Goal: Use online tool/utility: Use online tool/utility

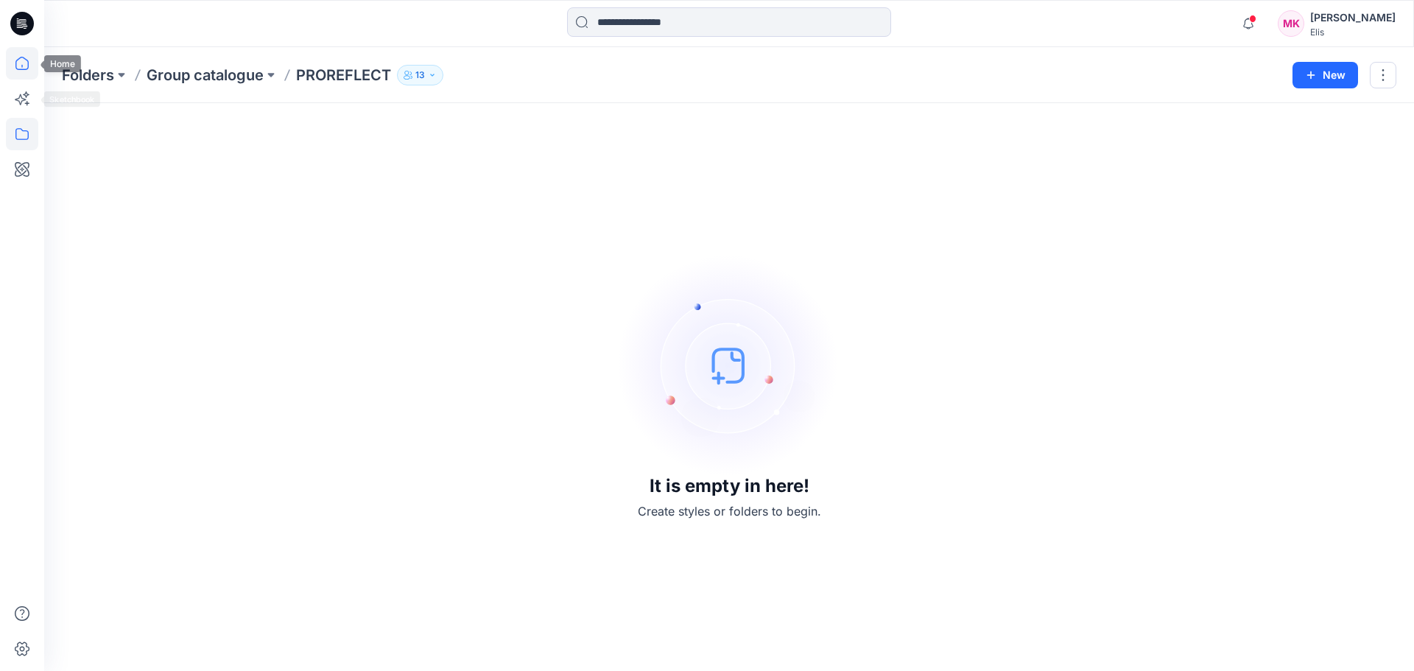
click at [24, 66] on icon at bounding box center [22, 63] width 32 height 32
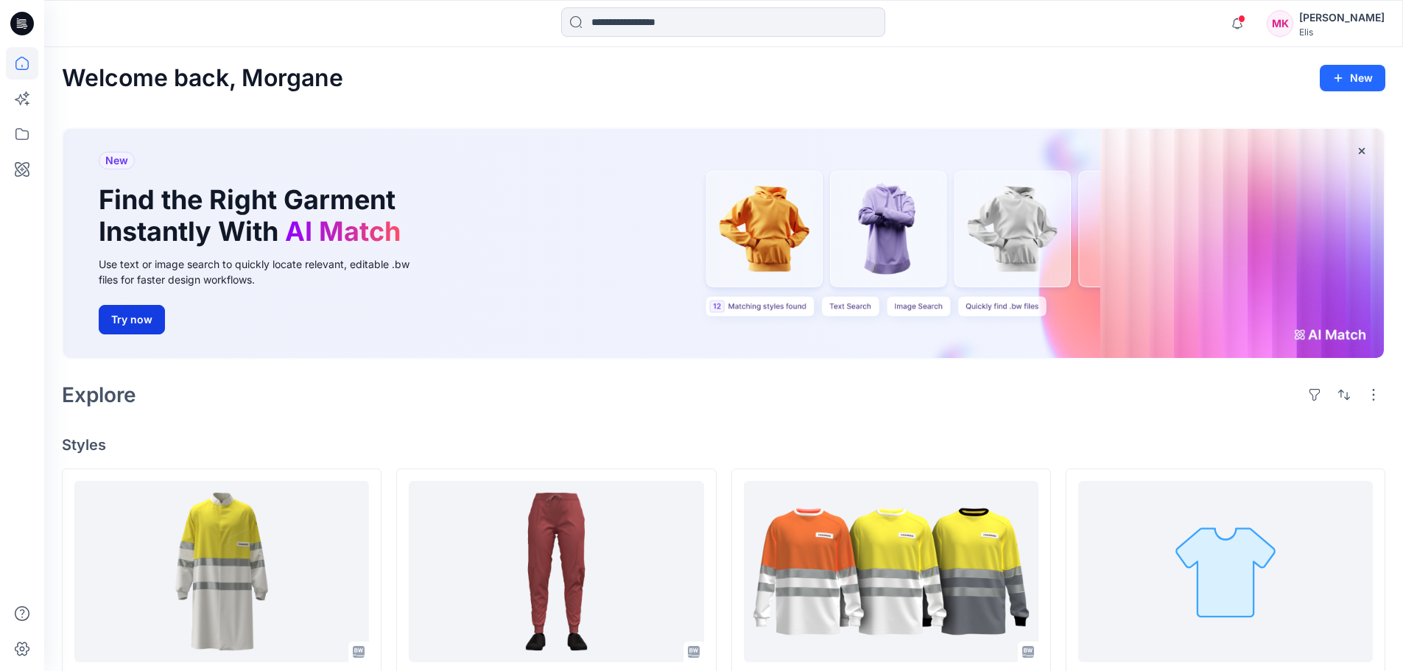
click at [127, 311] on button "Try now" at bounding box center [132, 319] width 66 height 29
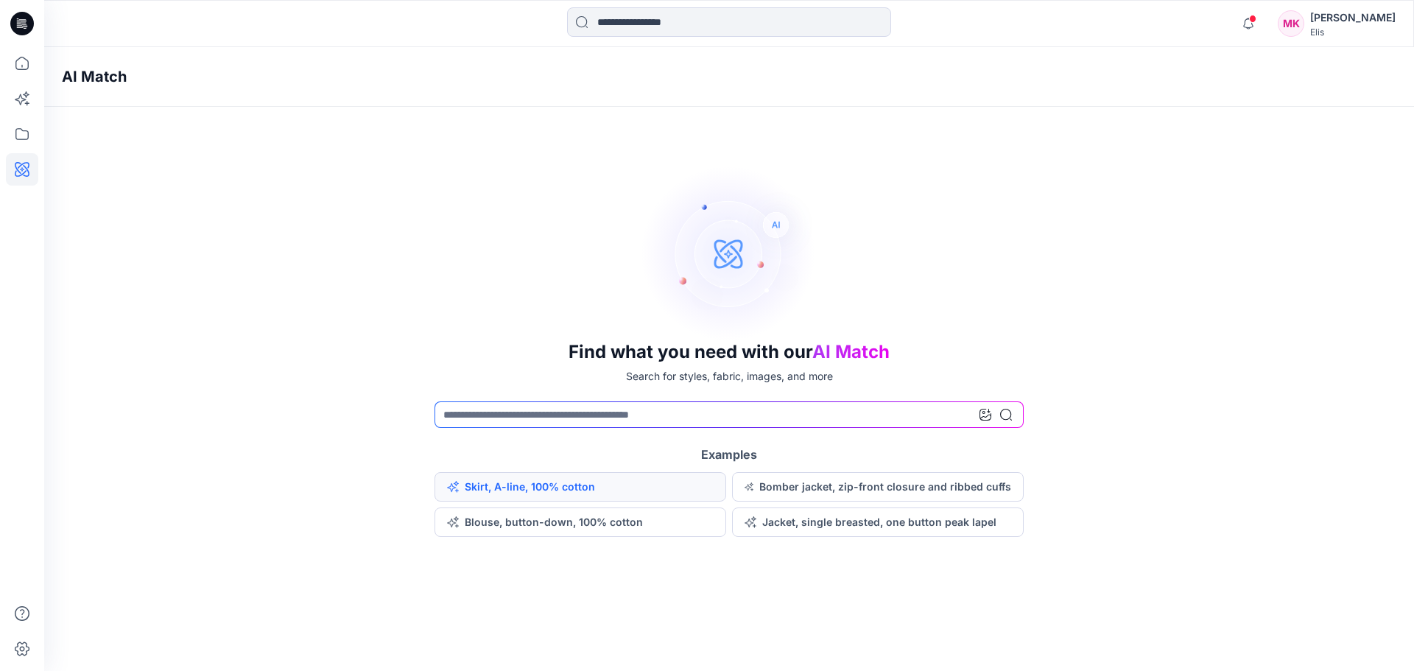
click at [576, 486] on button "Skirt, A-line, 100% cotton" at bounding box center [580, 486] width 292 height 29
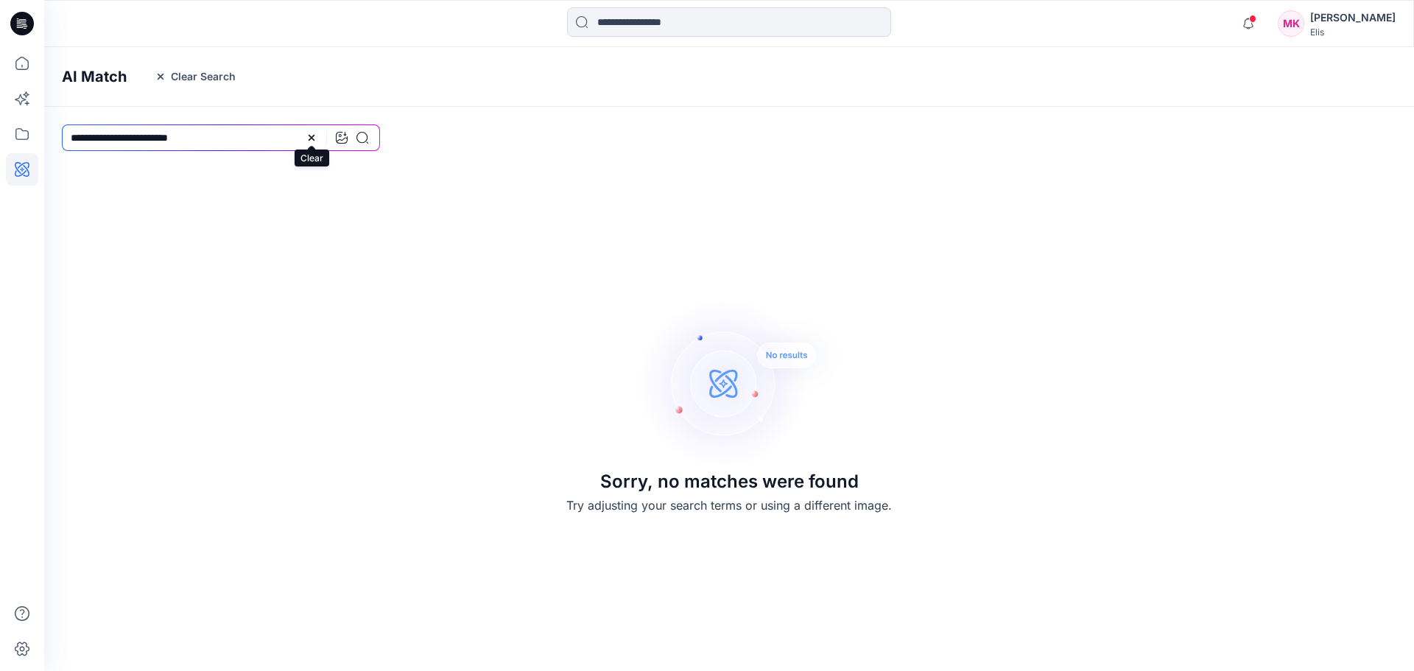
click at [311, 140] on icon at bounding box center [312, 138] width 12 height 12
click at [86, 76] on h4 "AI Match" at bounding box center [94, 77] width 65 height 18
click at [20, 60] on icon at bounding box center [22, 63] width 32 height 32
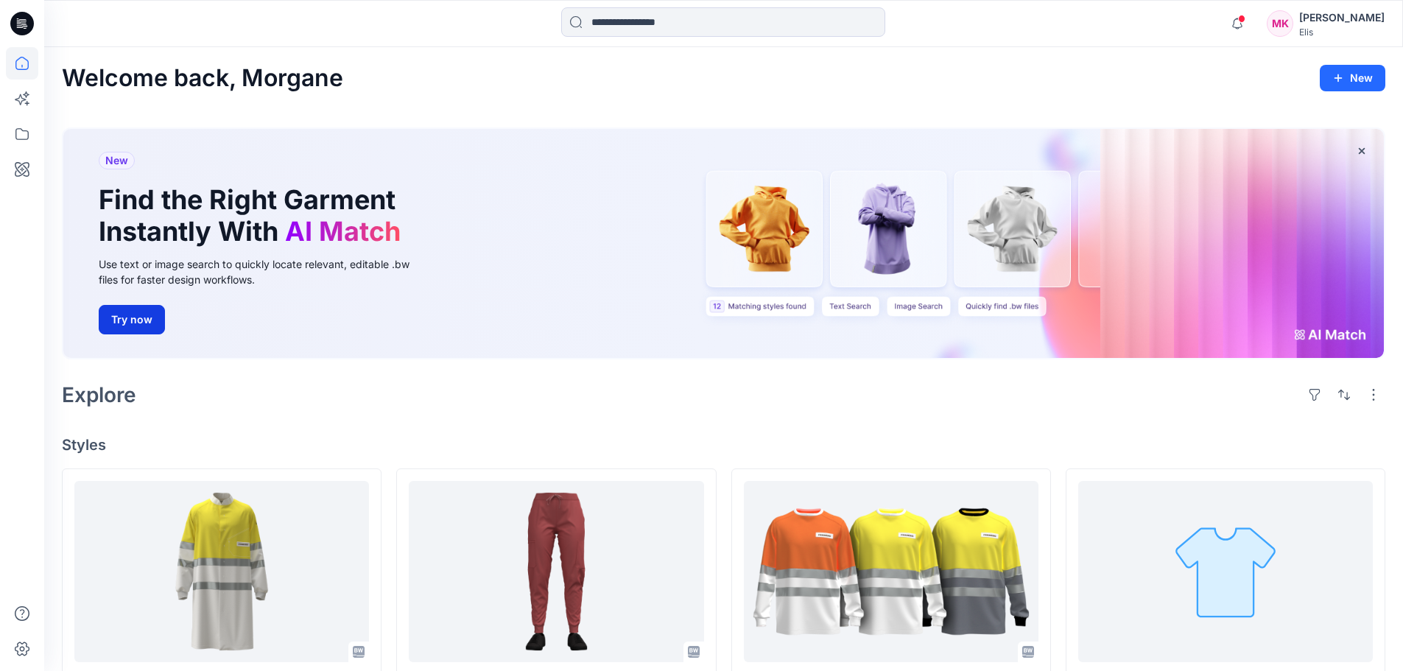
click at [138, 320] on button "Try now" at bounding box center [132, 319] width 66 height 29
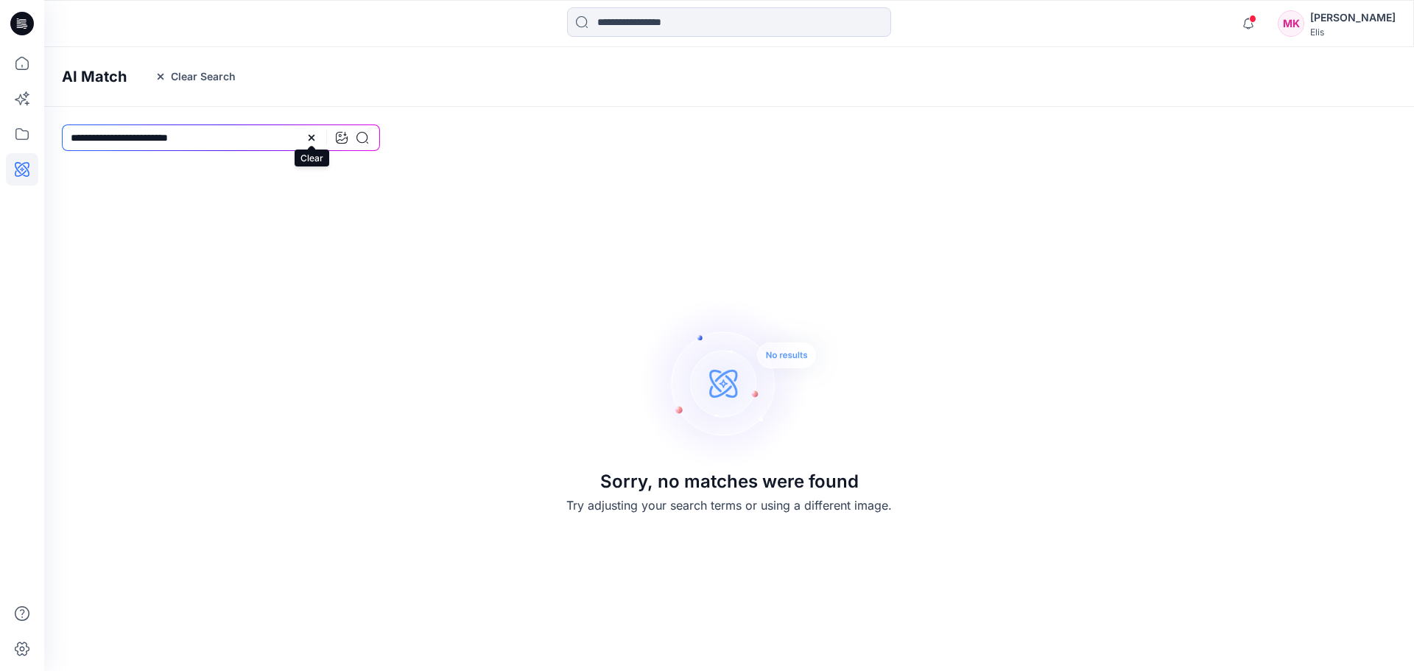
click at [309, 138] on icon at bounding box center [312, 138] width 12 height 12
click at [186, 136] on input at bounding box center [221, 137] width 318 height 27
click at [99, 65] on div "AI Match Clear Search" at bounding box center [751, 77] width 1414 height 60
click at [99, 74] on h4 "AI Match" at bounding box center [94, 77] width 65 height 18
click at [116, 77] on h4 "AI Match" at bounding box center [94, 77] width 65 height 18
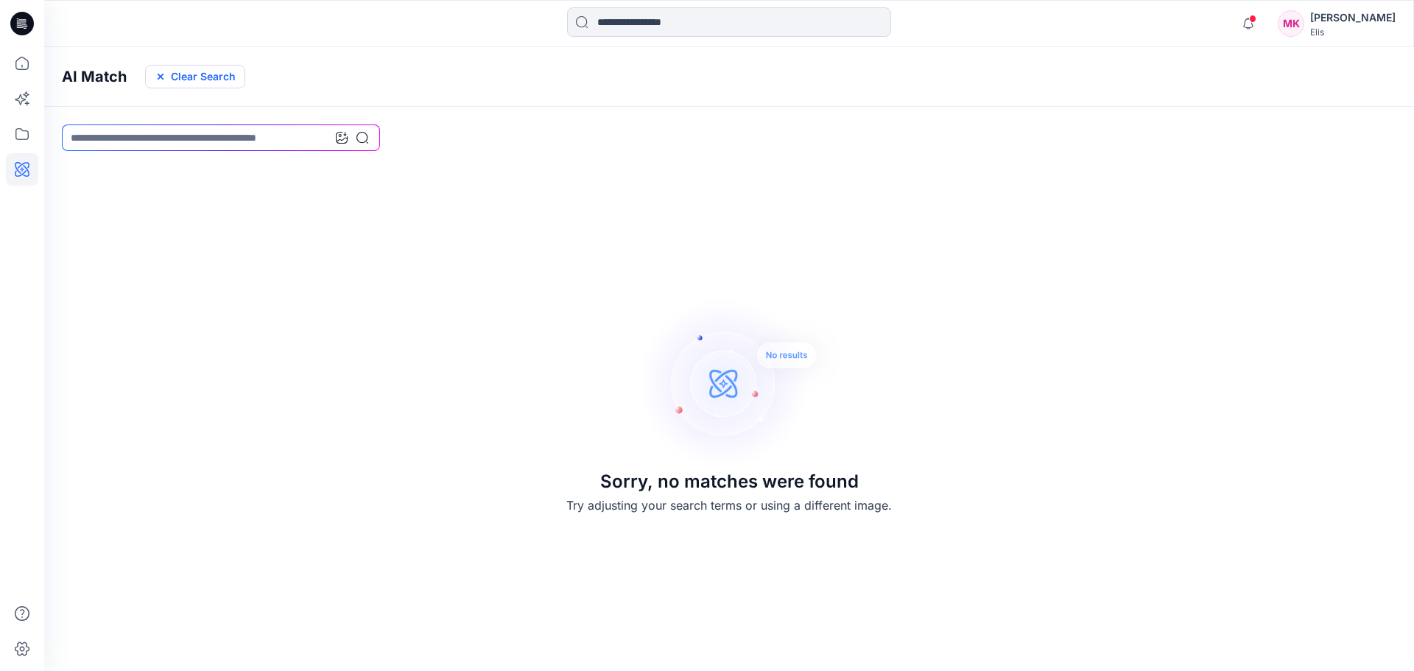
click at [166, 73] on button "Clear Search" at bounding box center [195, 77] width 100 height 24
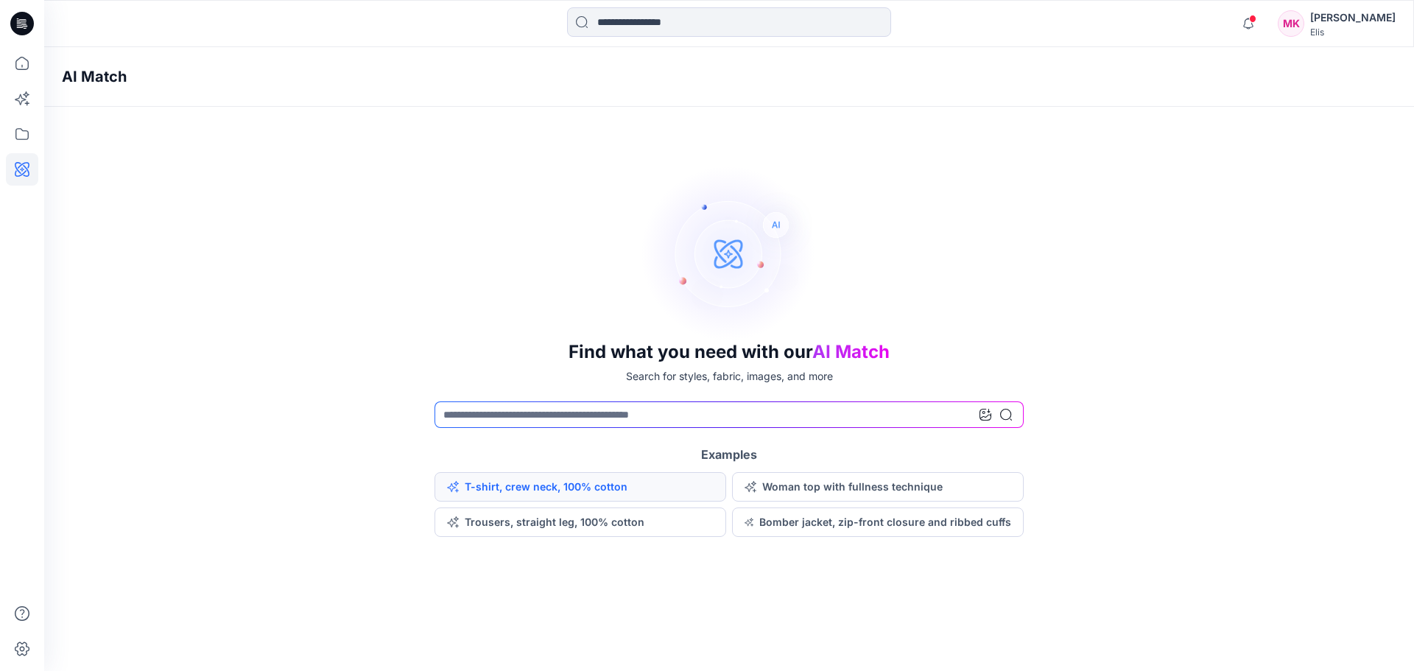
click at [479, 485] on button "T-shirt, crew neck, 100% cotton" at bounding box center [580, 486] width 292 height 29
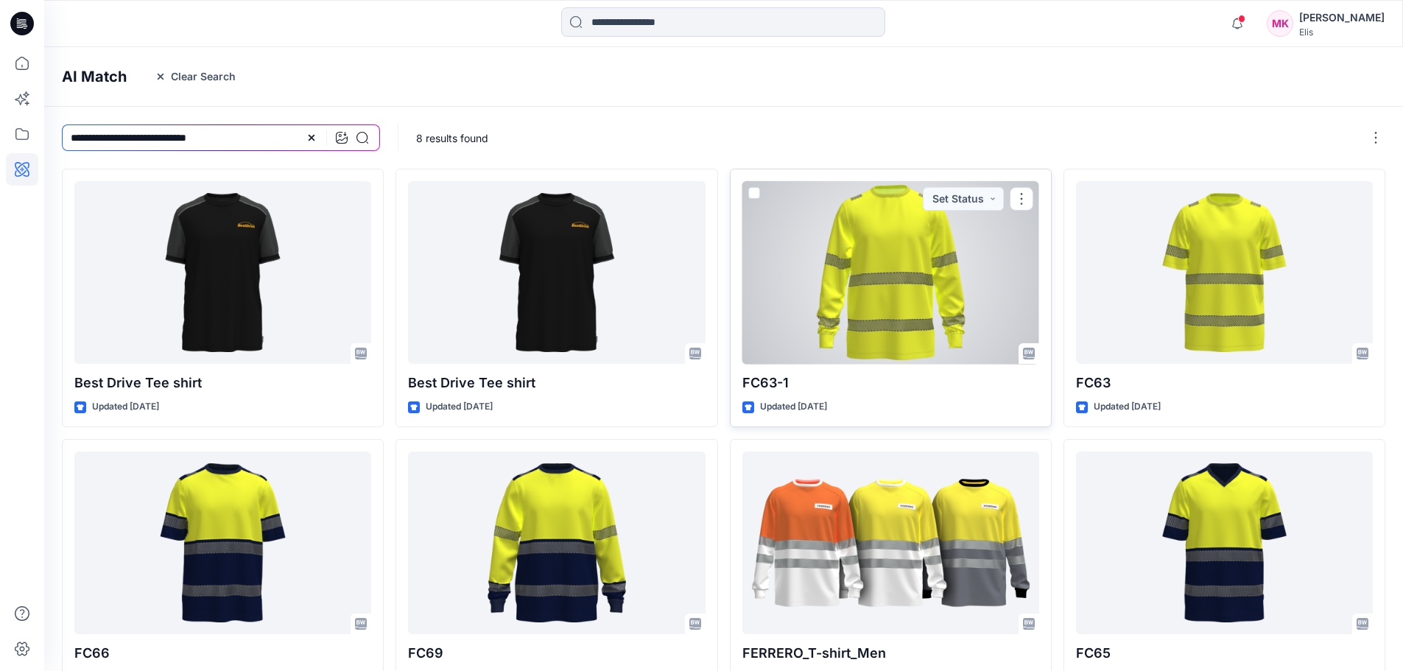
click at [915, 282] on div at bounding box center [890, 272] width 297 height 183
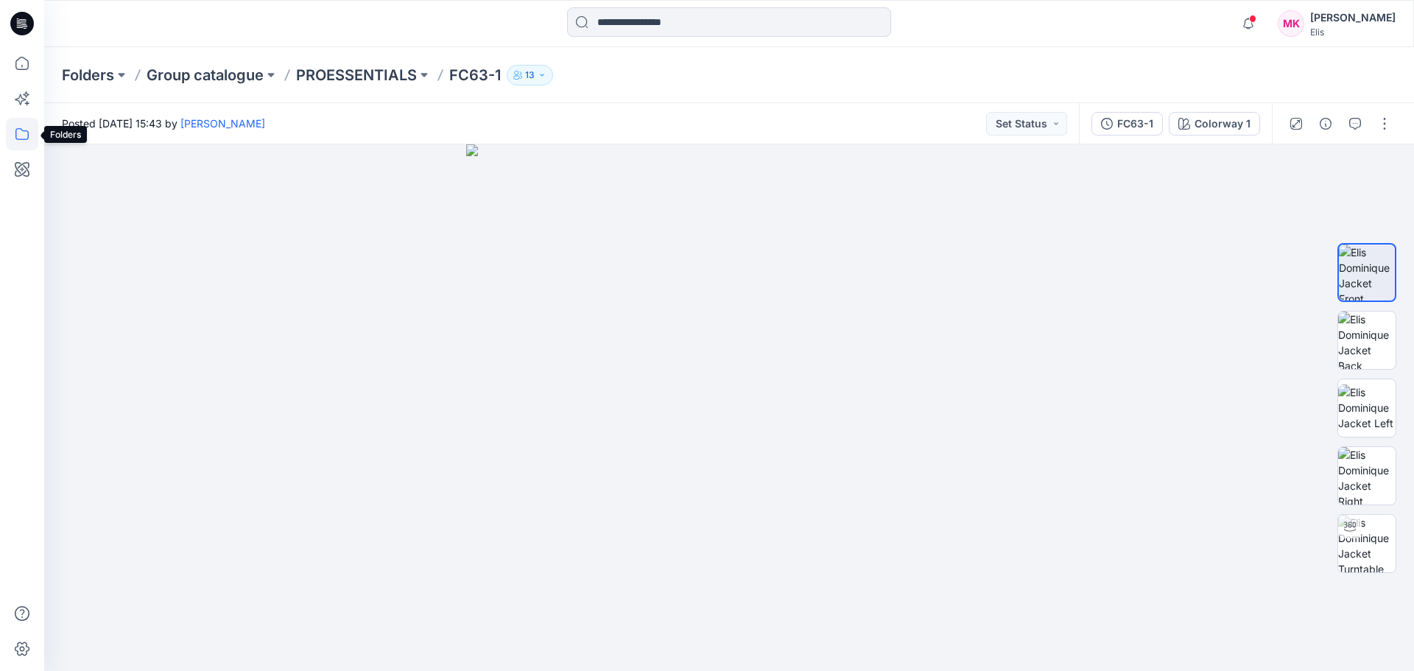
click at [20, 134] on icon at bounding box center [22, 134] width 32 height 32
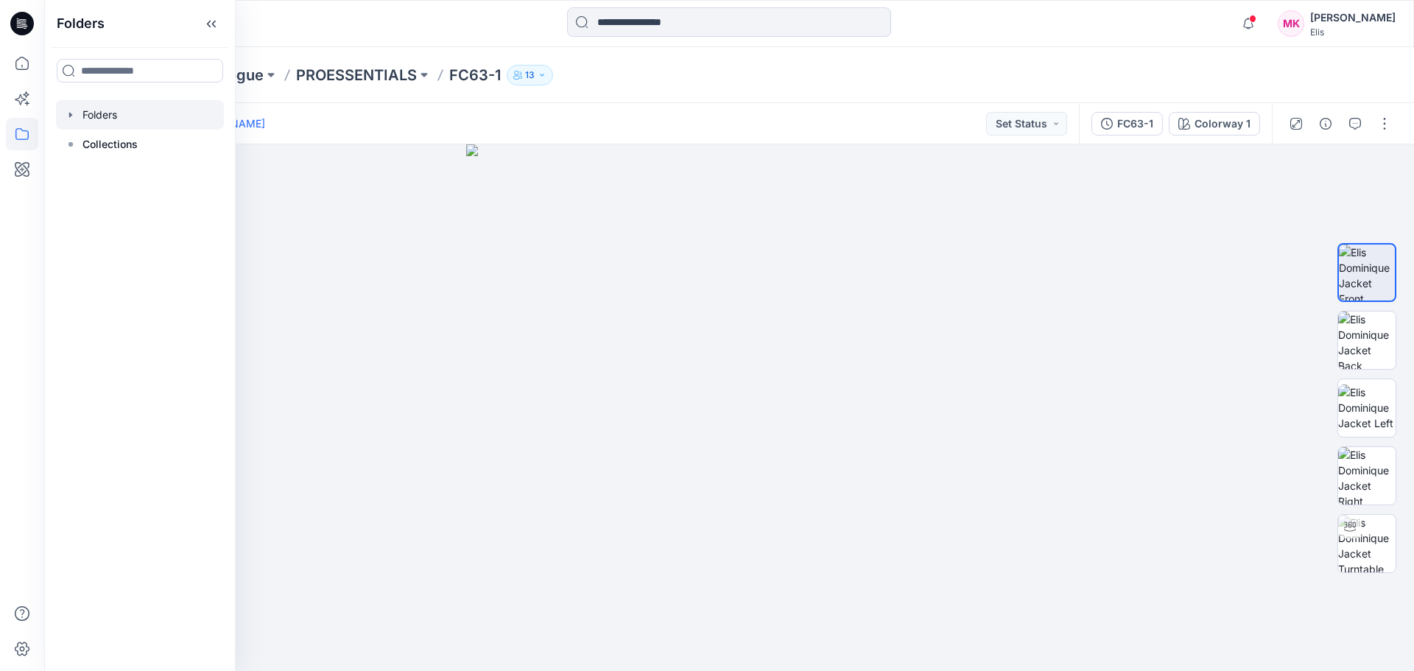
click at [103, 119] on div at bounding box center [140, 114] width 168 height 29
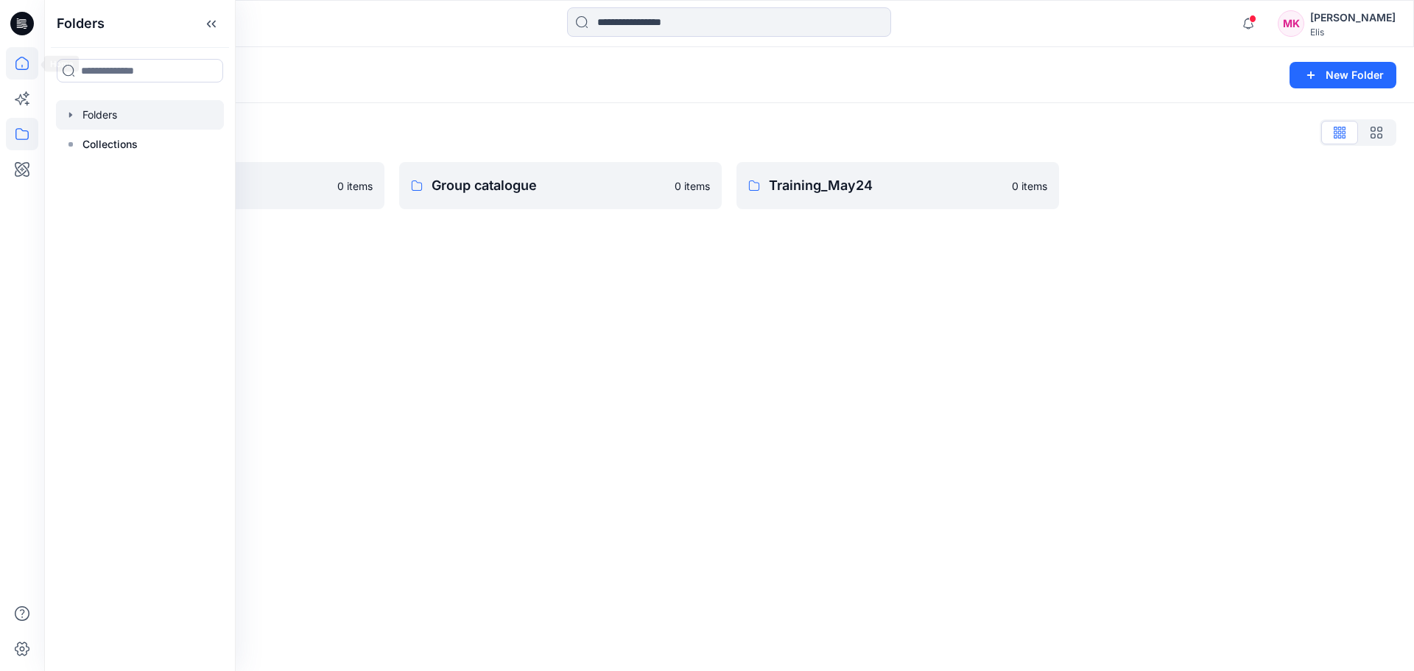
click at [28, 63] on icon at bounding box center [21, 63] width 13 height 13
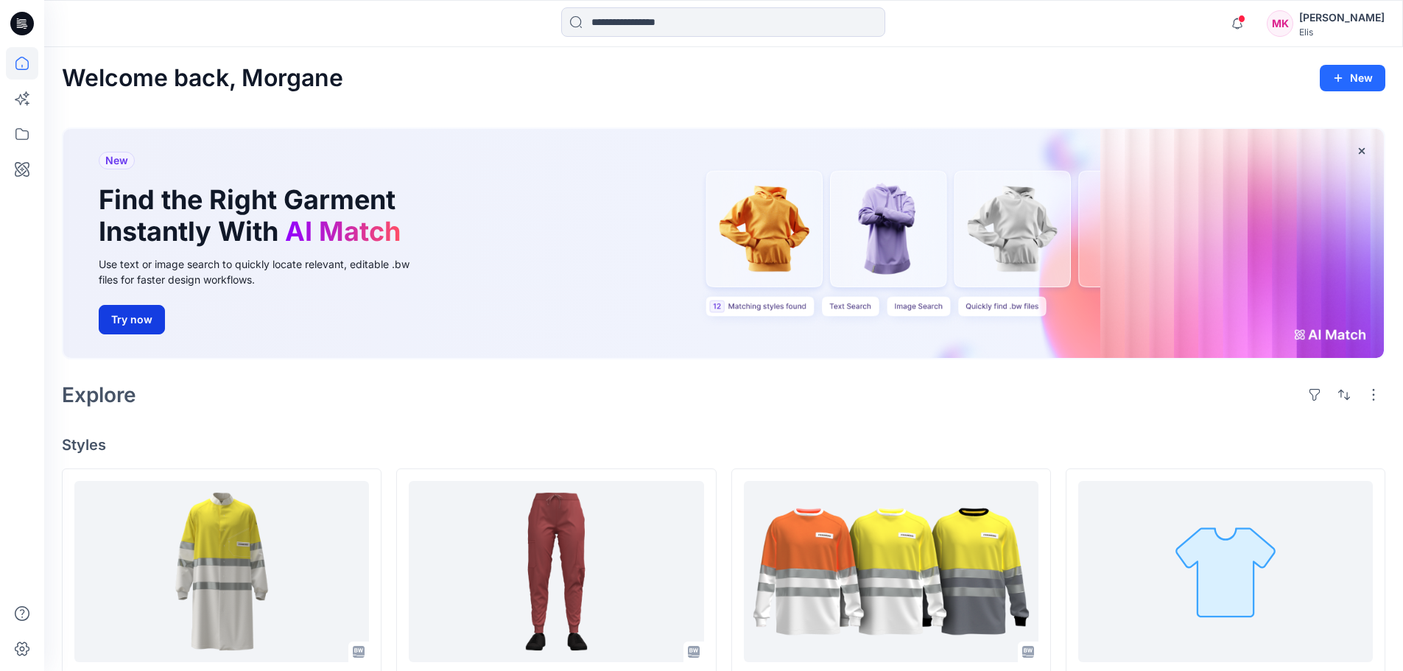
click at [141, 320] on button "Try now" at bounding box center [132, 319] width 66 height 29
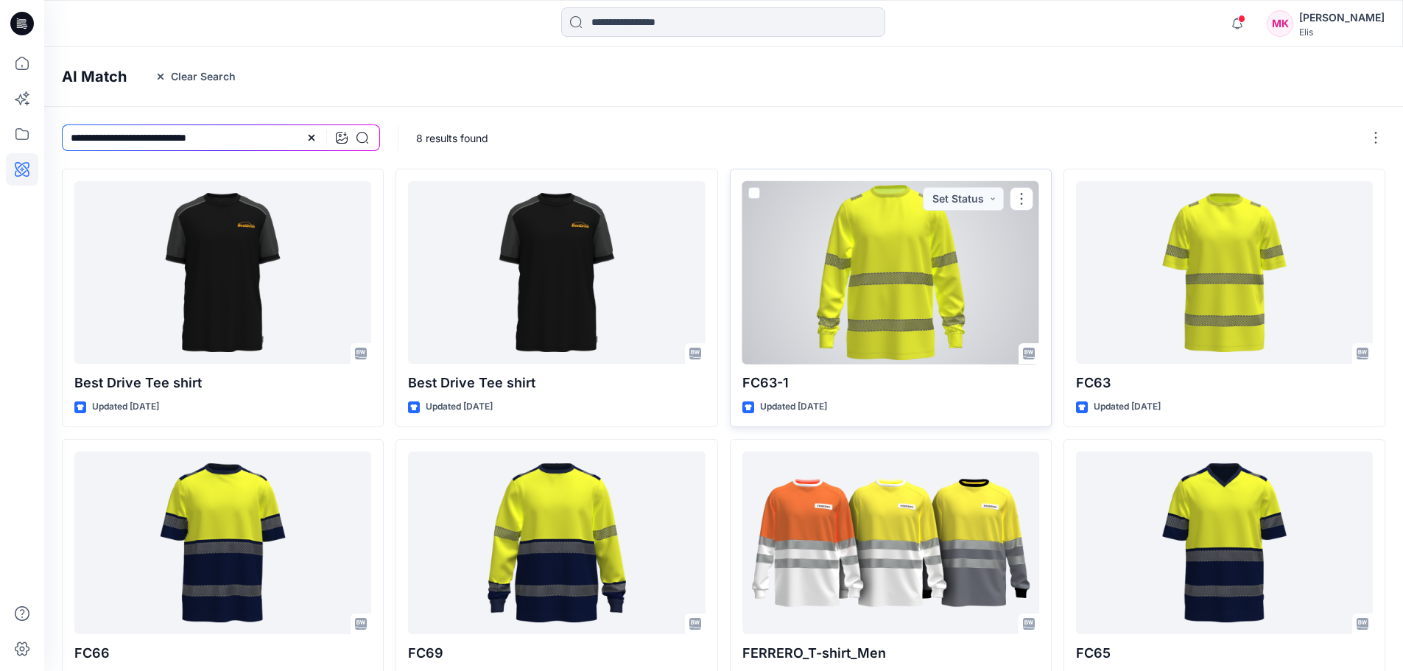
click at [978, 381] on p "FC63-1" at bounding box center [890, 383] width 297 height 21
click at [912, 287] on div at bounding box center [890, 272] width 297 height 183
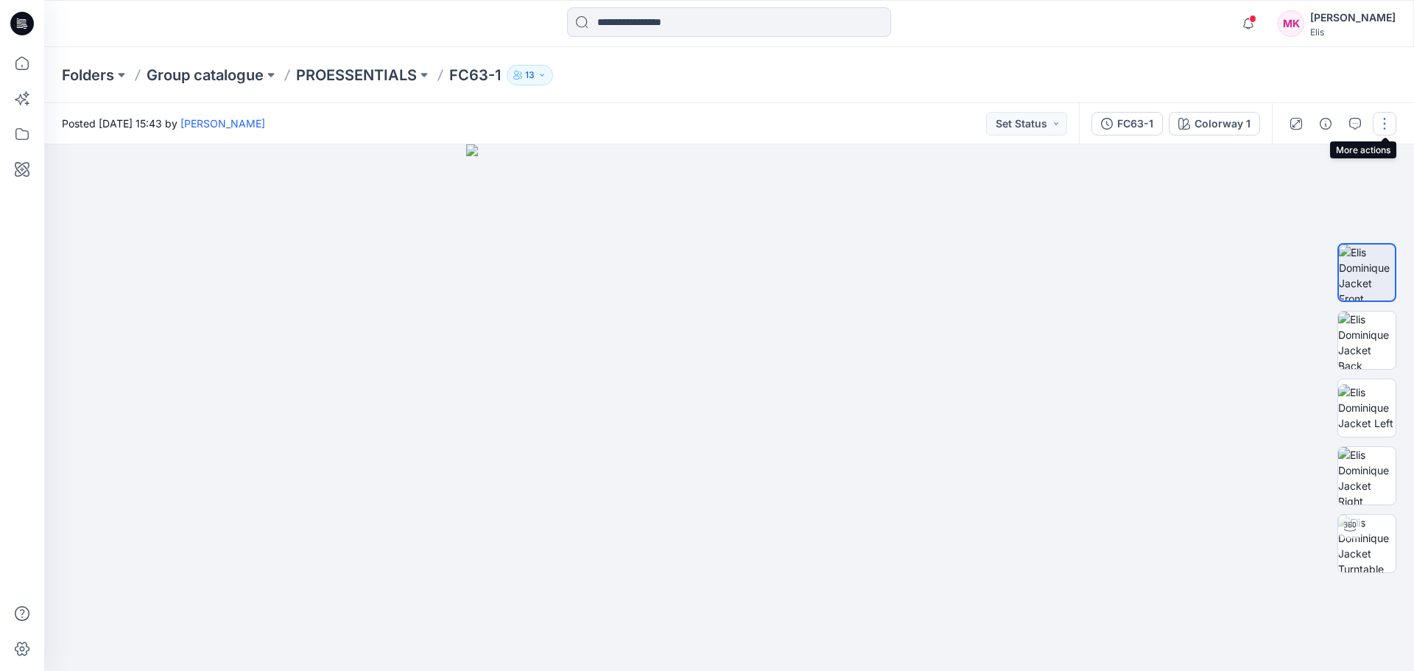
click at [1386, 121] on button "button" at bounding box center [1384, 124] width 24 height 24
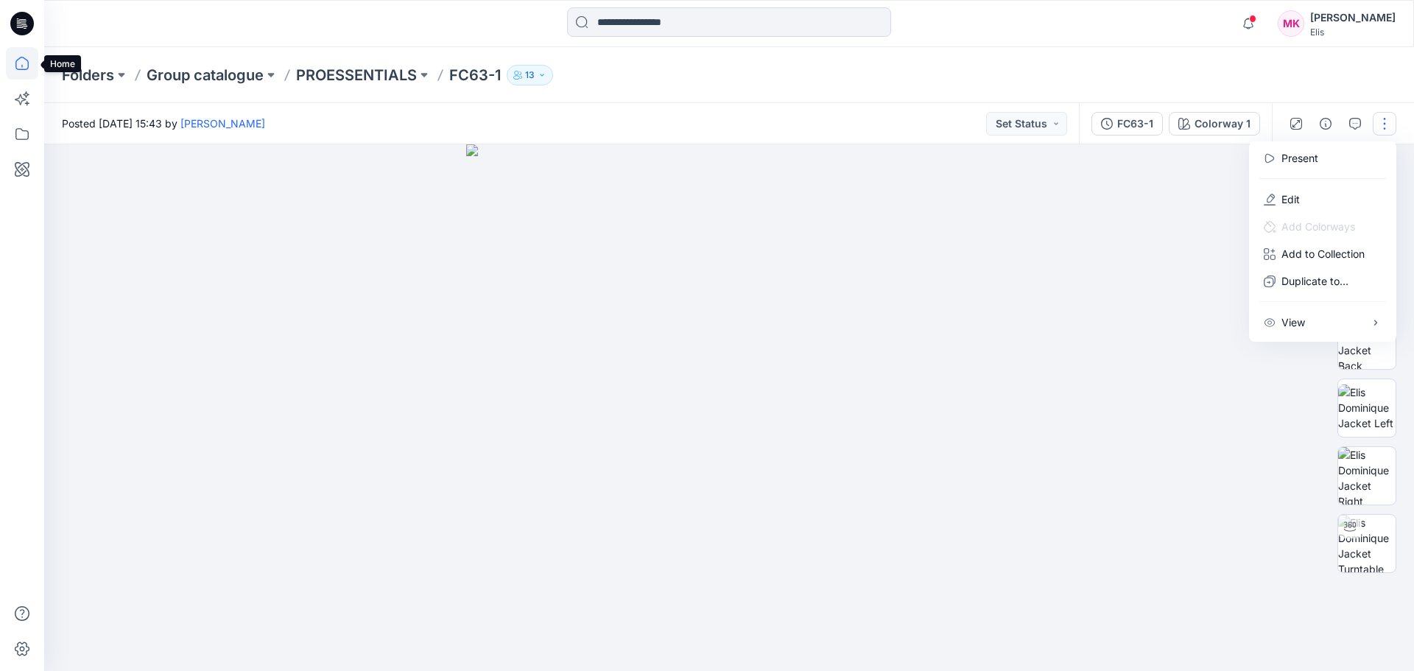
click at [21, 60] on icon at bounding box center [22, 63] width 32 height 32
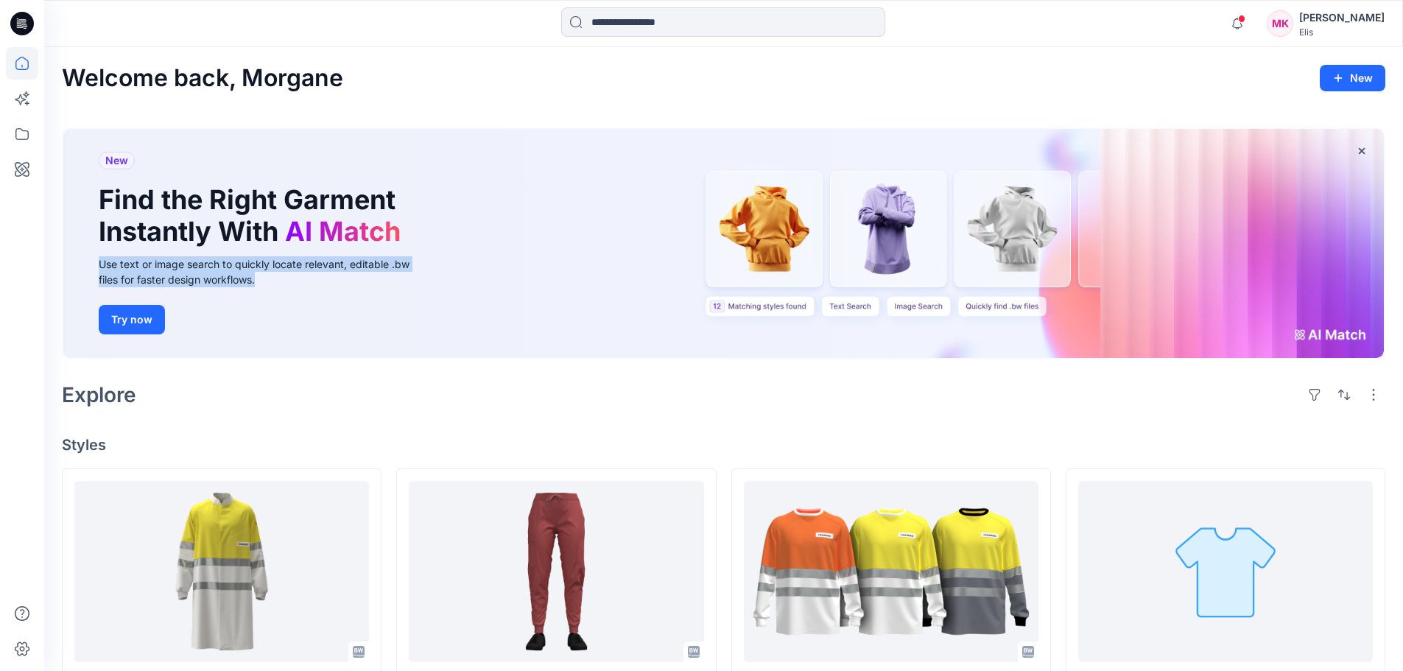
drag, startPoint x: 269, startPoint y: 281, endPoint x: 94, endPoint y: 265, distance: 175.9
click at [94, 265] on div "New Find the Right Garment Instantly With AI Match Use text or image search to …" at bounding box center [264, 243] width 355 height 229
copy div "Use text or image search to quickly locate relevant, editable .bw files for fas…"
click at [245, 391] on div "Explore" at bounding box center [723, 394] width 1323 height 35
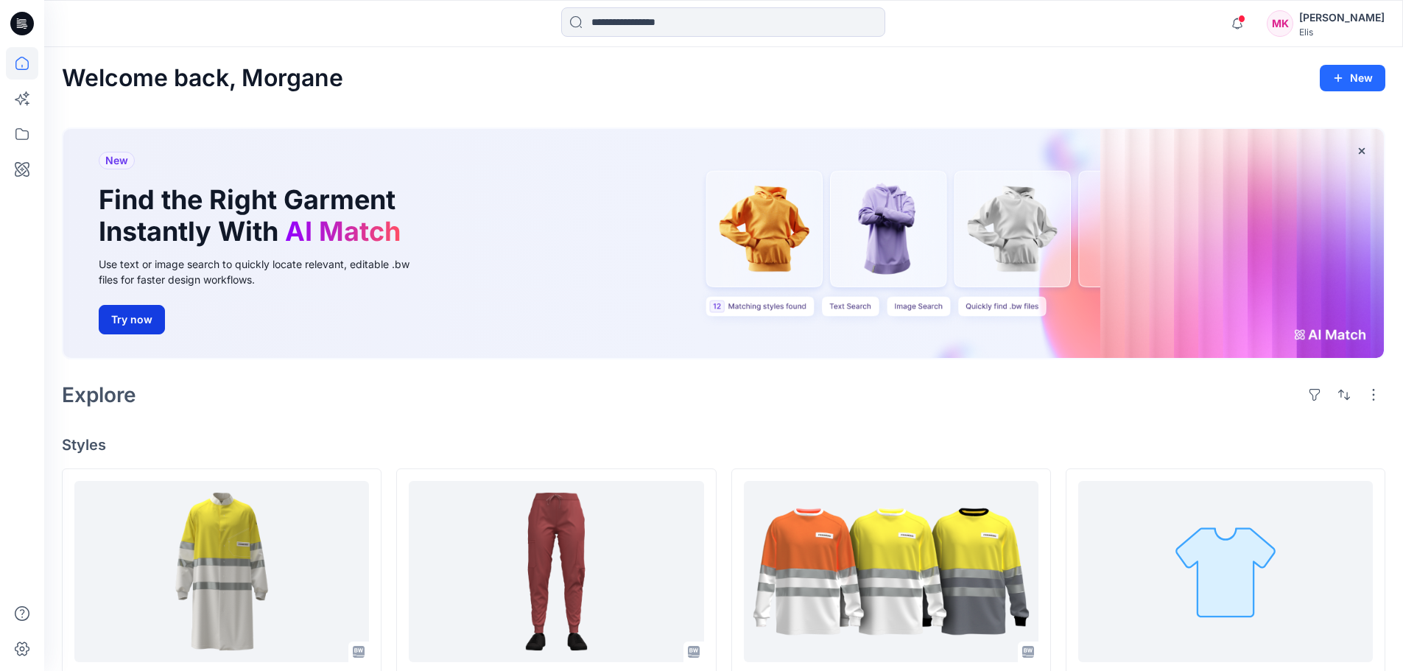
click at [138, 315] on button "Try now" at bounding box center [132, 319] width 66 height 29
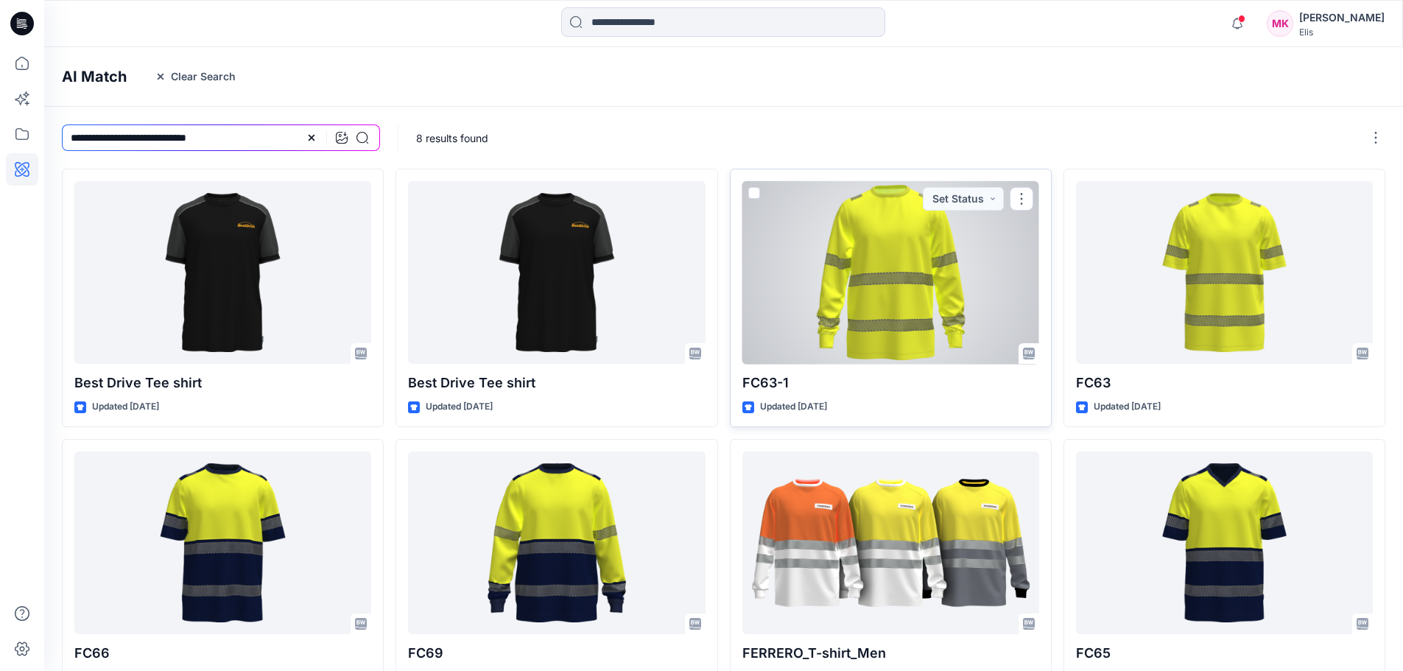
click at [873, 259] on div at bounding box center [890, 272] width 297 height 183
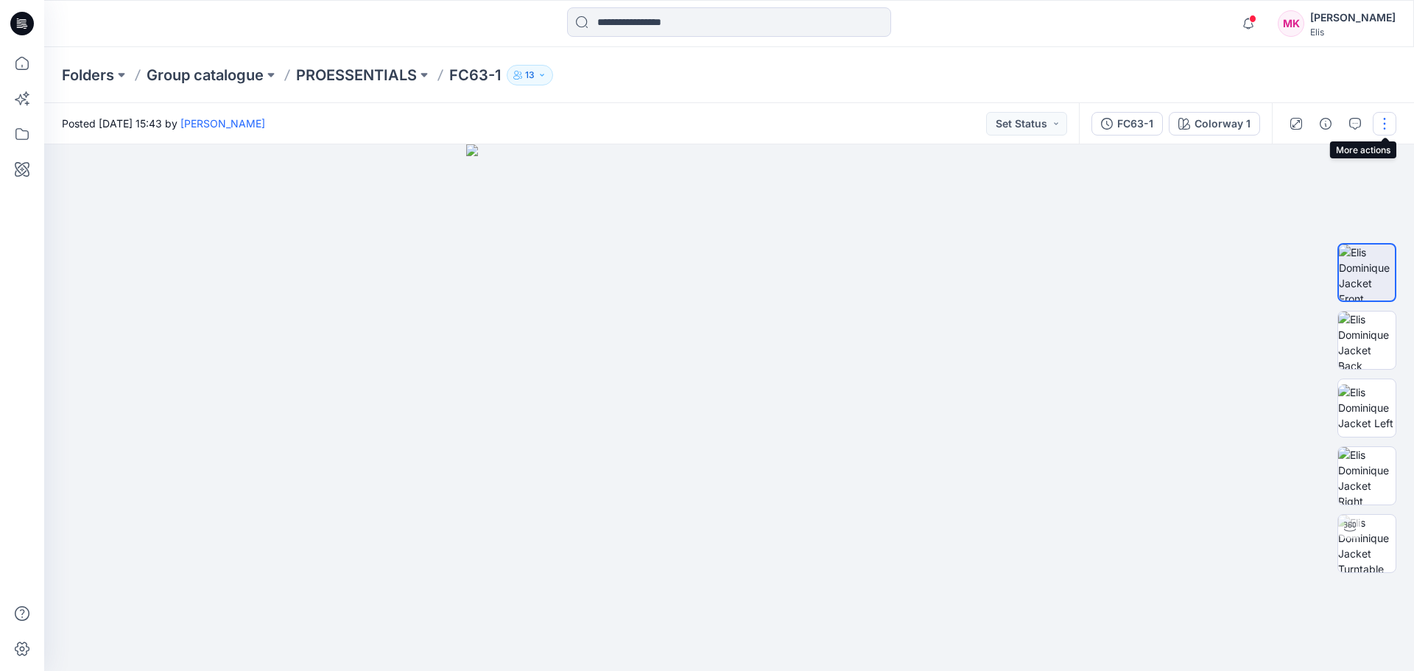
click at [1389, 122] on button "button" at bounding box center [1384, 124] width 24 height 24
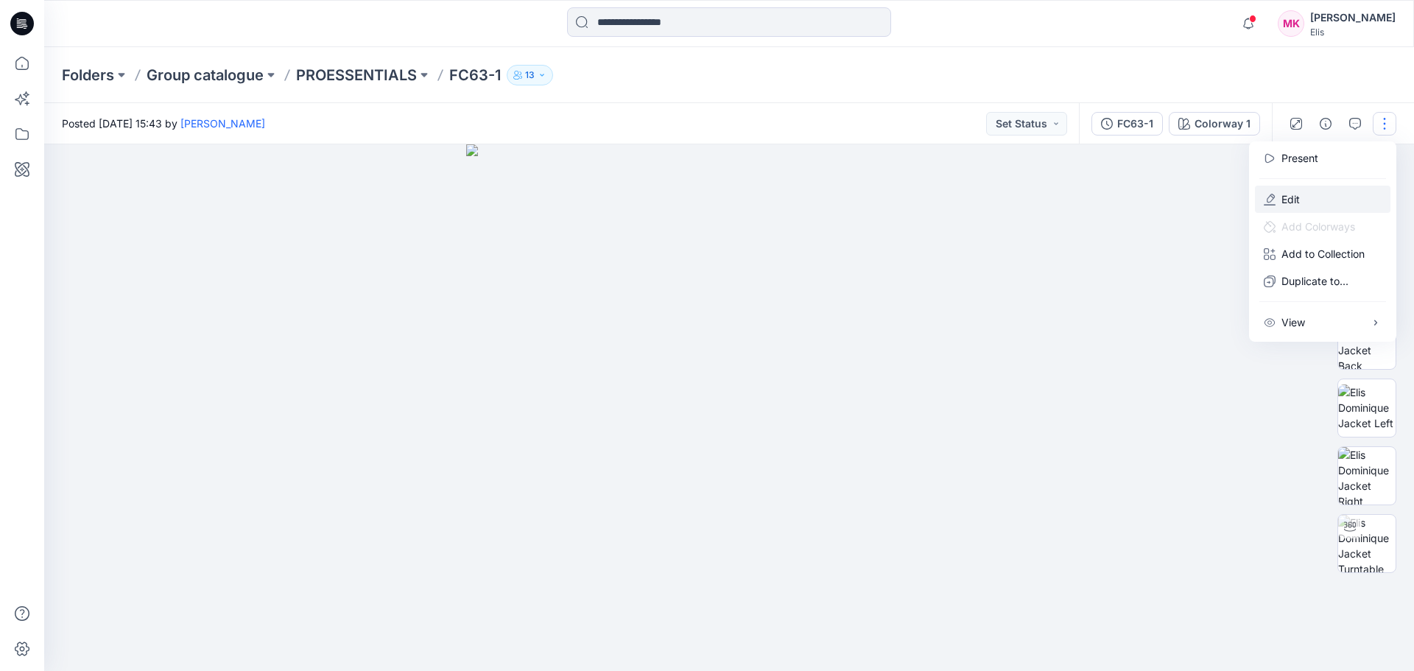
click at [1293, 195] on p "Edit" at bounding box center [1290, 198] width 18 height 15
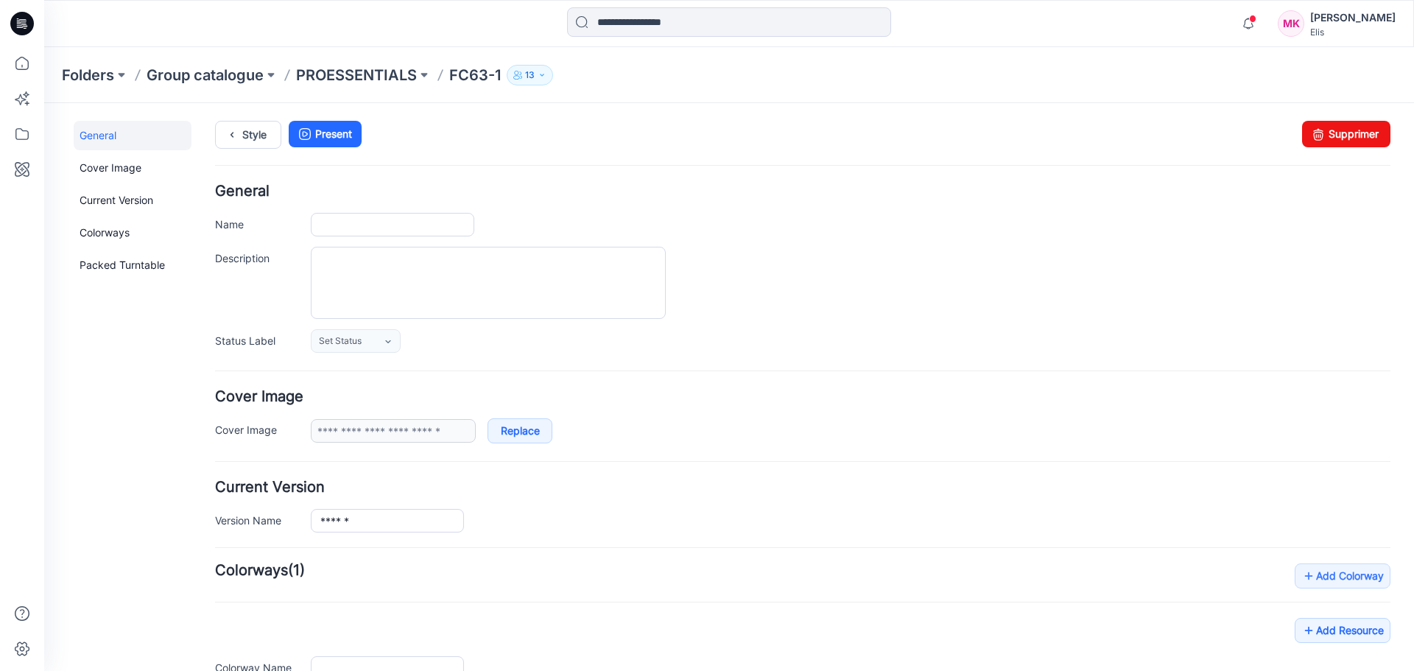
type input "******"
type input "**********"
click at [21, 102] on icon at bounding box center [22, 98] width 32 height 32
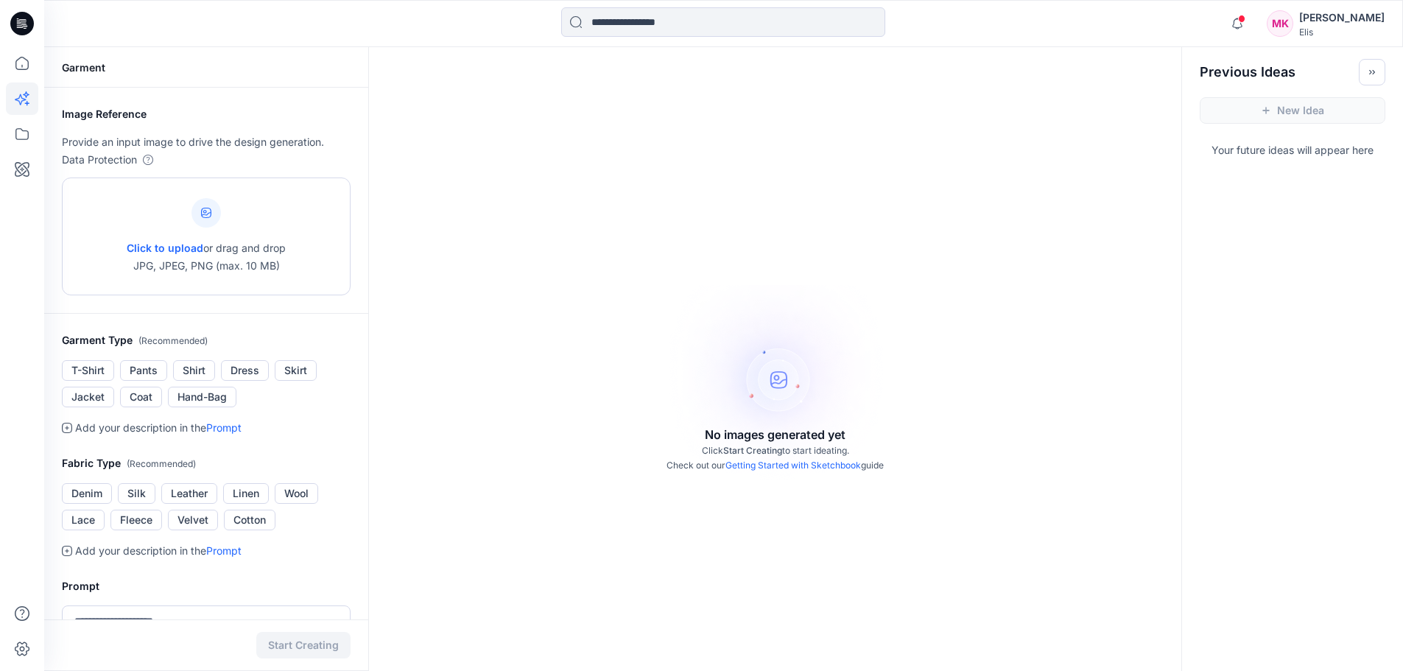
click at [177, 248] on span "Click to upload" at bounding box center [165, 248] width 77 height 13
click at [25, 136] on icon at bounding box center [22, 134] width 32 height 32
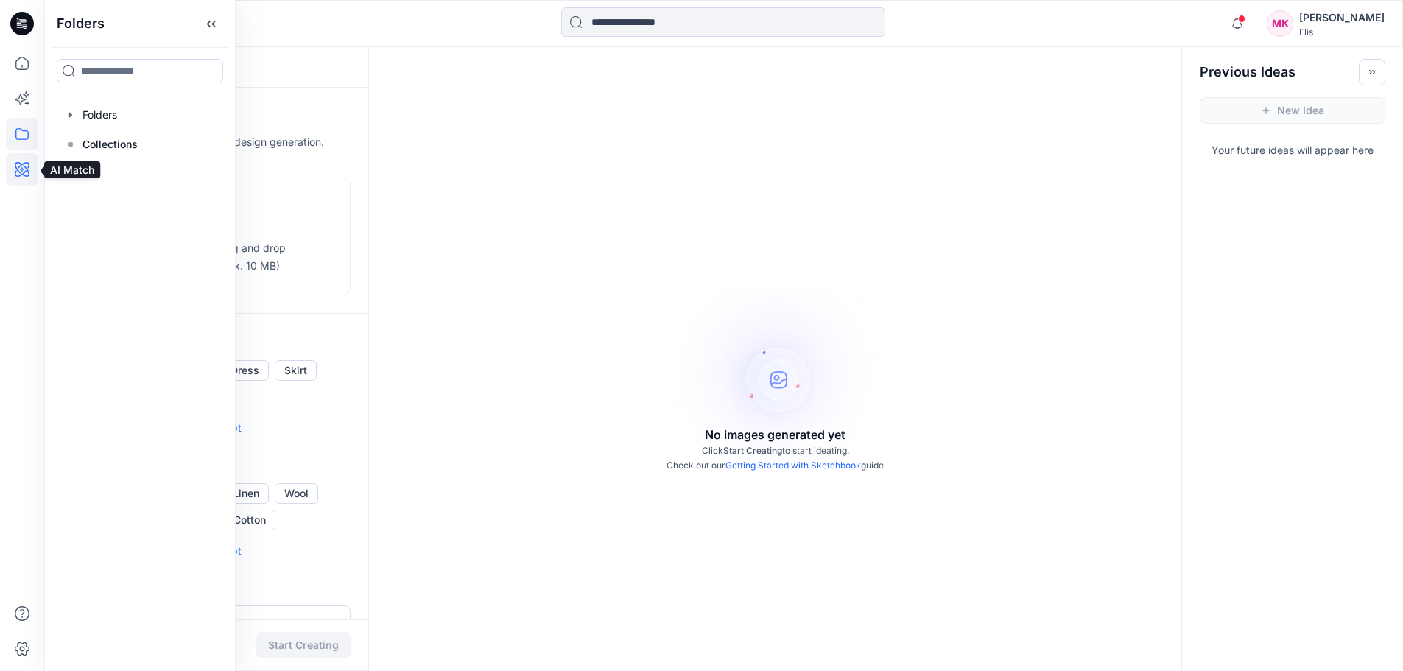
click at [24, 169] on icon at bounding box center [22, 169] width 32 height 32
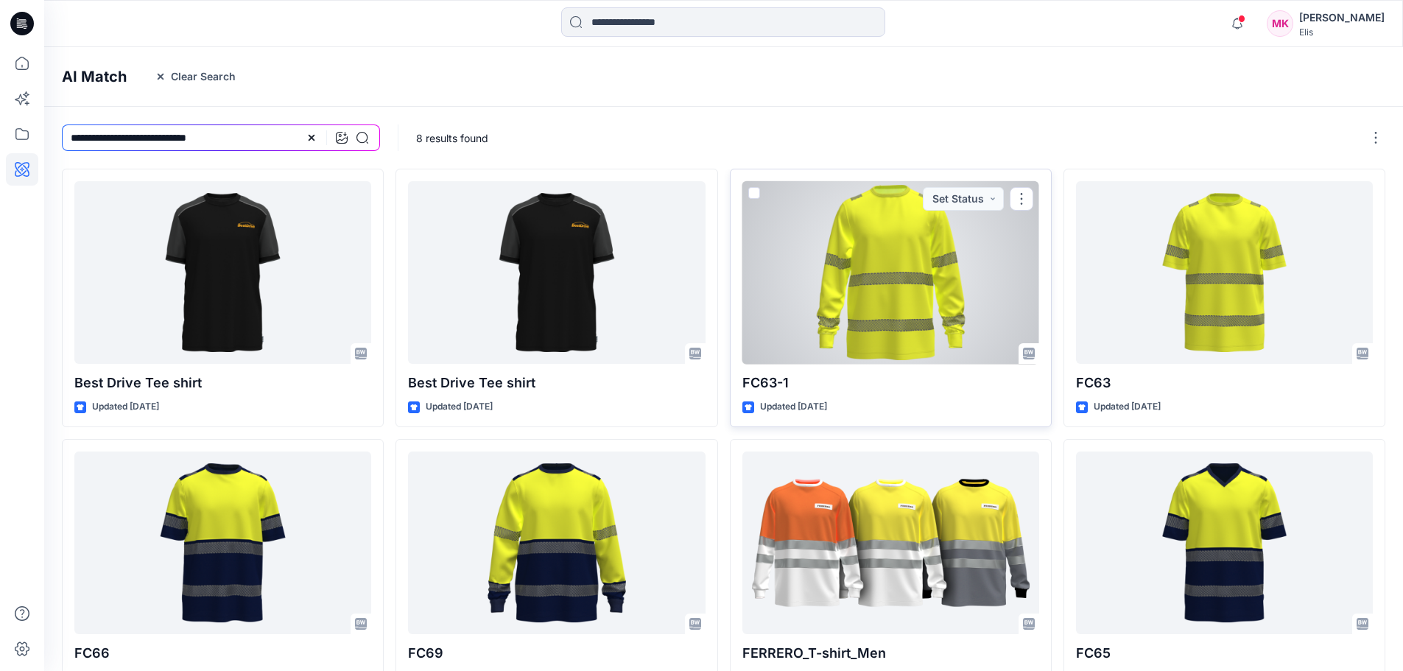
click at [778, 275] on div at bounding box center [890, 272] width 297 height 183
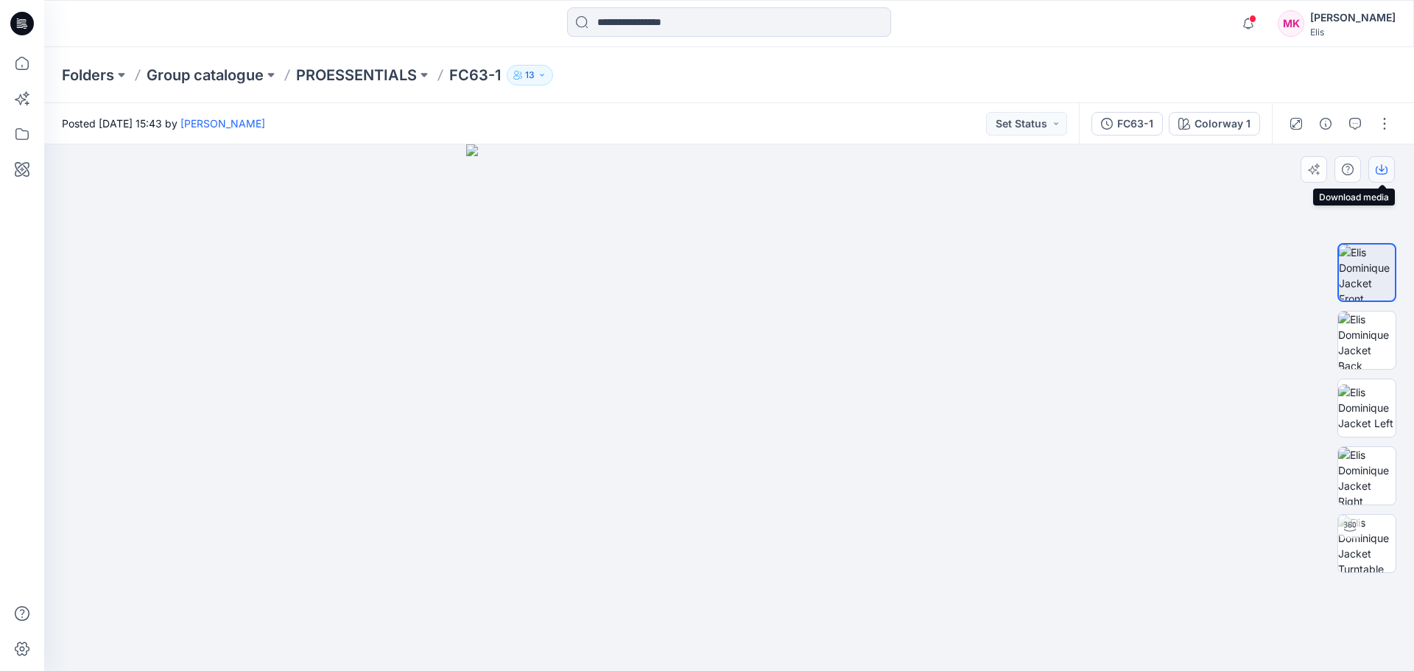
click at [1379, 172] on icon "button" at bounding box center [1381, 169] width 12 height 12
click at [22, 63] on icon at bounding box center [22, 63] width 32 height 32
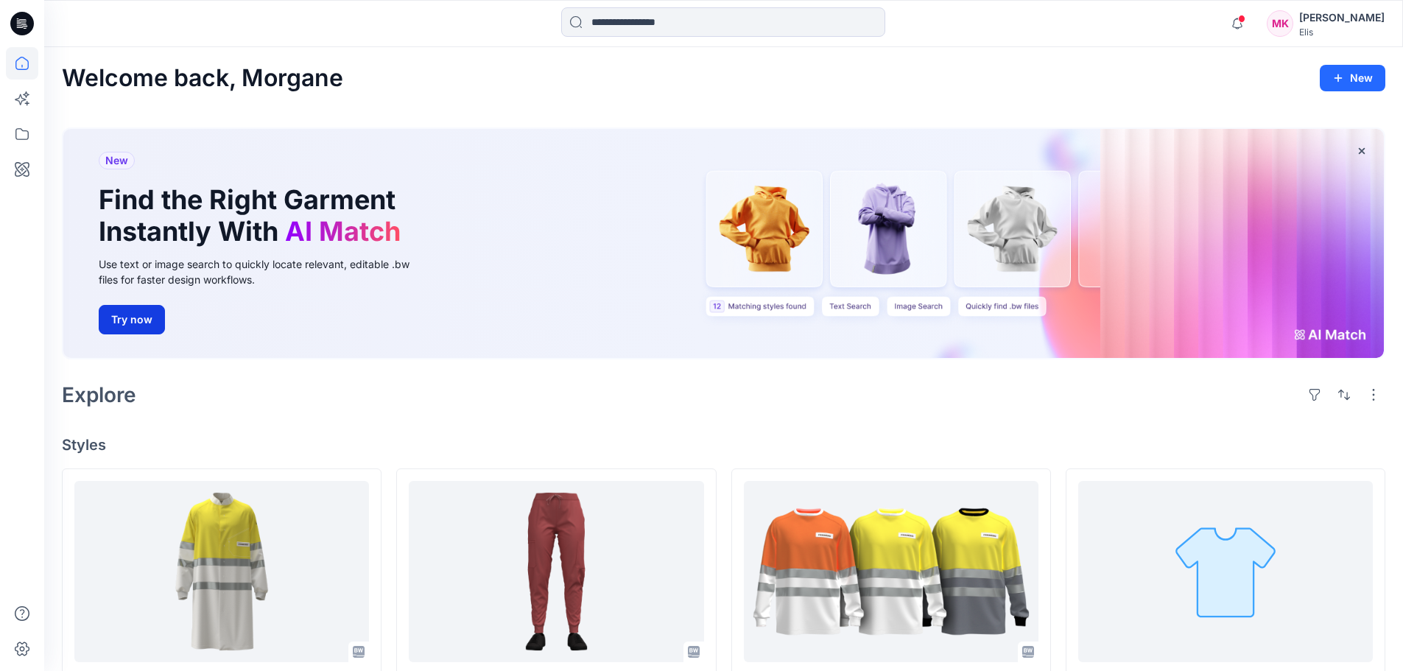
click at [145, 321] on button "Try now" at bounding box center [132, 319] width 66 height 29
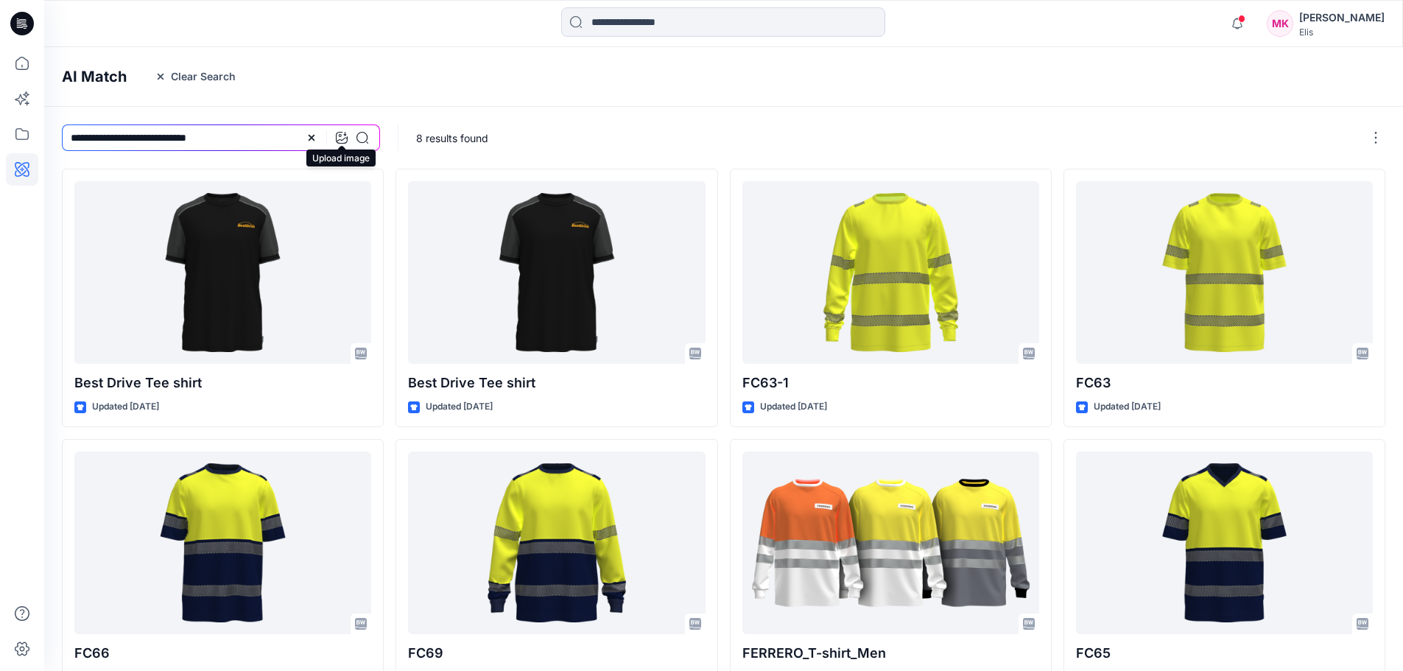
click at [344, 139] on icon at bounding box center [342, 138] width 12 height 12
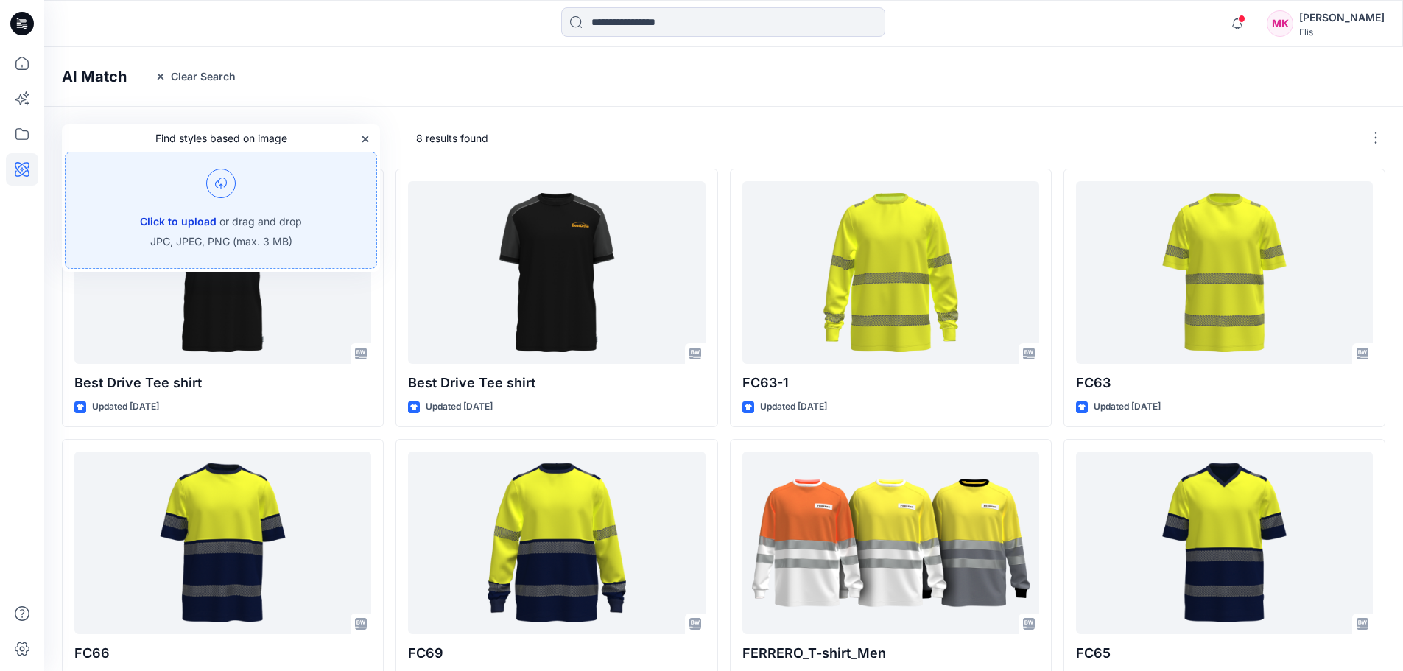
click at [170, 219] on button "Click to upload" at bounding box center [178, 222] width 77 height 18
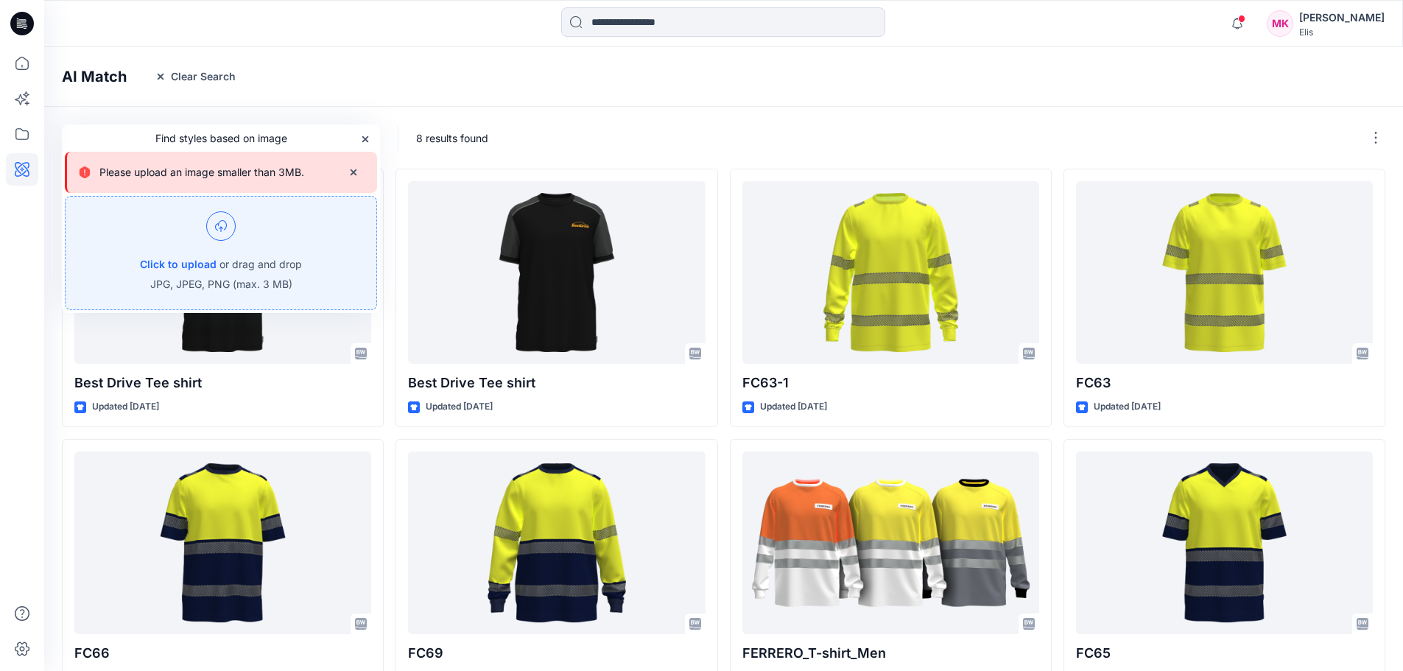
click at [327, 42] on div "Notifications Sophie Errera shared KD08v83D in Unknown Folder (Inconnu) 23 hour…" at bounding box center [723, 23] width 1358 height 47
click at [111, 78] on h4 "AI Match" at bounding box center [94, 77] width 65 height 18
click at [21, 168] on icon at bounding box center [22, 169] width 32 height 32
click at [356, 169] on icon "button" at bounding box center [353, 172] width 6 height 6
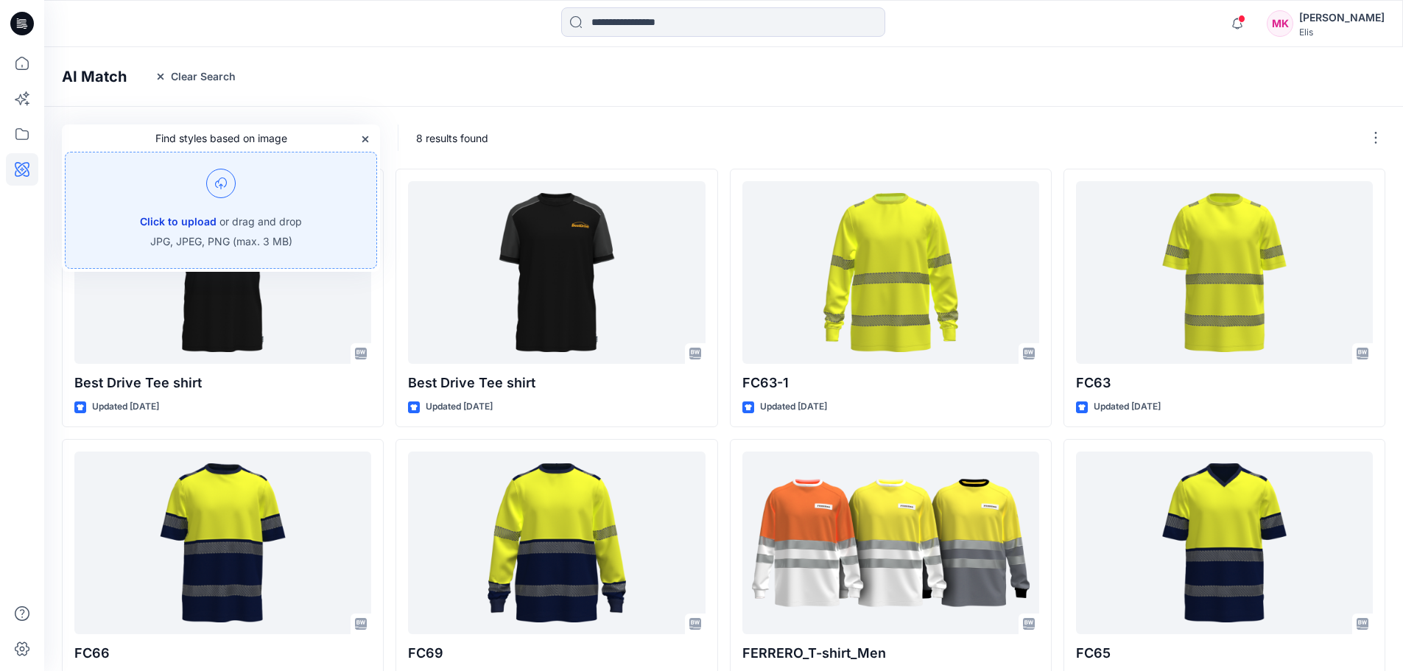
click at [201, 219] on button "Click to upload" at bounding box center [178, 222] width 77 height 18
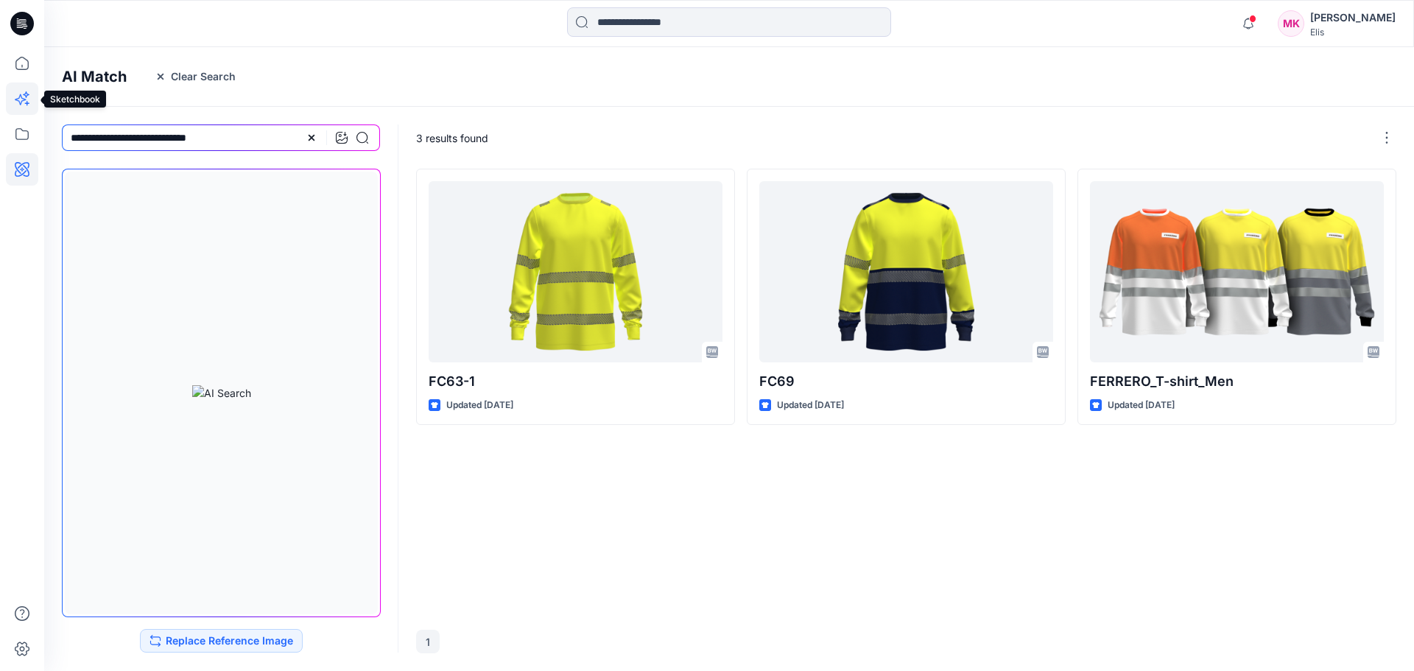
click at [21, 91] on icon at bounding box center [22, 98] width 32 height 32
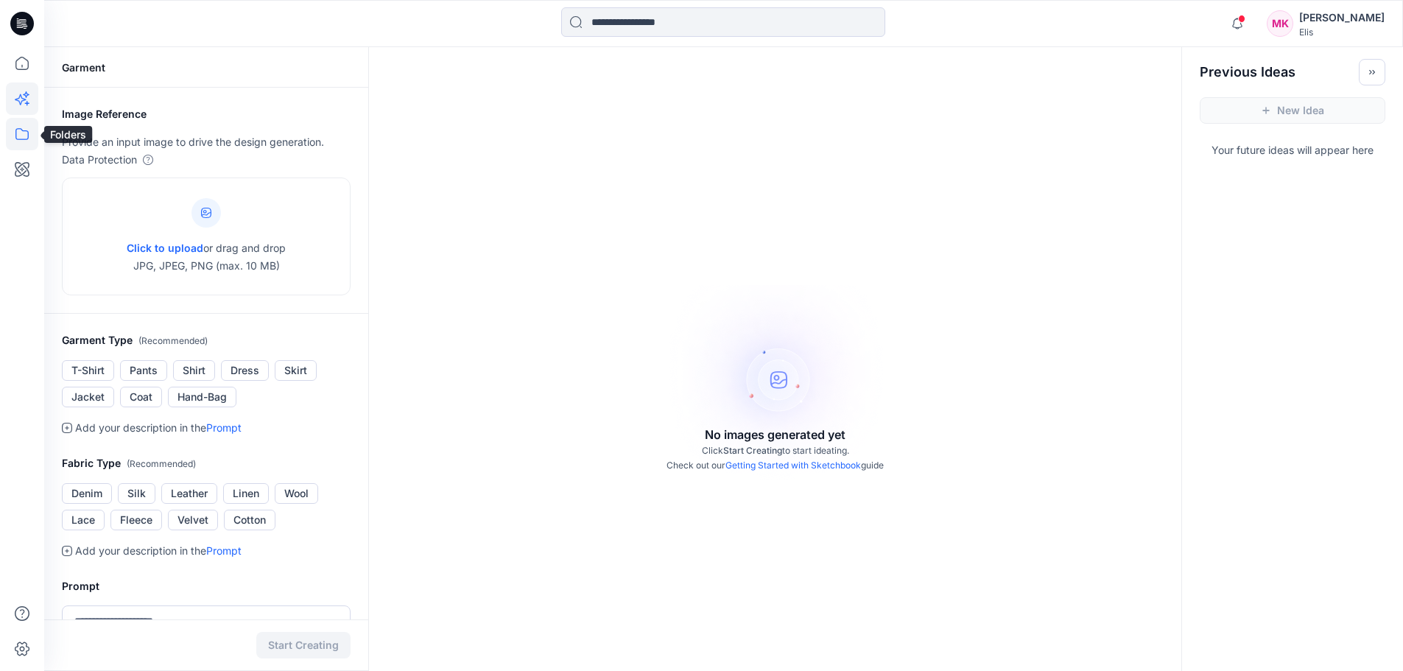
click at [19, 128] on icon at bounding box center [22, 134] width 32 height 32
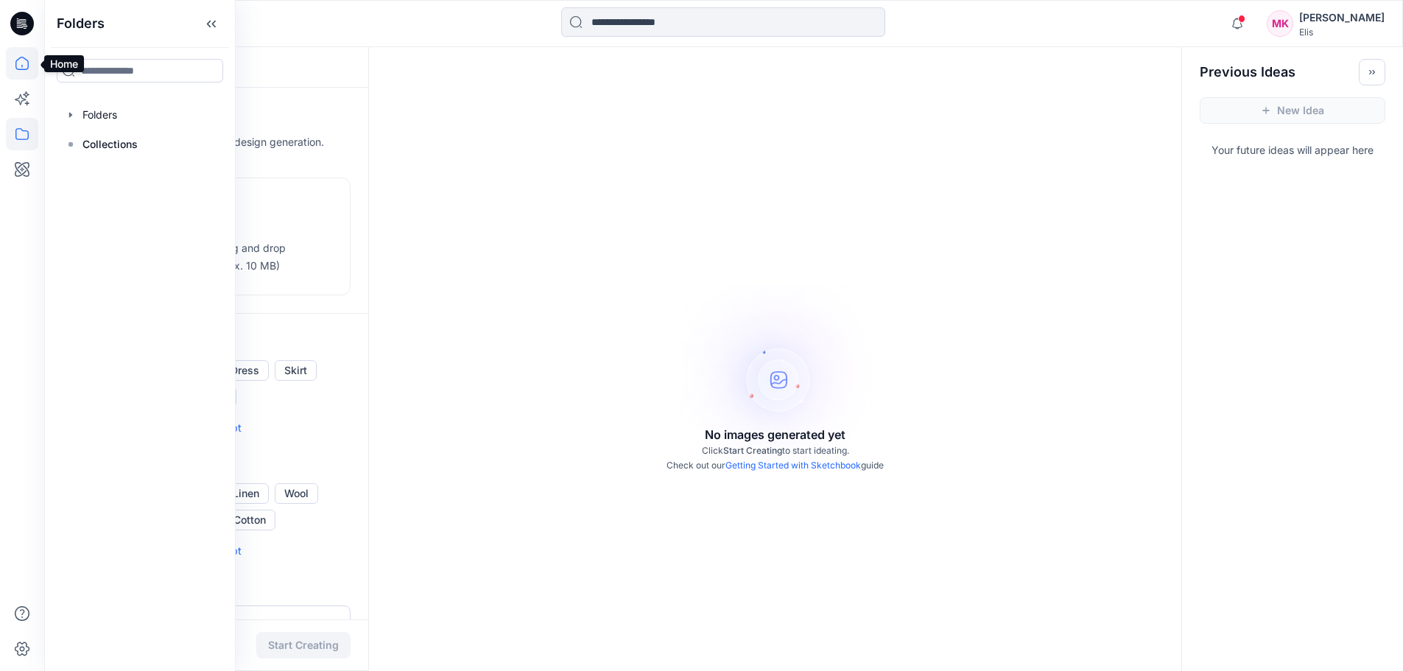
click at [18, 57] on icon at bounding box center [22, 63] width 32 height 32
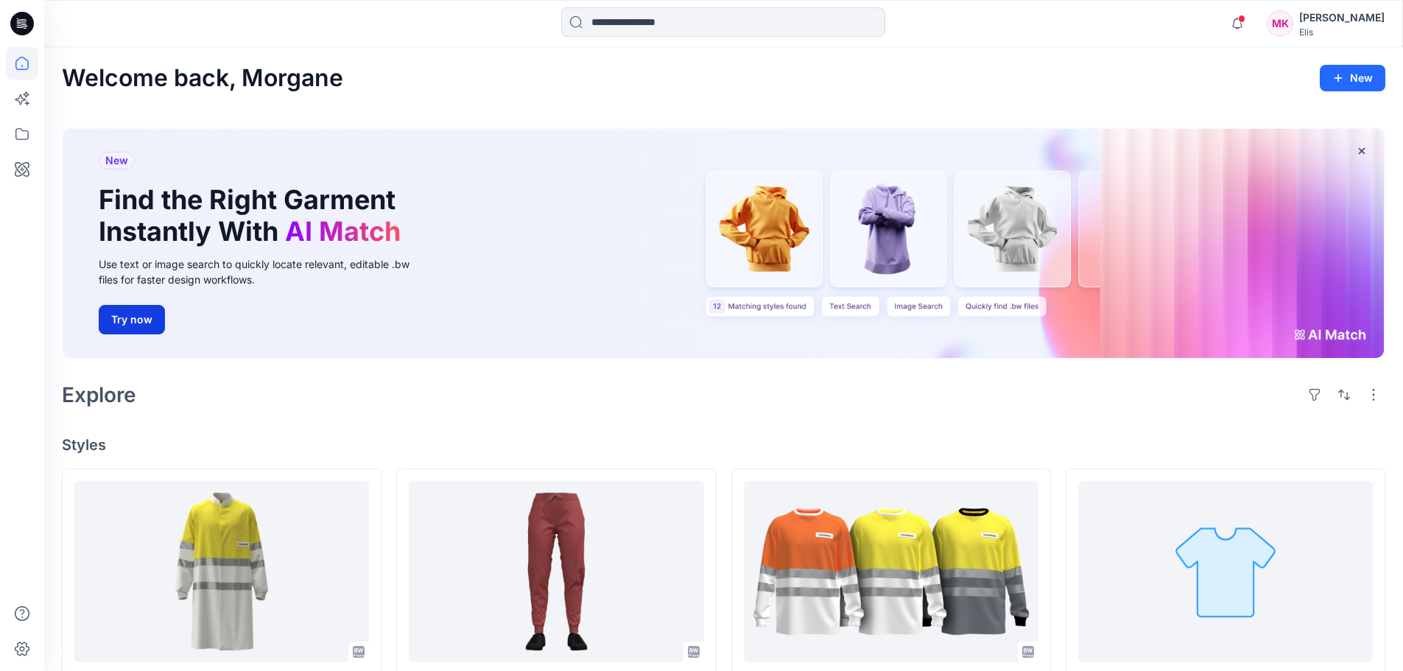
click at [138, 314] on button "Try now" at bounding box center [132, 319] width 66 height 29
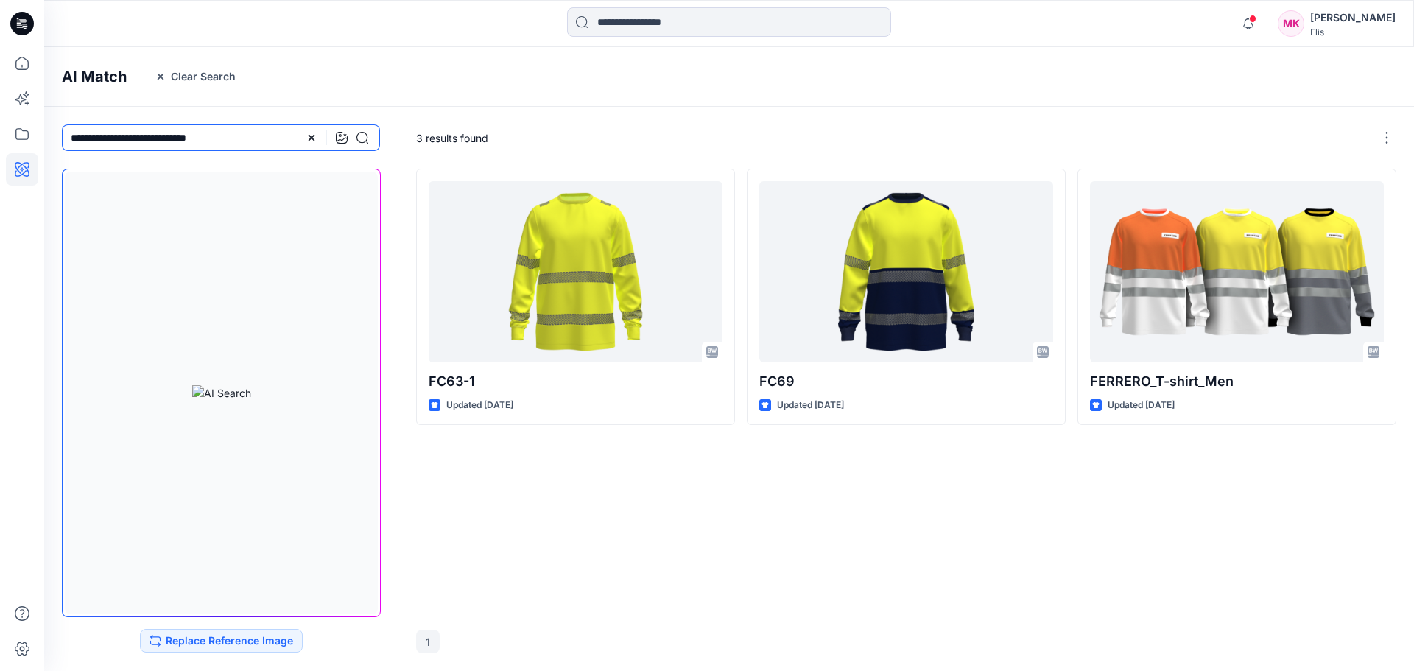
click at [249, 138] on input "**********" at bounding box center [221, 137] width 318 height 27
type input "**********"
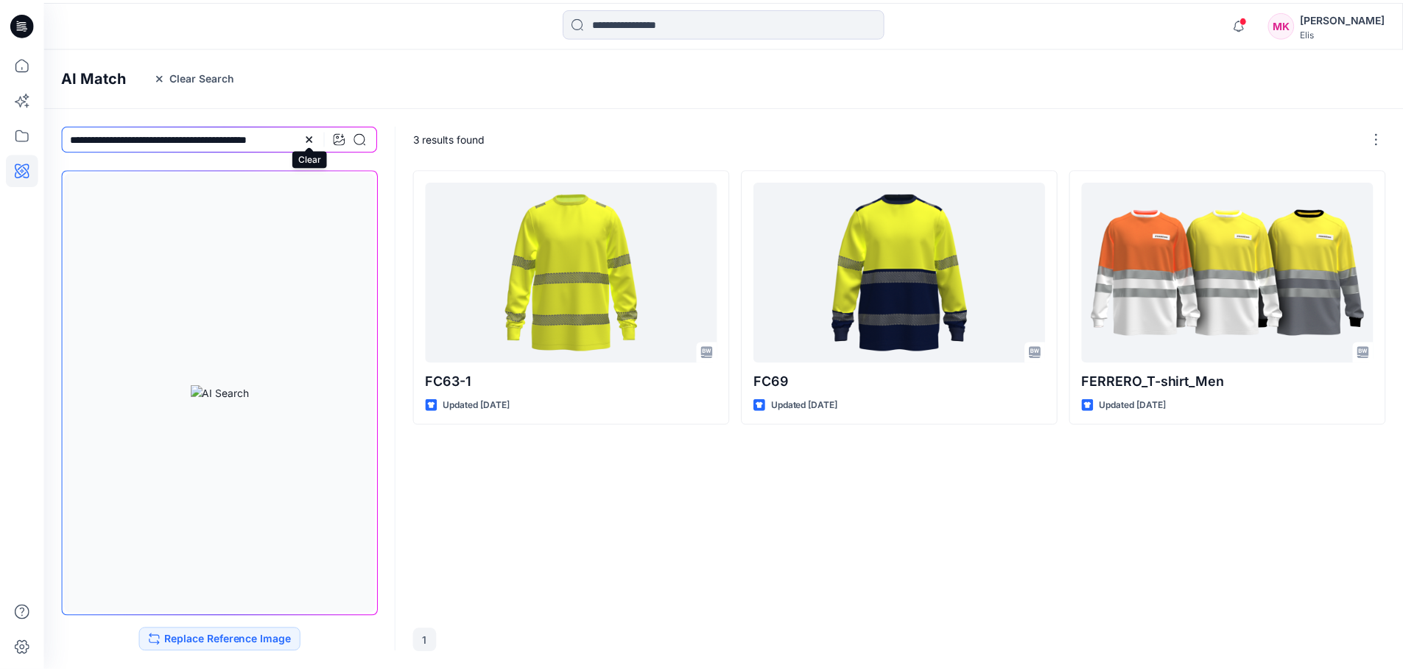
scroll to position [0, 0]
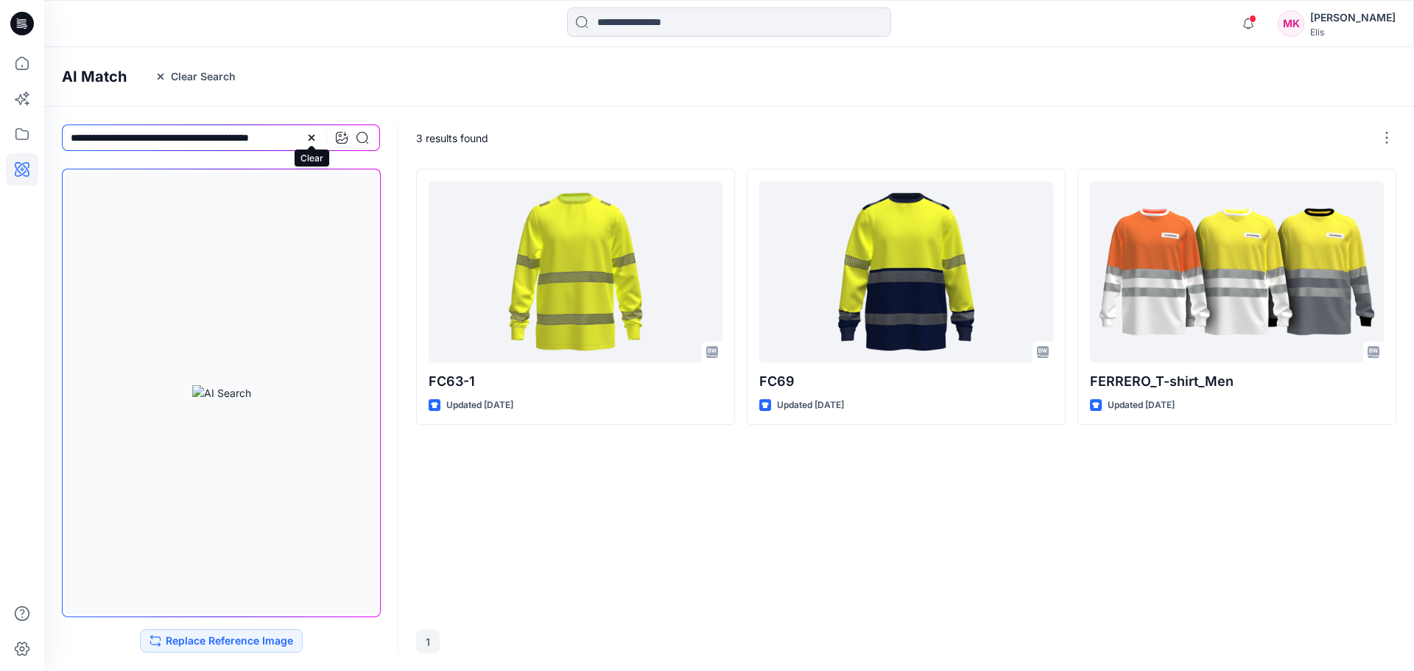
click at [313, 138] on icon at bounding box center [312, 138] width 6 height 6
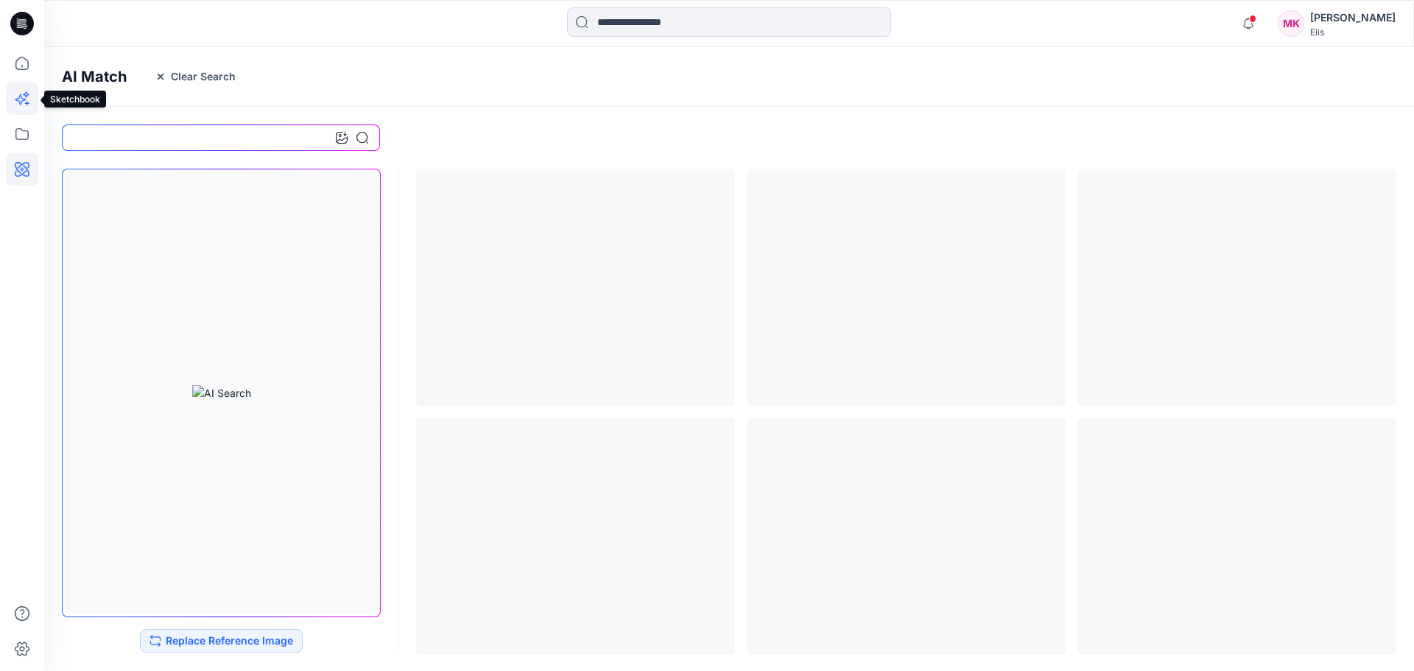
click at [29, 103] on icon at bounding box center [27, 103] width 4 height 4
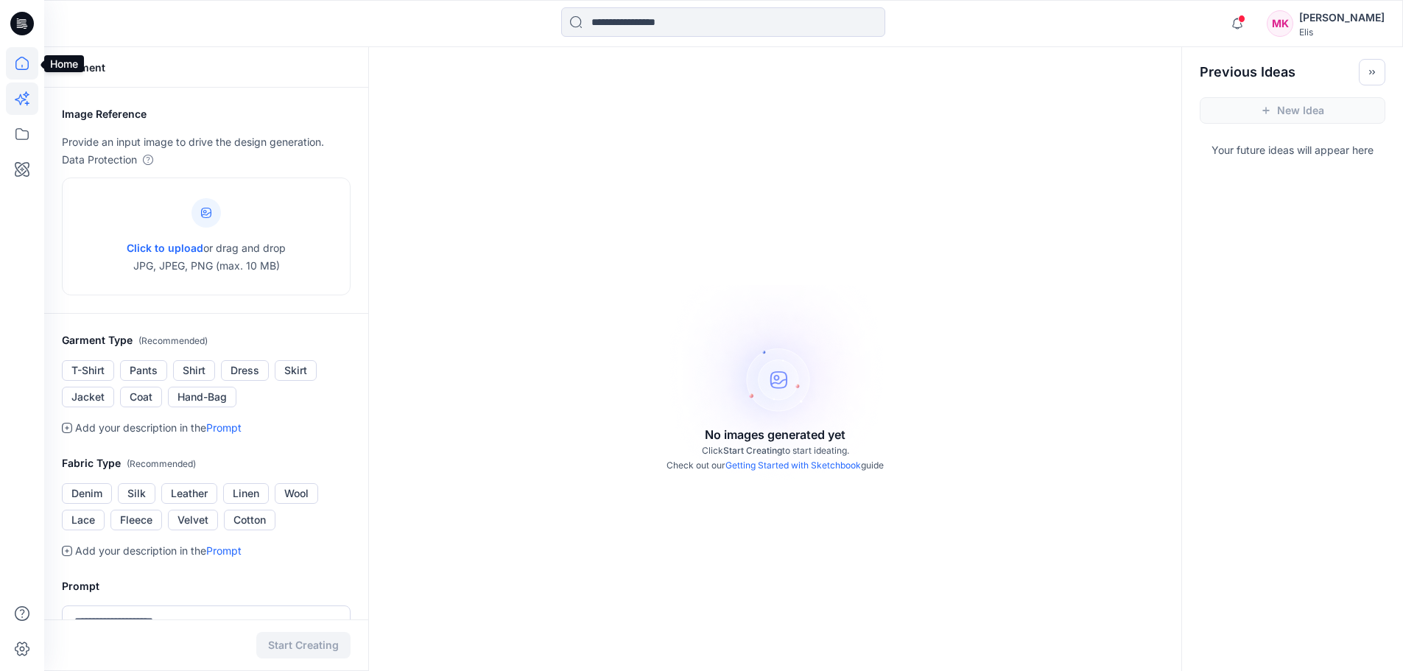
click at [23, 60] on icon at bounding box center [22, 63] width 32 height 32
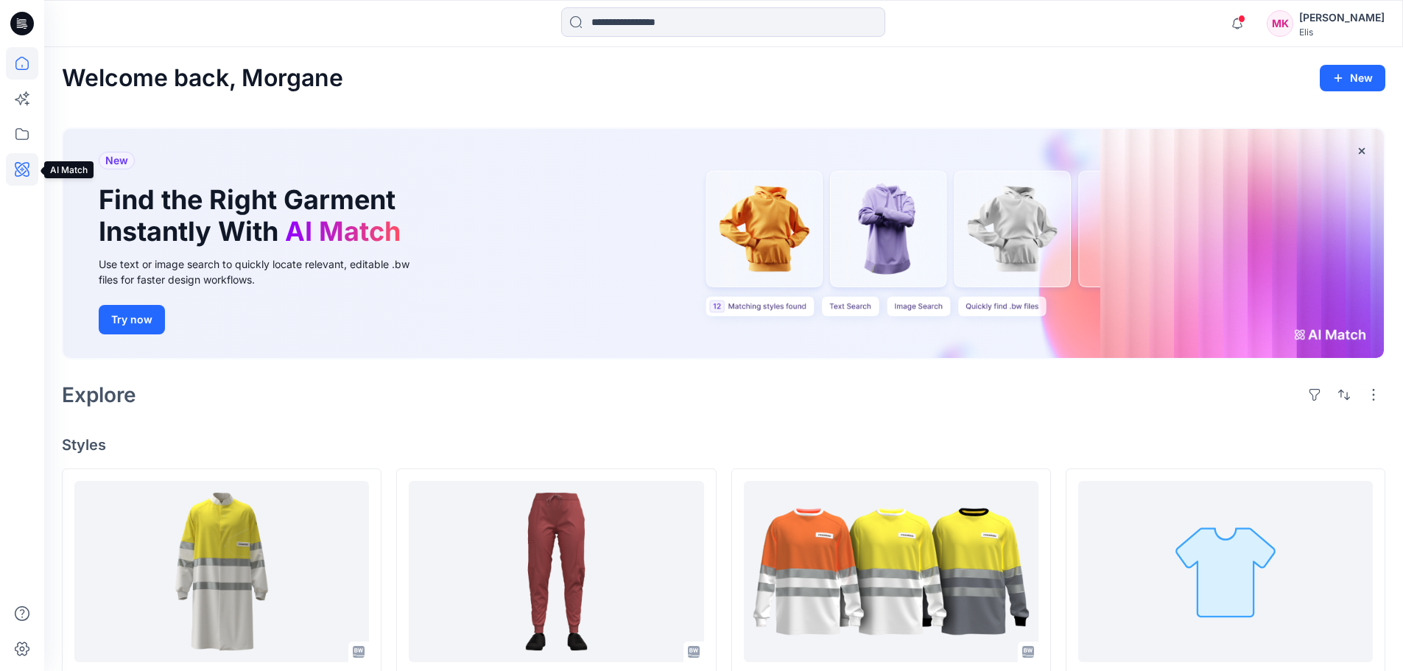
click at [24, 172] on icon at bounding box center [22, 169] width 32 height 32
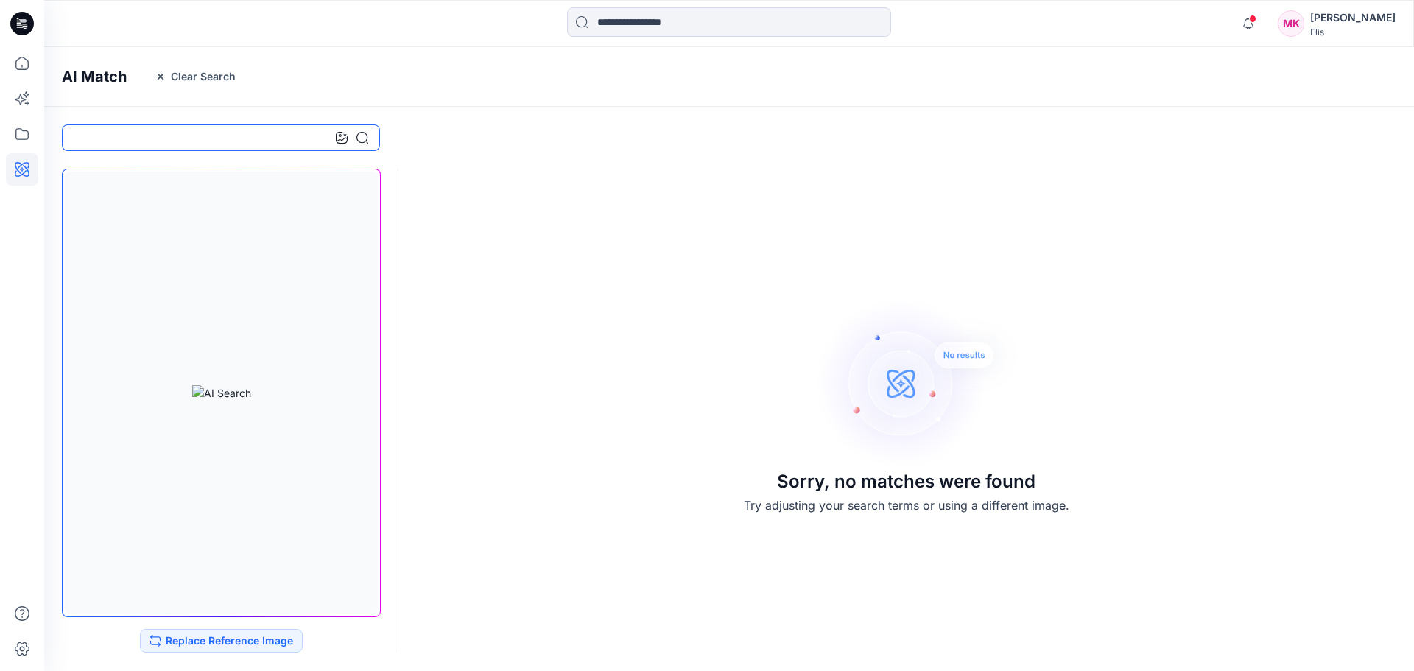
click at [163, 141] on input at bounding box center [221, 137] width 318 height 27
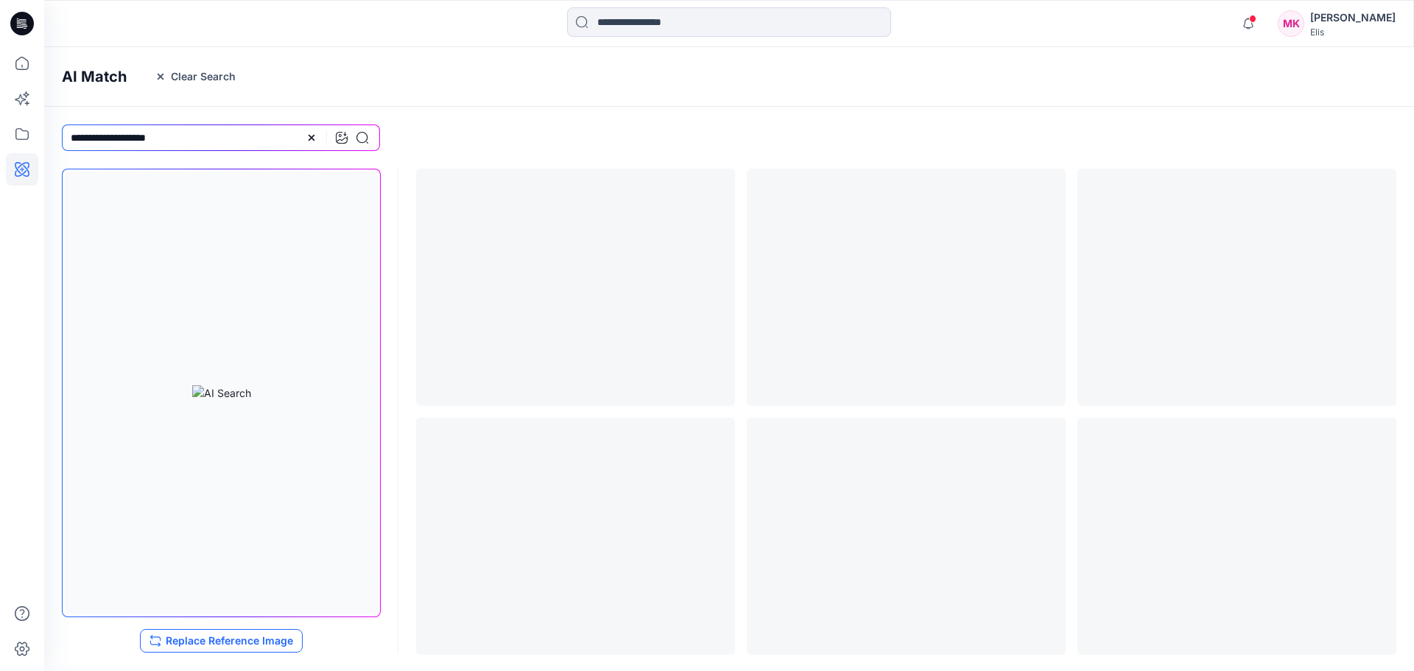
click at [233, 637] on button "Replace Reference Image" at bounding box center [221, 641] width 163 height 24
drag, startPoint x: 177, startPoint y: 136, endPoint x: 44, endPoint y: 133, distance: 132.6
click at [36, 133] on div "Notifications Sophie Errera shared KD08v83D in Unknown Folder (Inconnu) 23 hour…" at bounding box center [707, 335] width 1414 height 671
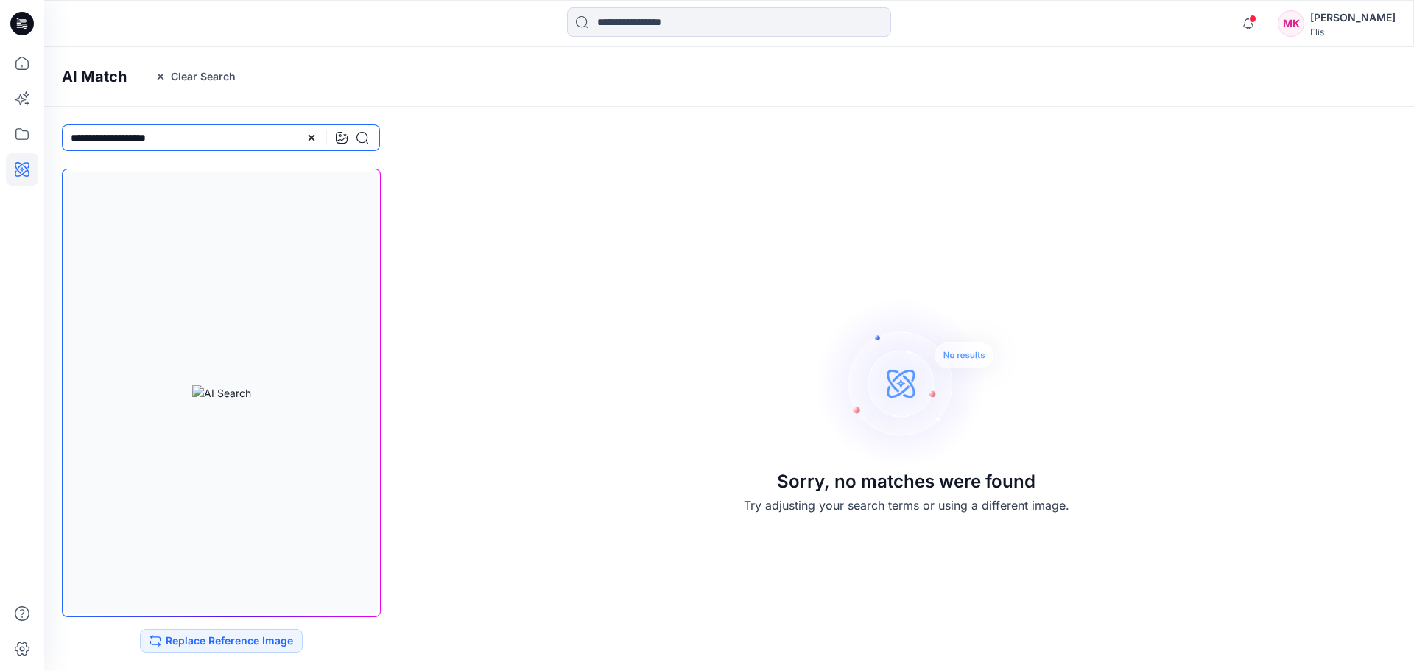
paste input
click at [364, 139] on icon at bounding box center [362, 138] width 12 height 12
click at [904, 392] on img at bounding box center [918, 383] width 206 height 177
click at [20, 610] on icon at bounding box center [22, 613] width 15 height 15
click at [105, 472] on p "Help Center" at bounding box center [99, 475] width 57 height 15
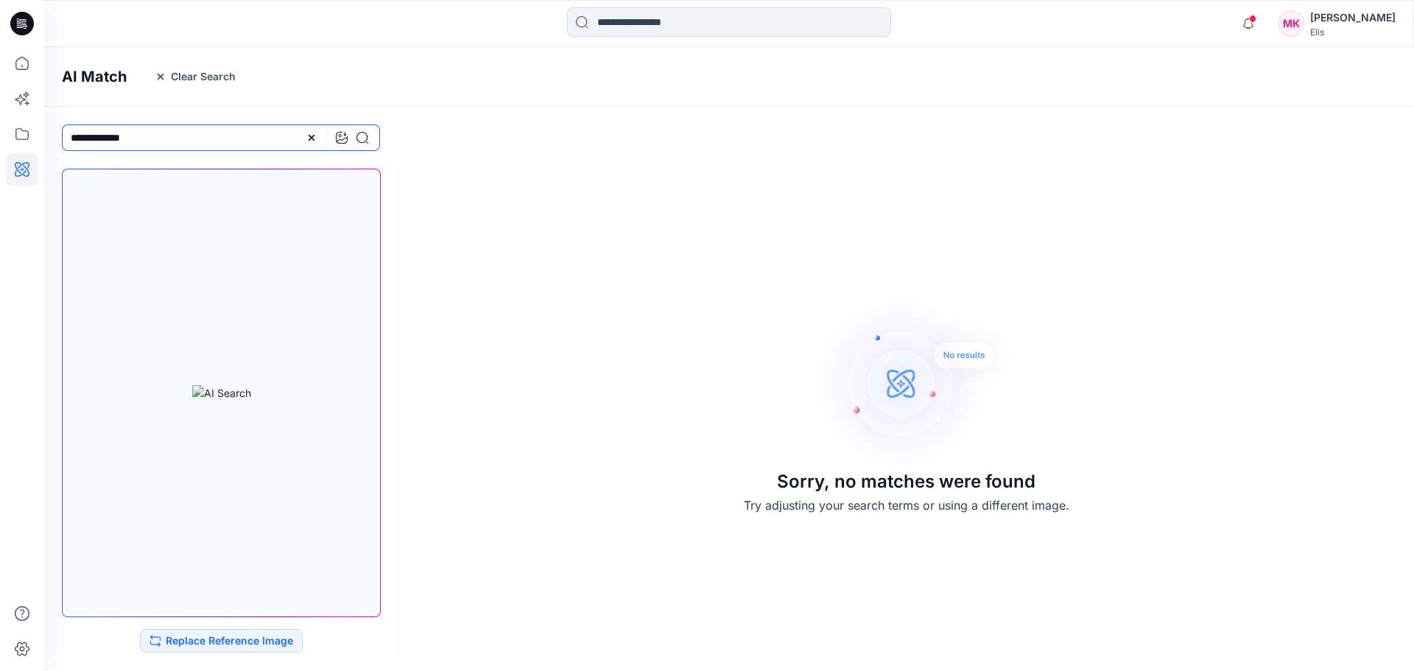
drag, startPoint x: 149, startPoint y: 138, endPoint x: 63, endPoint y: 141, distance: 85.4
click at [63, 141] on input "**********" at bounding box center [221, 137] width 318 height 27
type input "**********"
click at [311, 138] on icon at bounding box center [312, 138] width 6 height 6
click at [15, 59] on icon at bounding box center [22, 63] width 32 height 32
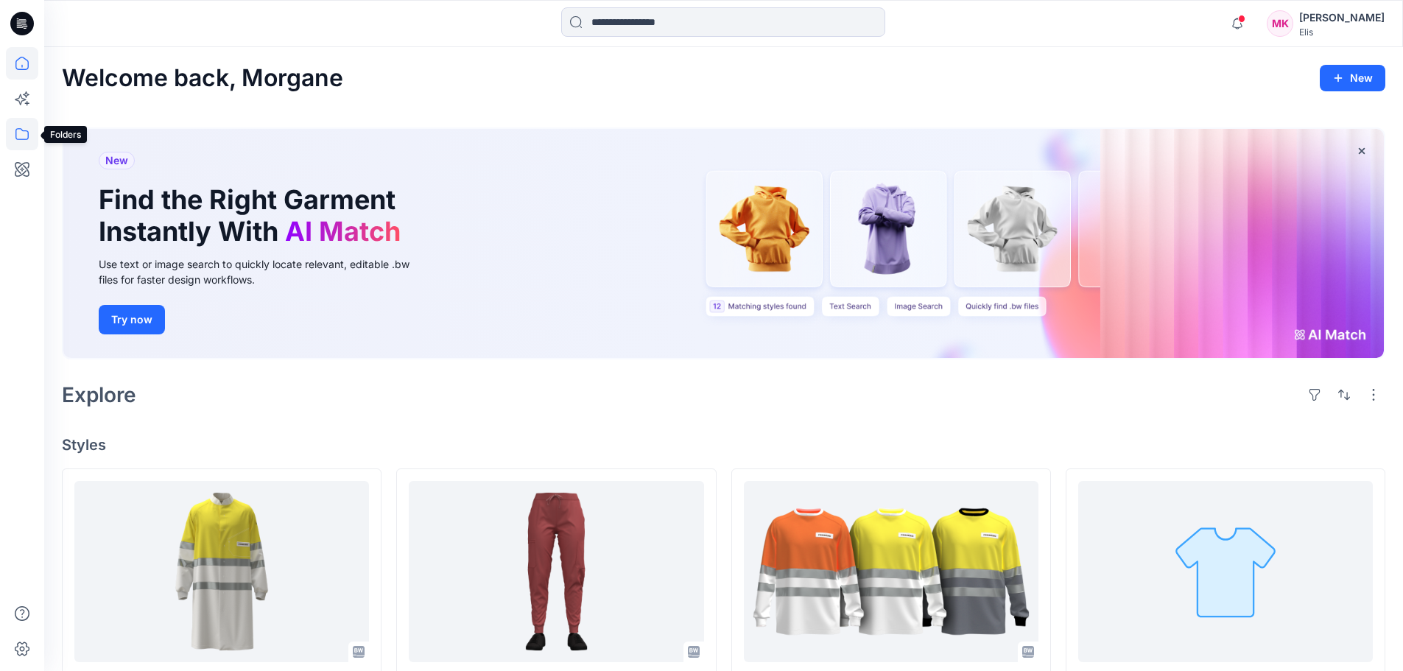
click at [27, 138] on icon at bounding box center [22, 134] width 32 height 32
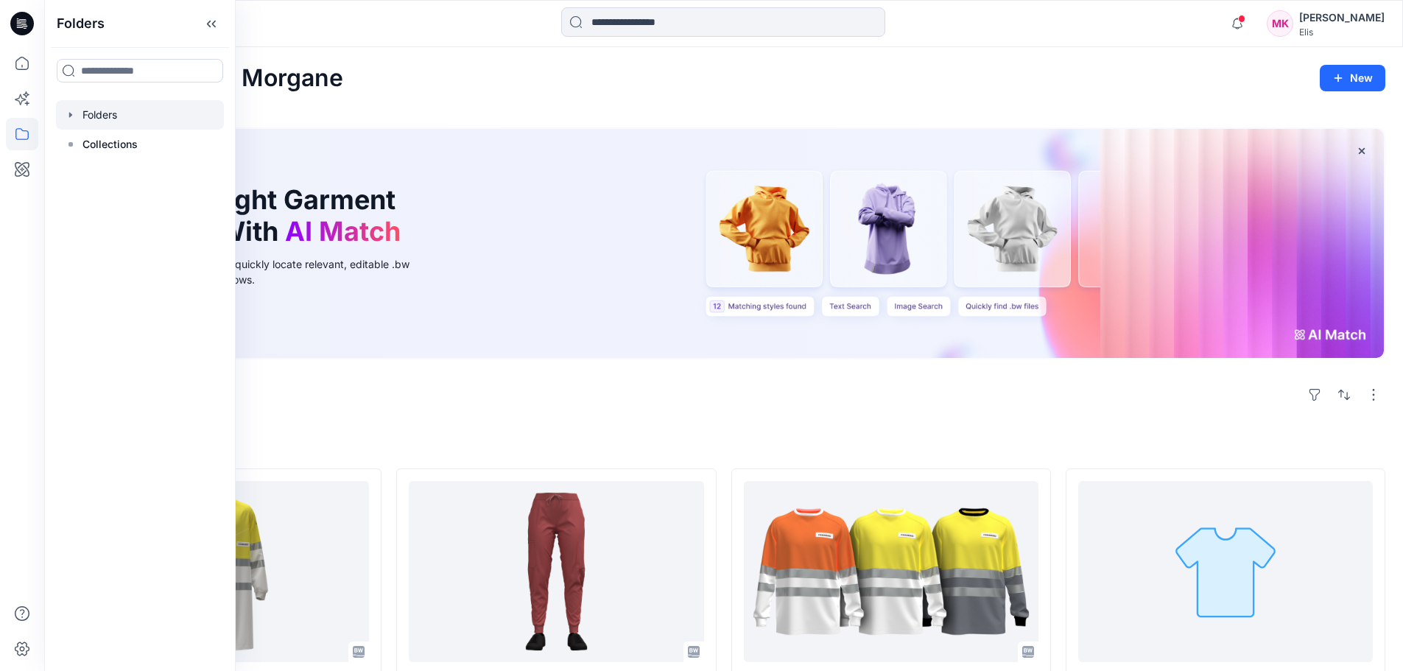
click at [87, 112] on div at bounding box center [140, 114] width 168 height 29
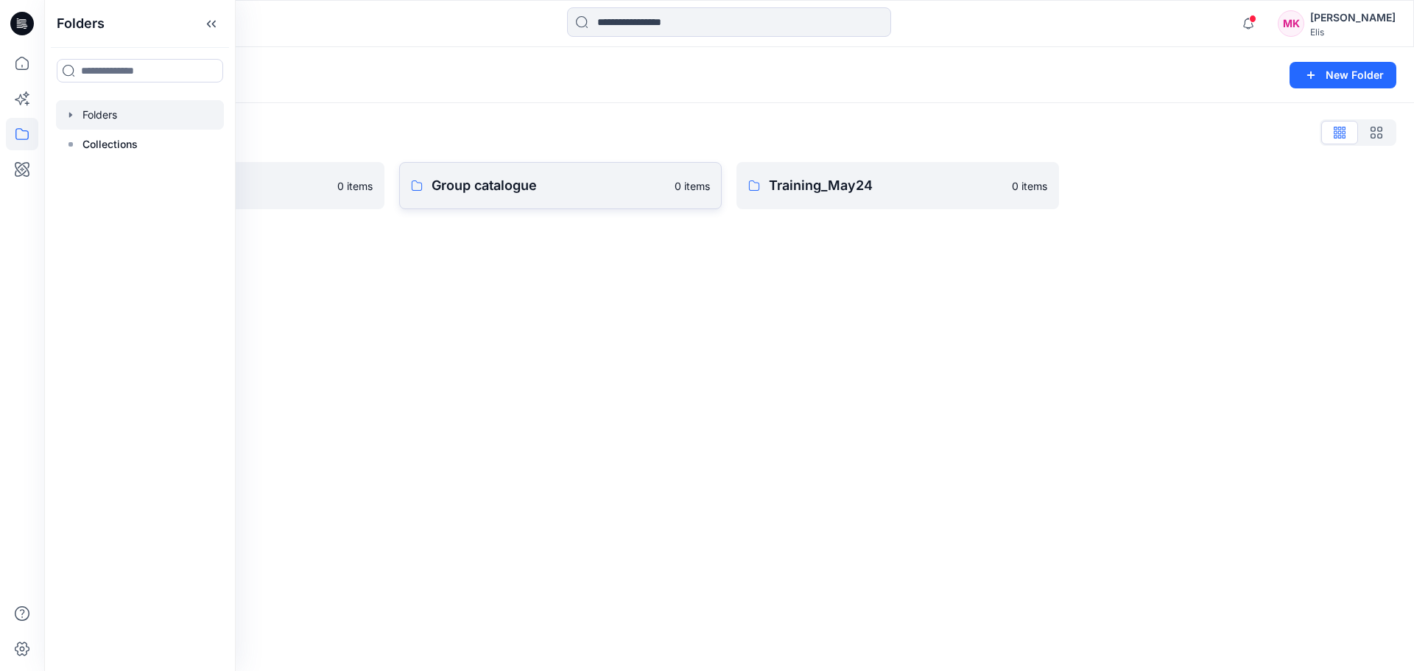
click at [491, 181] on p "Group catalogue" at bounding box center [548, 185] width 234 height 21
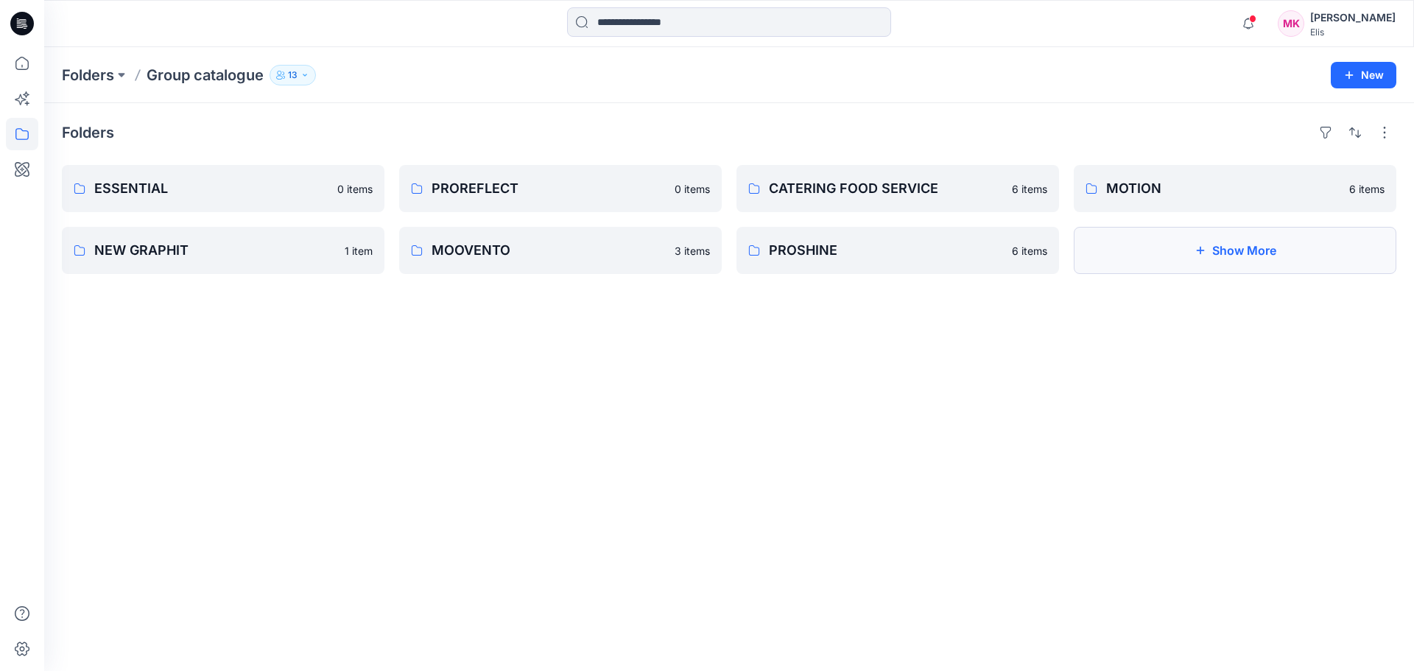
click at [1255, 254] on button "Show More" at bounding box center [1235, 250] width 322 height 47
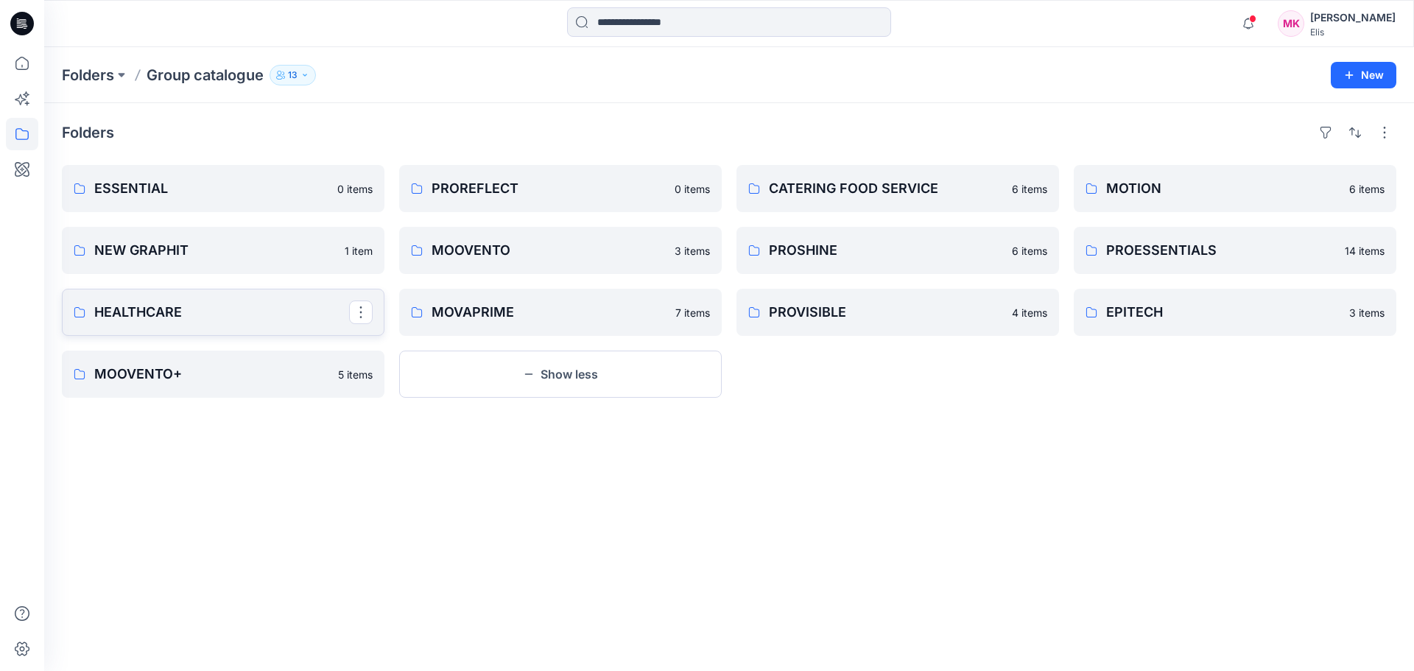
click at [166, 317] on p "HEALTHCARE" at bounding box center [221, 312] width 255 height 21
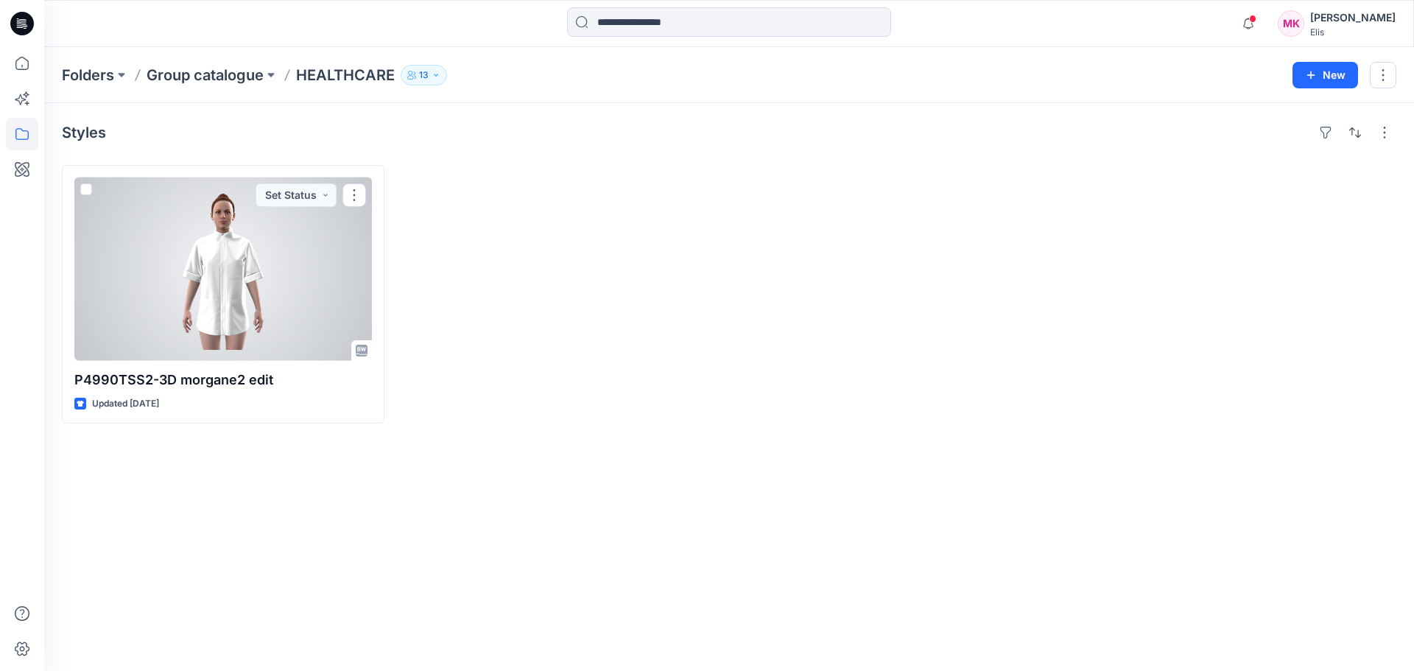
click at [225, 272] on div at bounding box center [222, 268] width 297 height 183
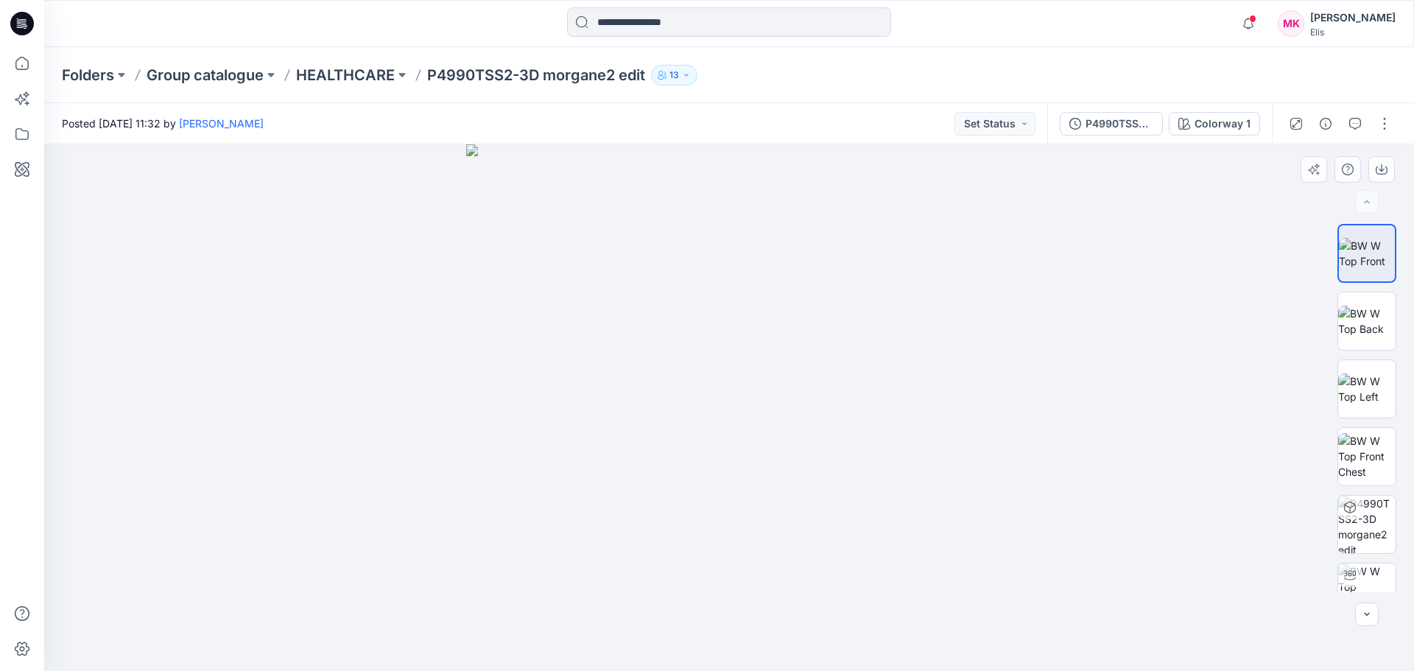
drag, startPoint x: 959, startPoint y: 415, endPoint x: 867, endPoint y: 426, distance: 92.0
click at [867, 426] on img at bounding box center [729, 407] width 526 height 526
click at [1348, 532] on img at bounding box center [1366, 524] width 57 height 57
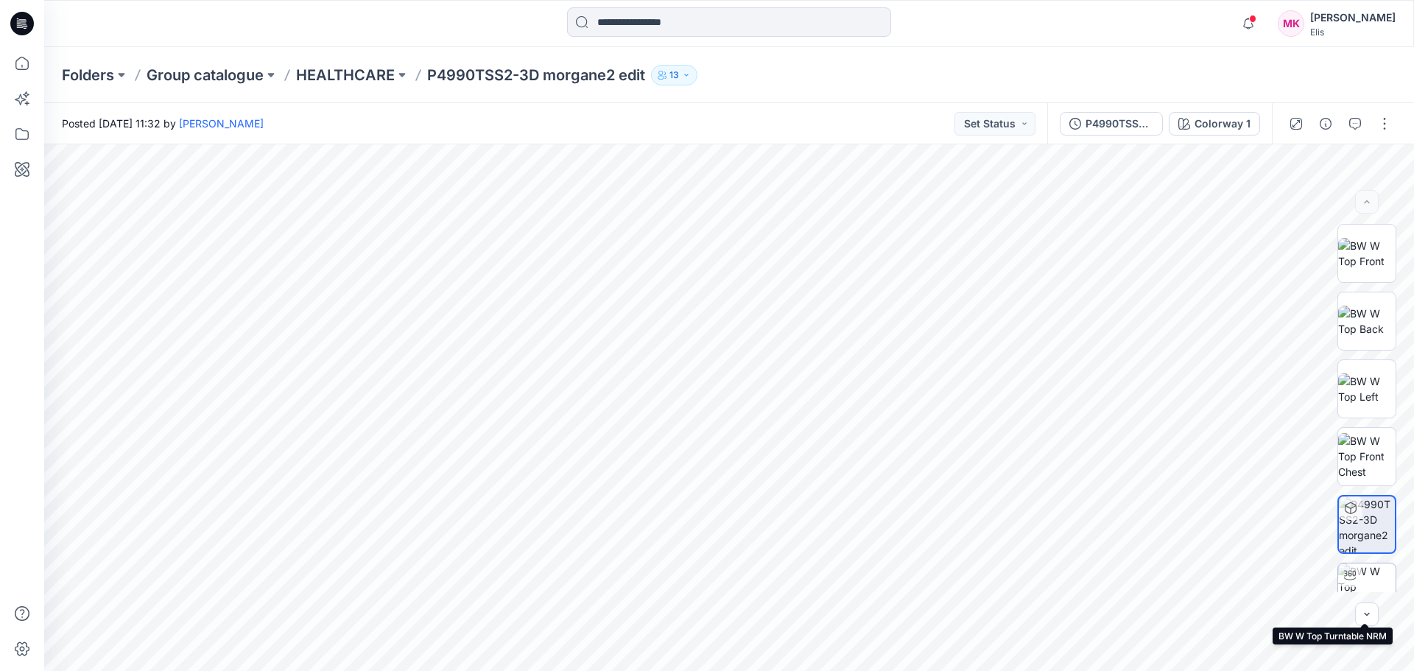
click at [1367, 578] on img at bounding box center [1366, 591] width 57 height 57
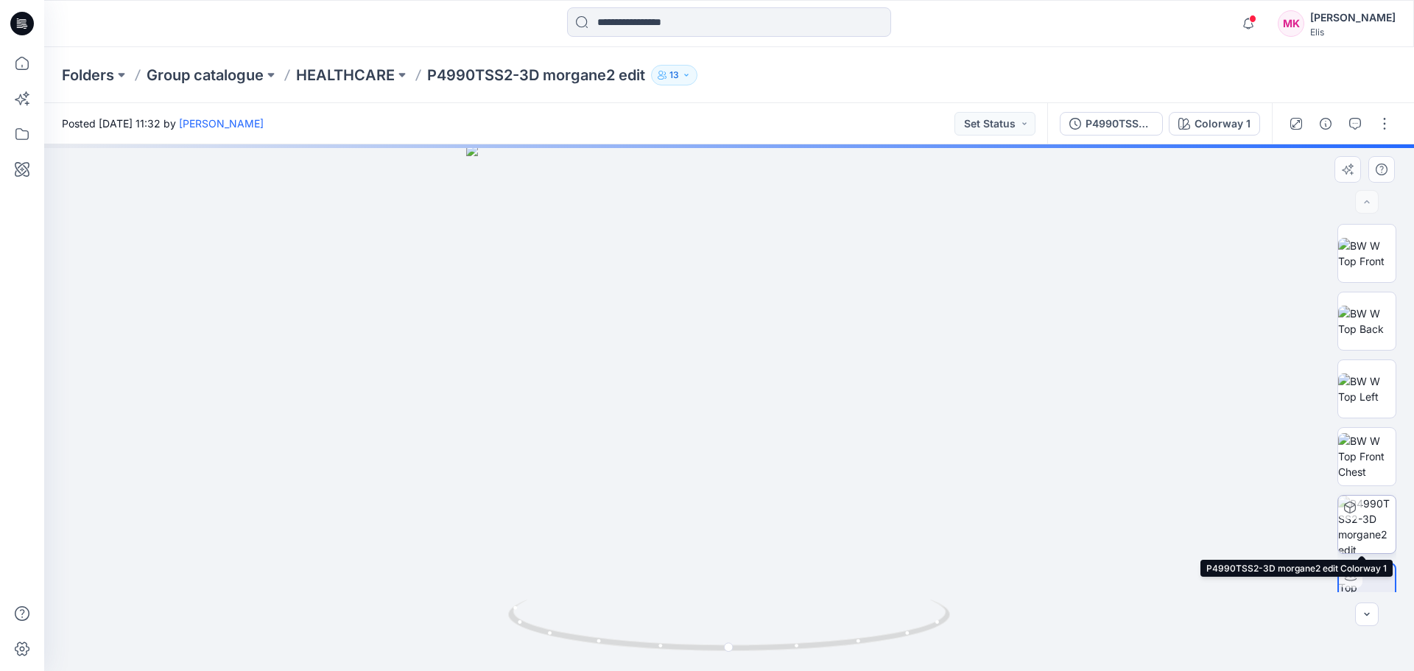
click at [1377, 511] on img at bounding box center [1366, 524] width 57 height 57
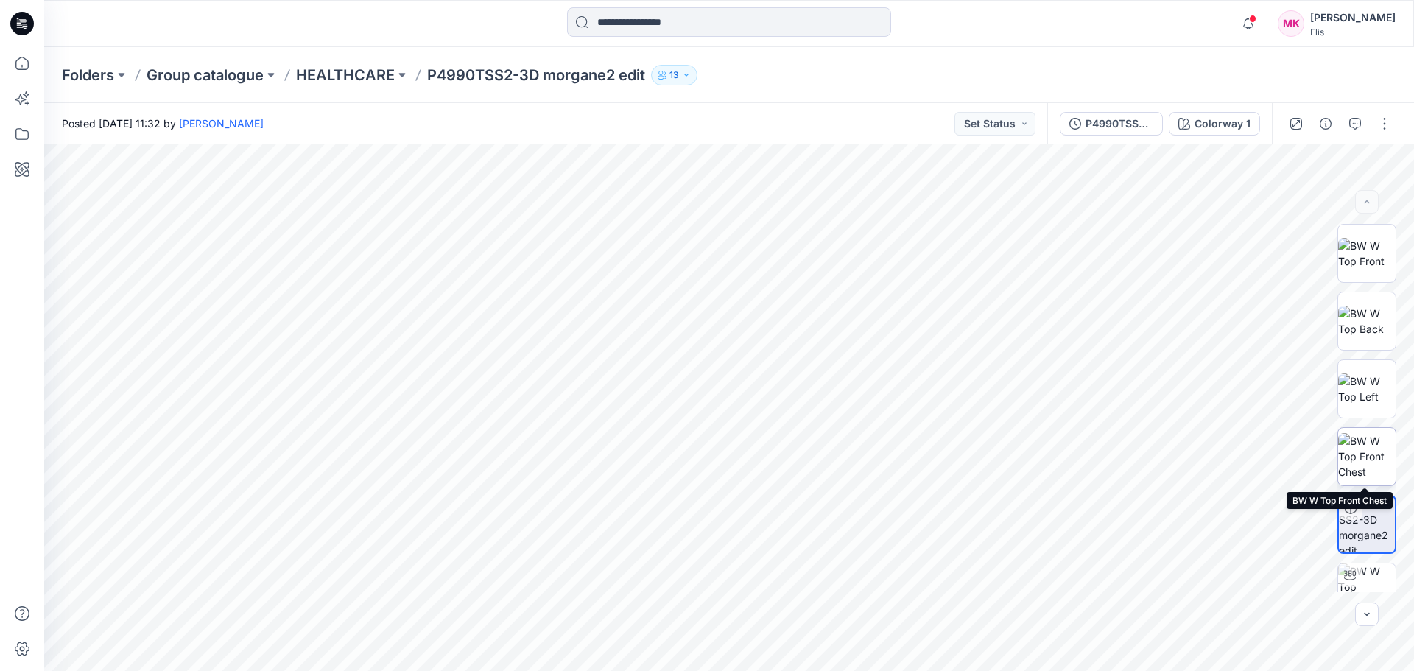
click at [1369, 452] on img at bounding box center [1366, 456] width 57 height 46
drag, startPoint x: 777, startPoint y: 568, endPoint x: 750, endPoint y: 535, distance: 42.4
click at [768, 449] on img at bounding box center [729, 407] width 526 height 526
drag, startPoint x: 752, startPoint y: 515, endPoint x: 755, endPoint y: 471, distance: 44.3
click at [755, 471] on img at bounding box center [729, 407] width 526 height 526
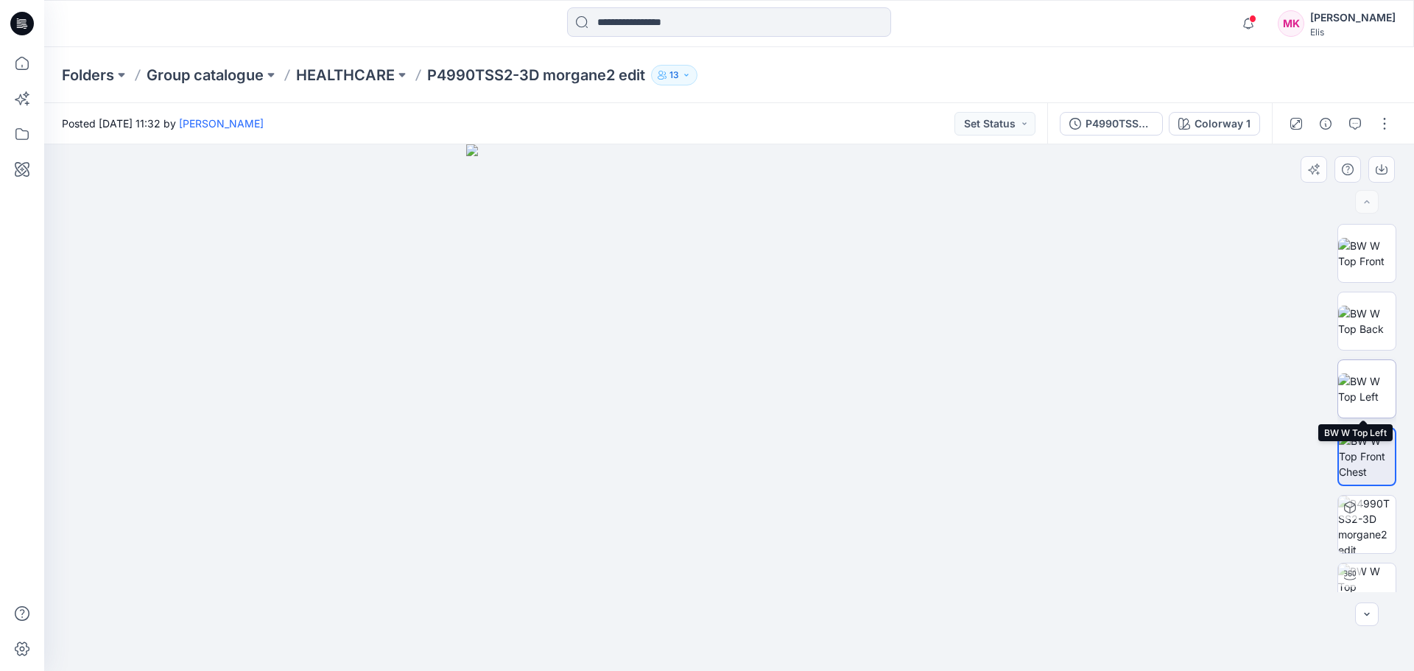
click at [1368, 389] on img at bounding box center [1366, 388] width 57 height 31
click at [1365, 320] on img at bounding box center [1366, 321] width 57 height 31
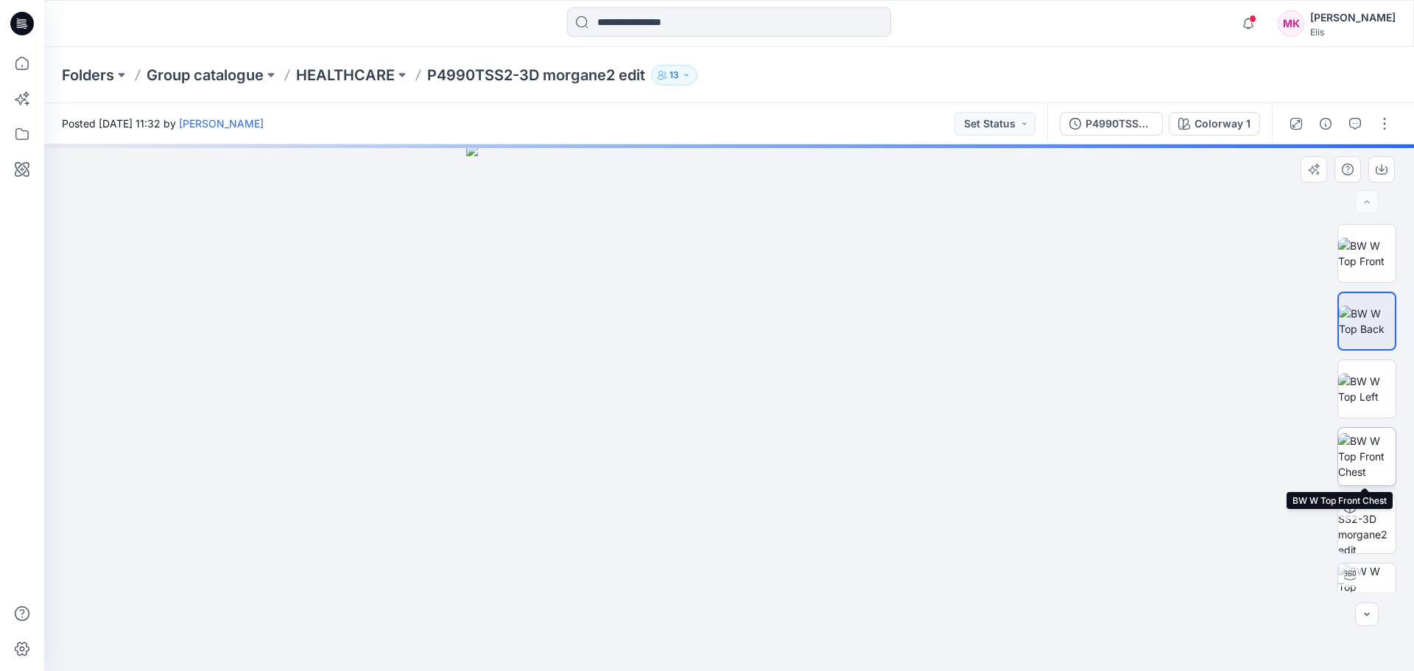
click at [1363, 450] on img at bounding box center [1366, 456] width 57 height 46
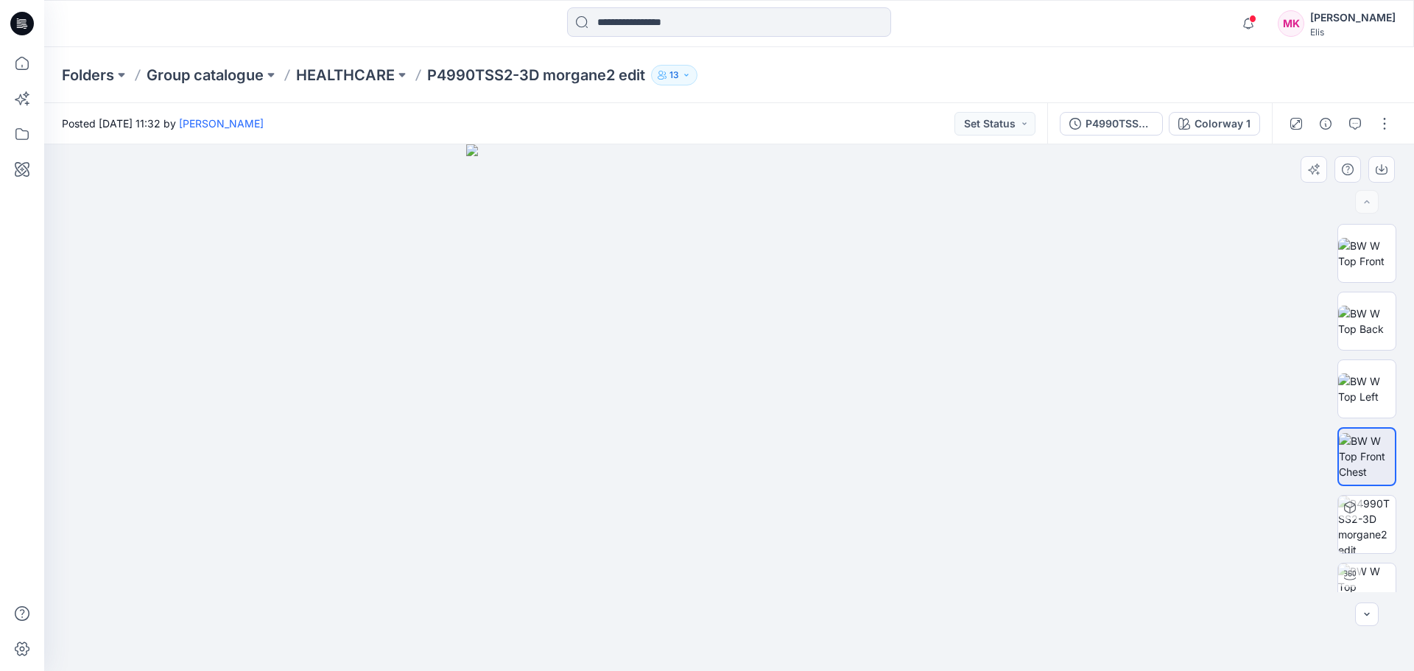
drag, startPoint x: 940, startPoint y: 494, endPoint x: 870, endPoint y: 395, distance: 122.0
click at [873, 387] on img at bounding box center [729, 407] width 526 height 526
drag, startPoint x: 712, startPoint y: 618, endPoint x: 797, endPoint y: 518, distance: 131.7
click at [758, 505] on img at bounding box center [729, 407] width 526 height 526
click at [1370, 577] on img at bounding box center [1366, 591] width 57 height 57
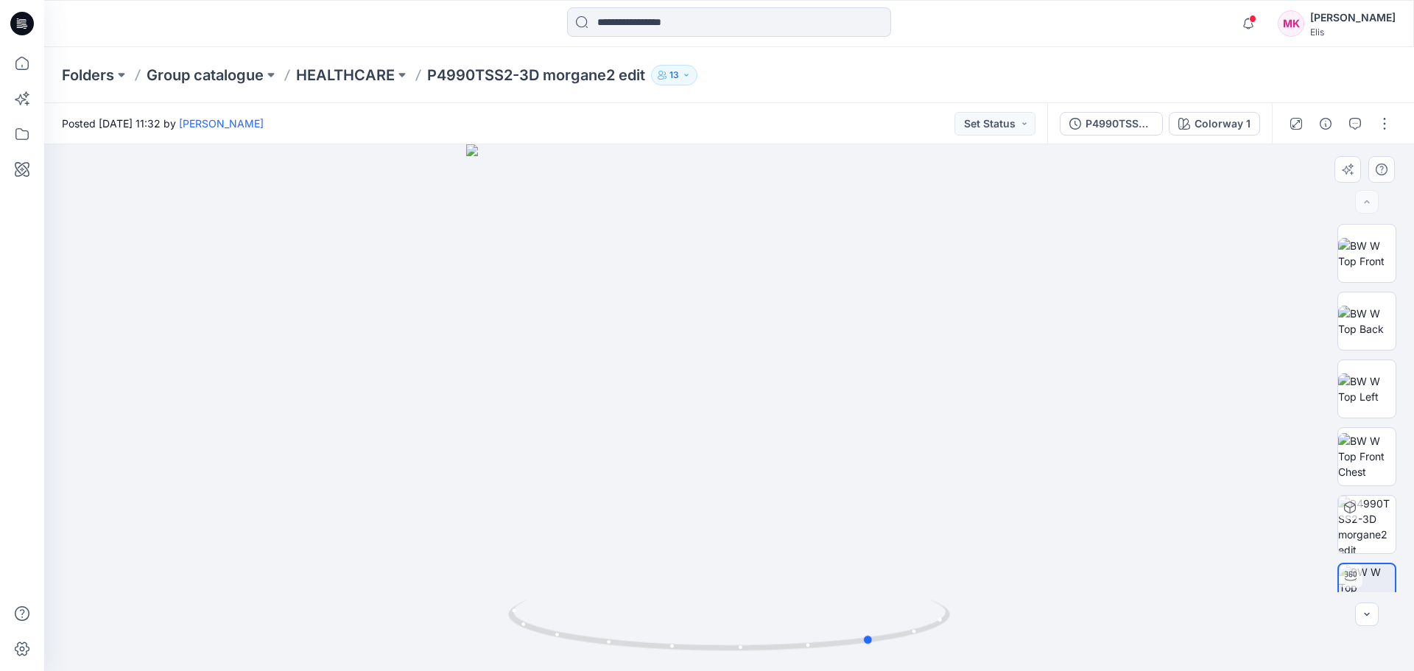
drag, startPoint x: 904, startPoint y: 517, endPoint x: 607, endPoint y: 540, distance: 298.3
click at [607, 540] on div at bounding box center [729, 407] width 1370 height 526
drag, startPoint x: 780, startPoint y: 512, endPoint x: 591, endPoint y: 524, distance: 189.6
click at [591, 524] on div at bounding box center [729, 407] width 1370 height 526
click at [309, 68] on p "HEALTHCARE" at bounding box center [345, 75] width 99 height 21
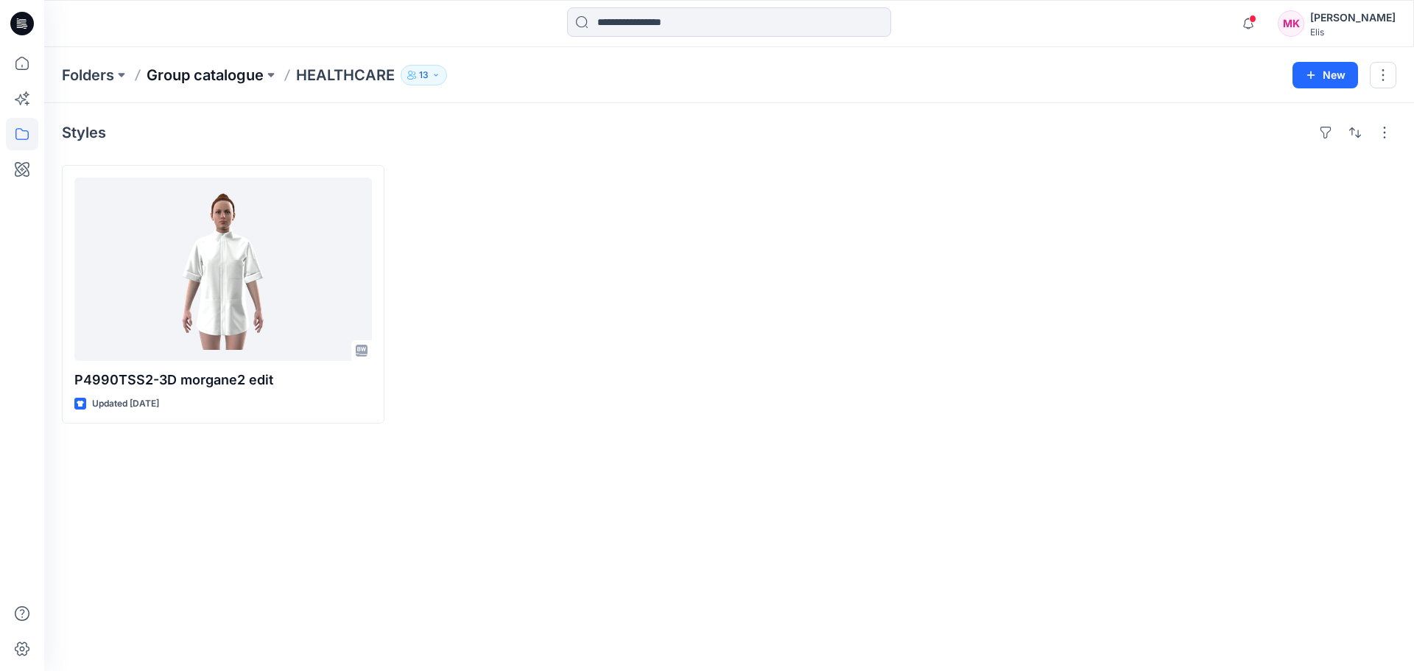
click at [178, 71] on p "Group catalogue" at bounding box center [205, 75] width 117 height 21
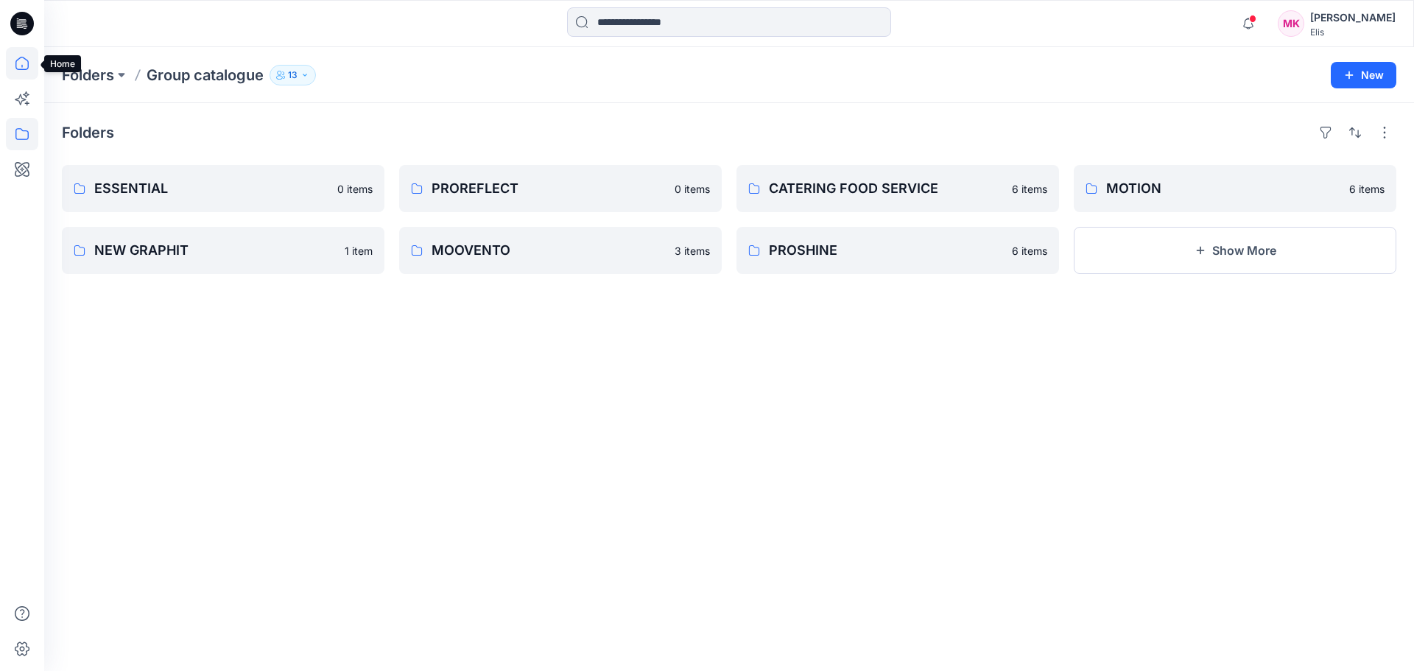
click at [22, 67] on icon at bounding box center [21, 66] width 1 height 3
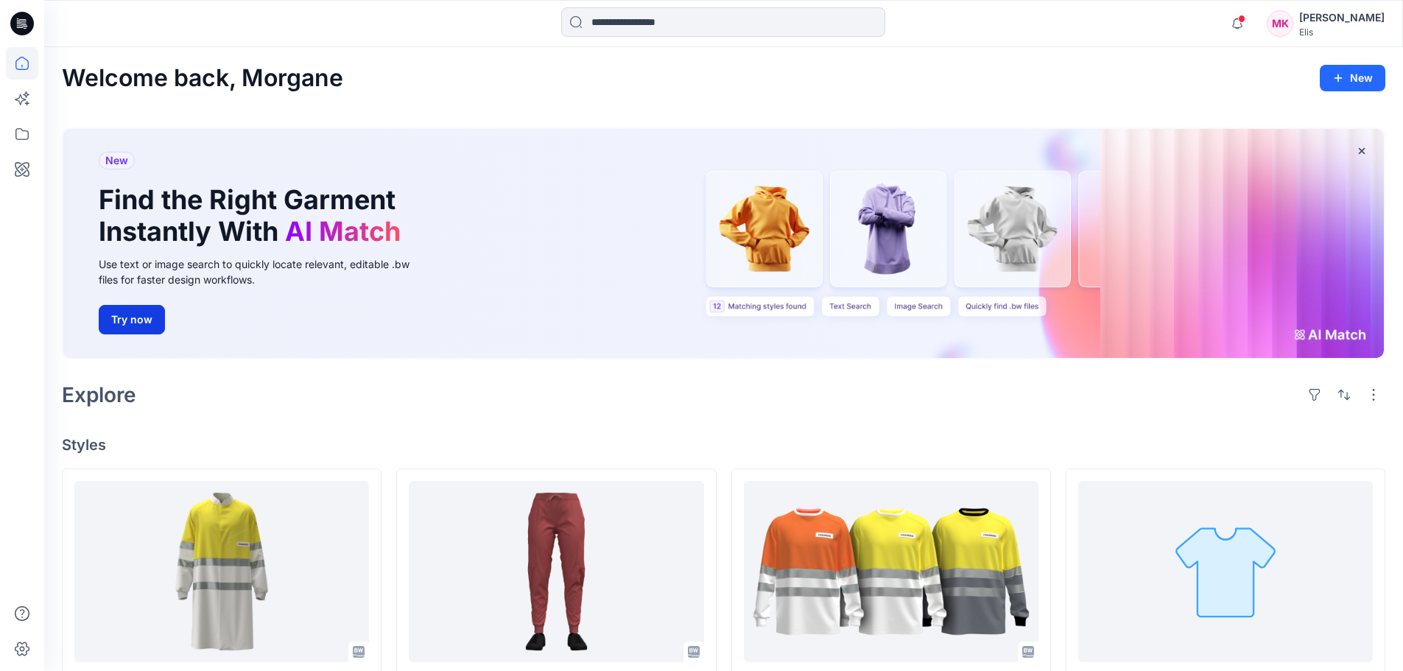
click at [135, 320] on button "Try now" at bounding box center [132, 319] width 66 height 29
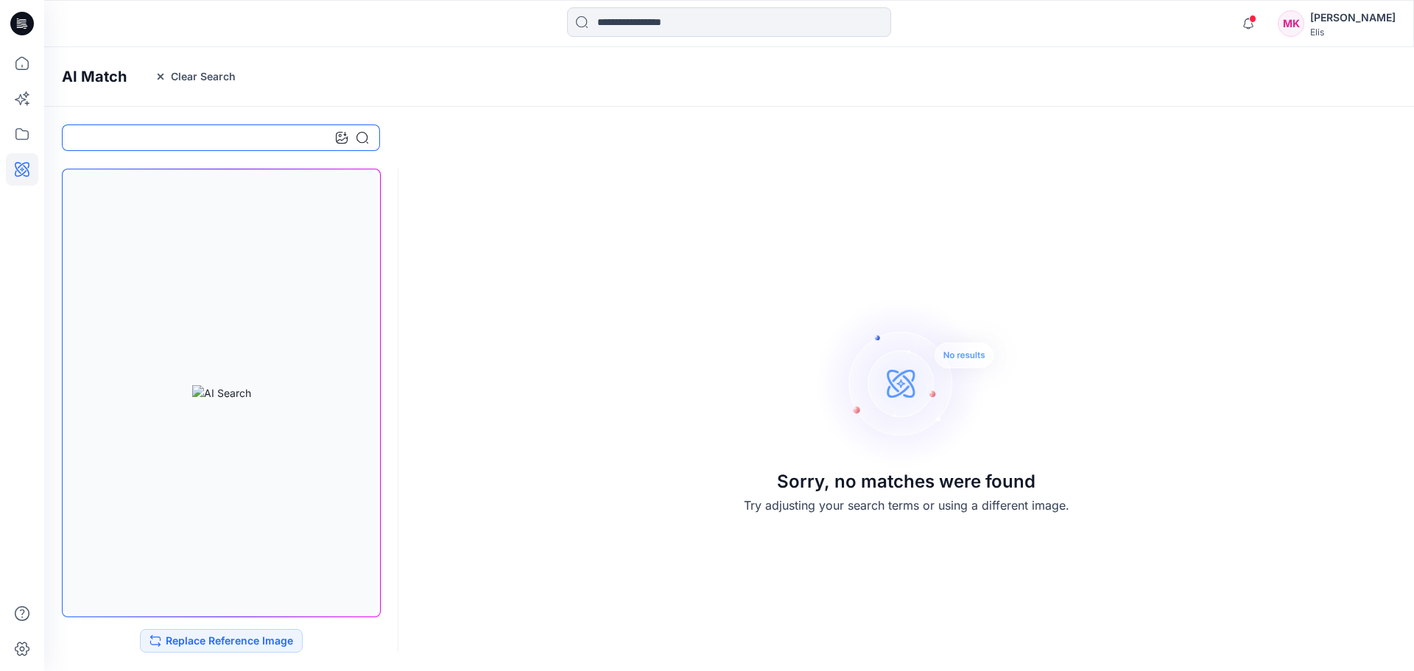
click at [265, 144] on input at bounding box center [221, 137] width 318 height 27
type input "**********"
click at [366, 136] on icon at bounding box center [362, 138] width 12 height 12
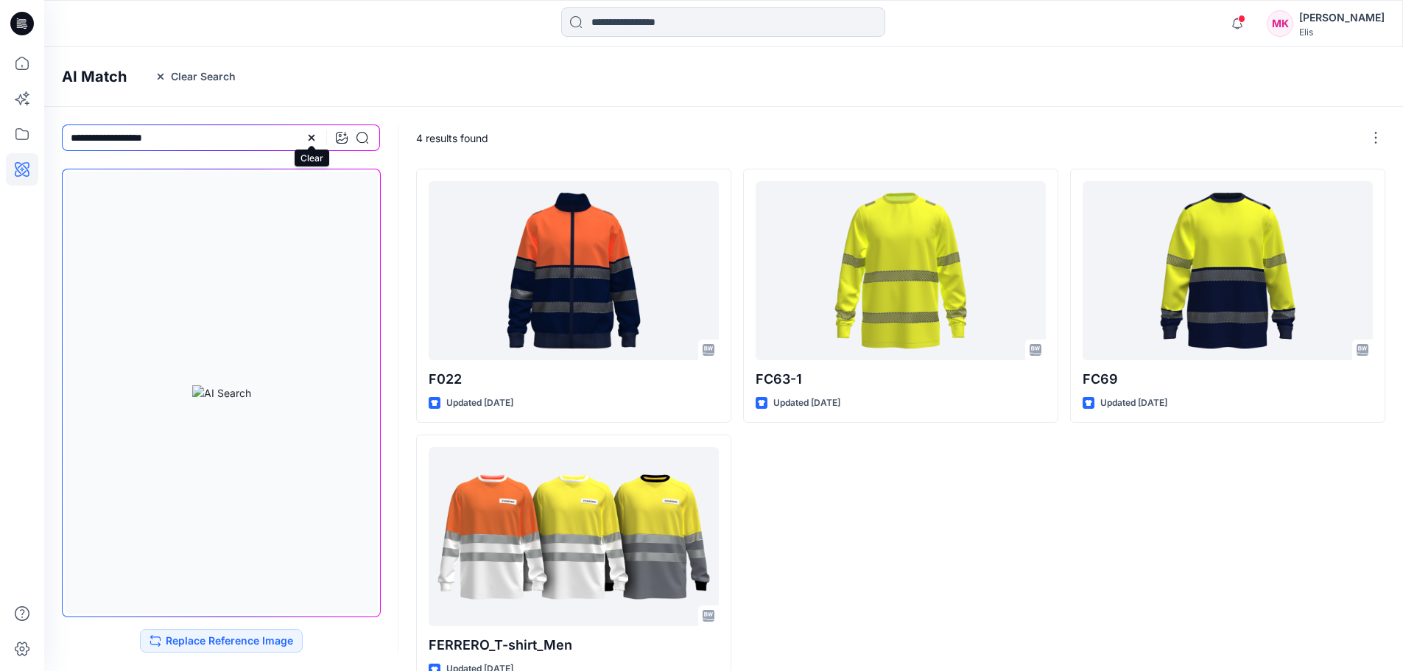
click at [310, 141] on icon at bounding box center [312, 138] width 12 height 12
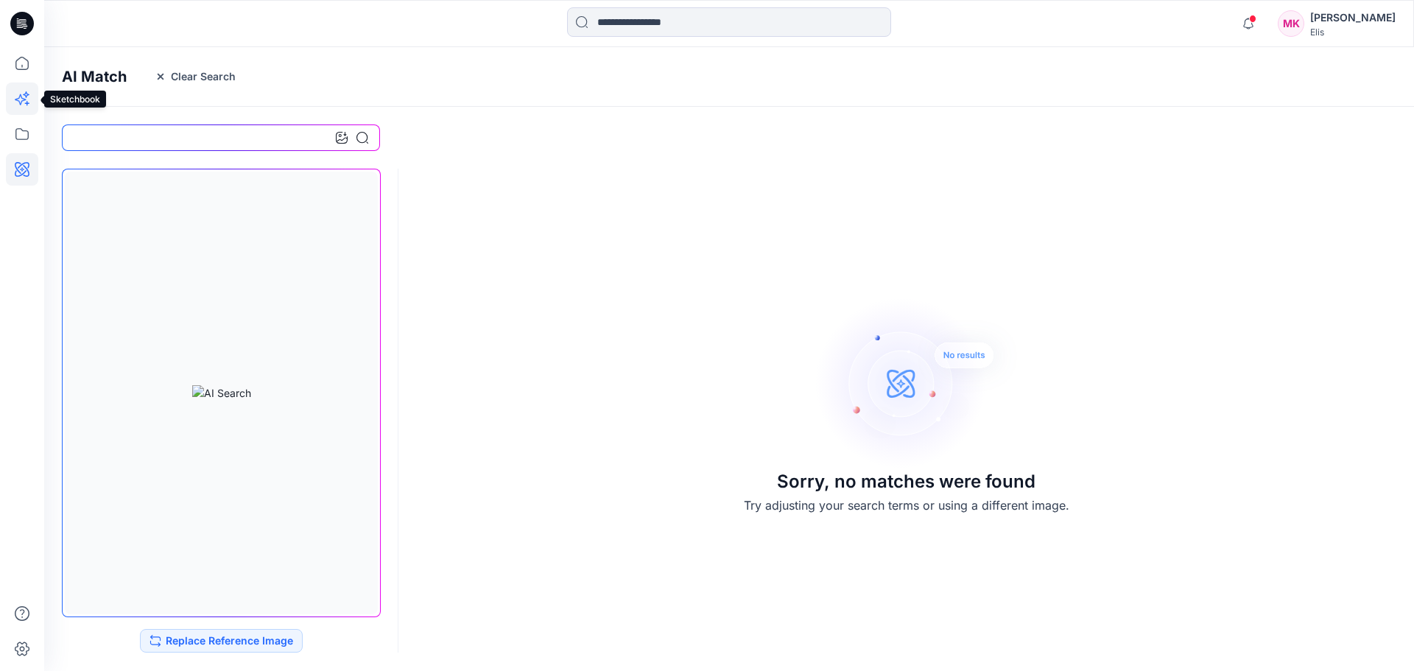
click at [26, 105] on icon at bounding box center [22, 98] width 32 height 32
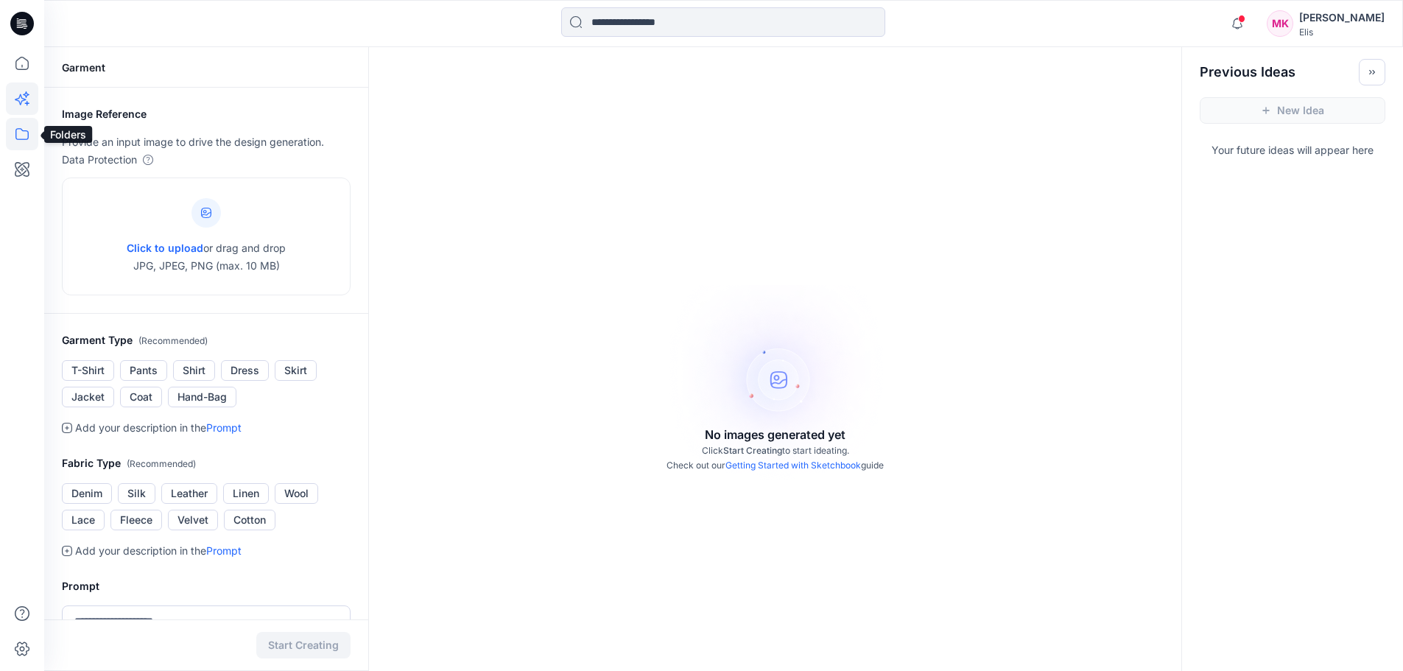
click at [17, 142] on icon at bounding box center [22, 134] width 32 height 32
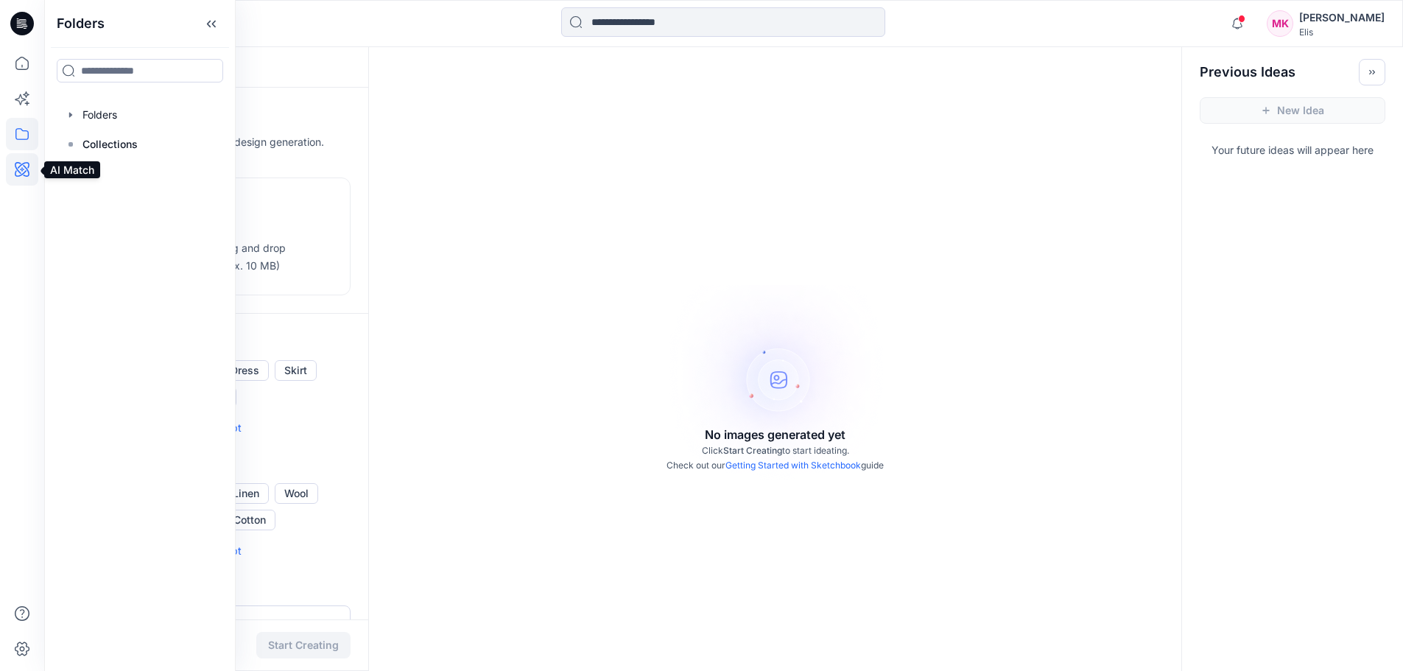
click at [17, 163] on icon at bounding box center [22, 169] width 32 height 32
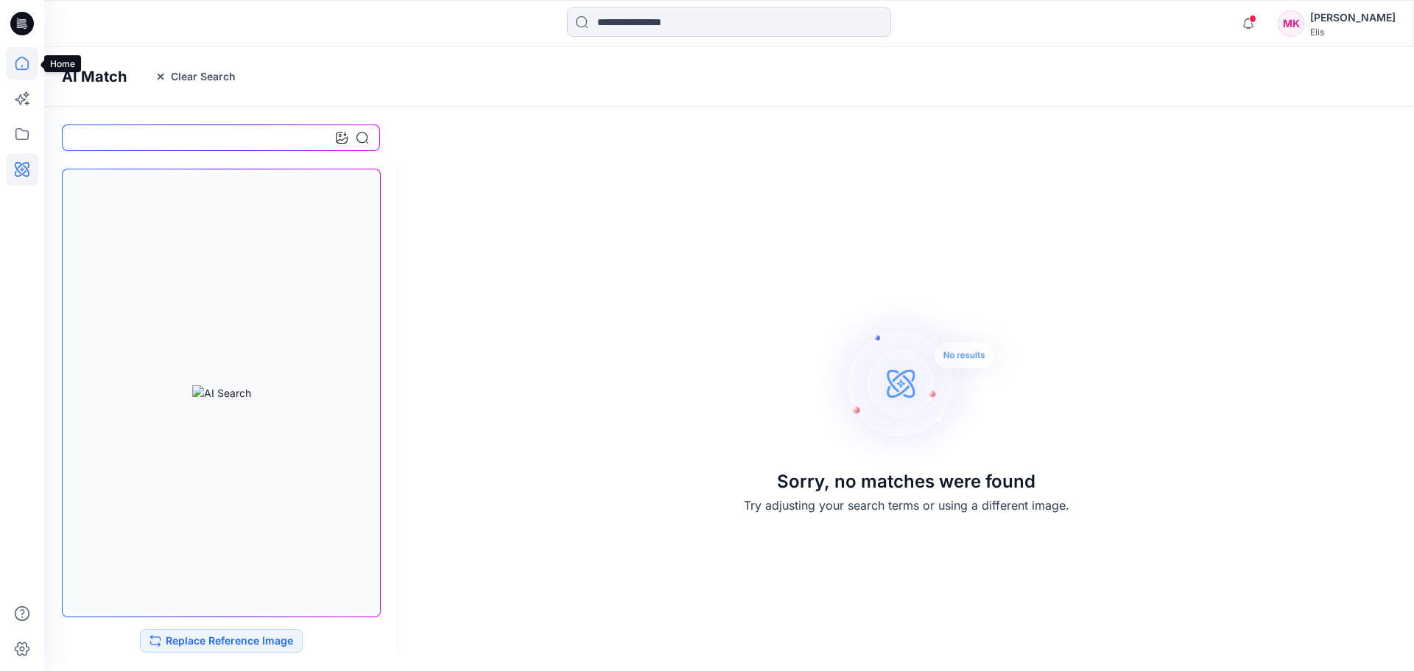
click at [24, 57] on icon at bounding box center [22, 63] width 32 height 32
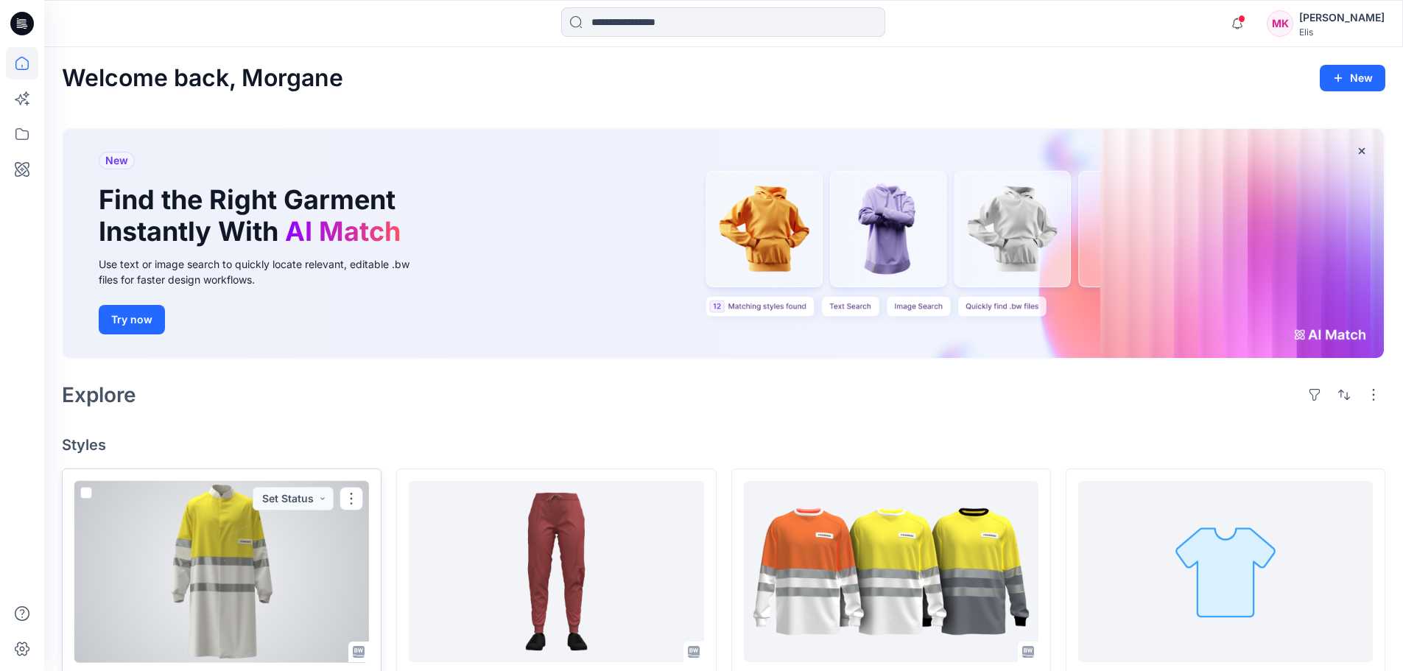
click at [200, 581] on div at bounding box center [221, 572] width 295 height 182
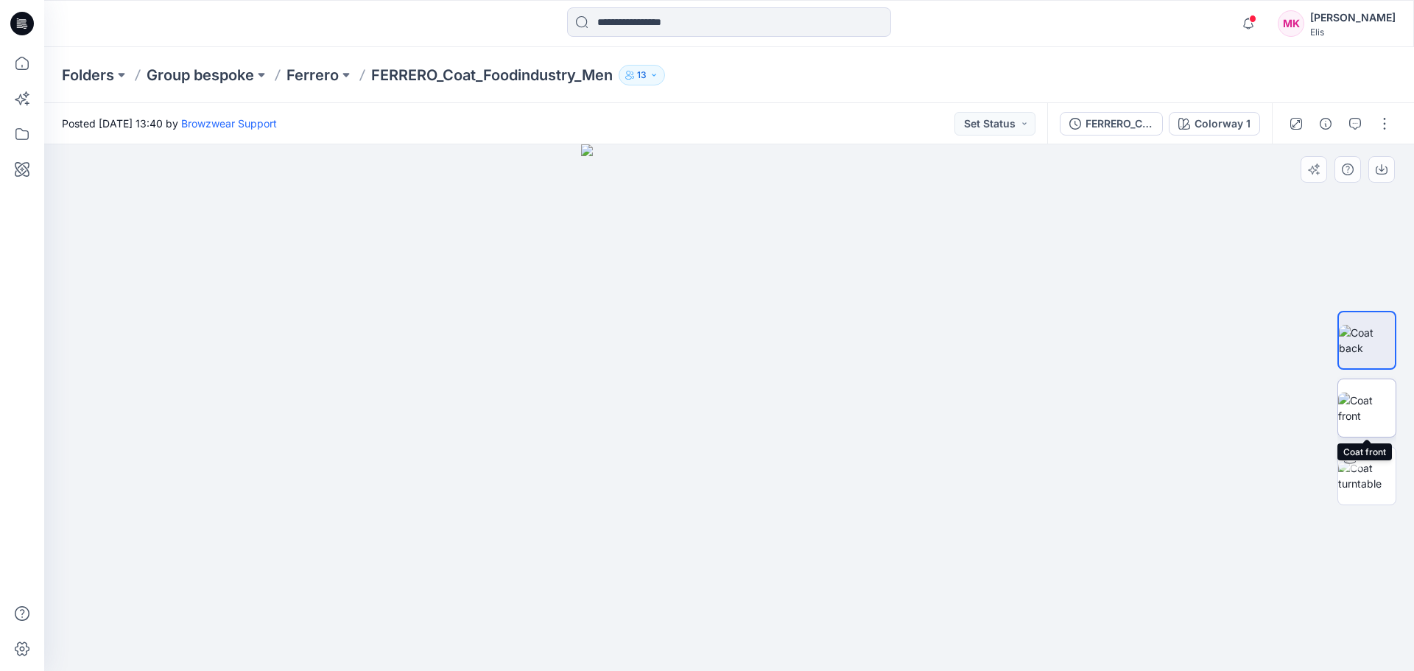
click at [1367, 401] on img at bounding box center [1366, 407] width 57 height 31
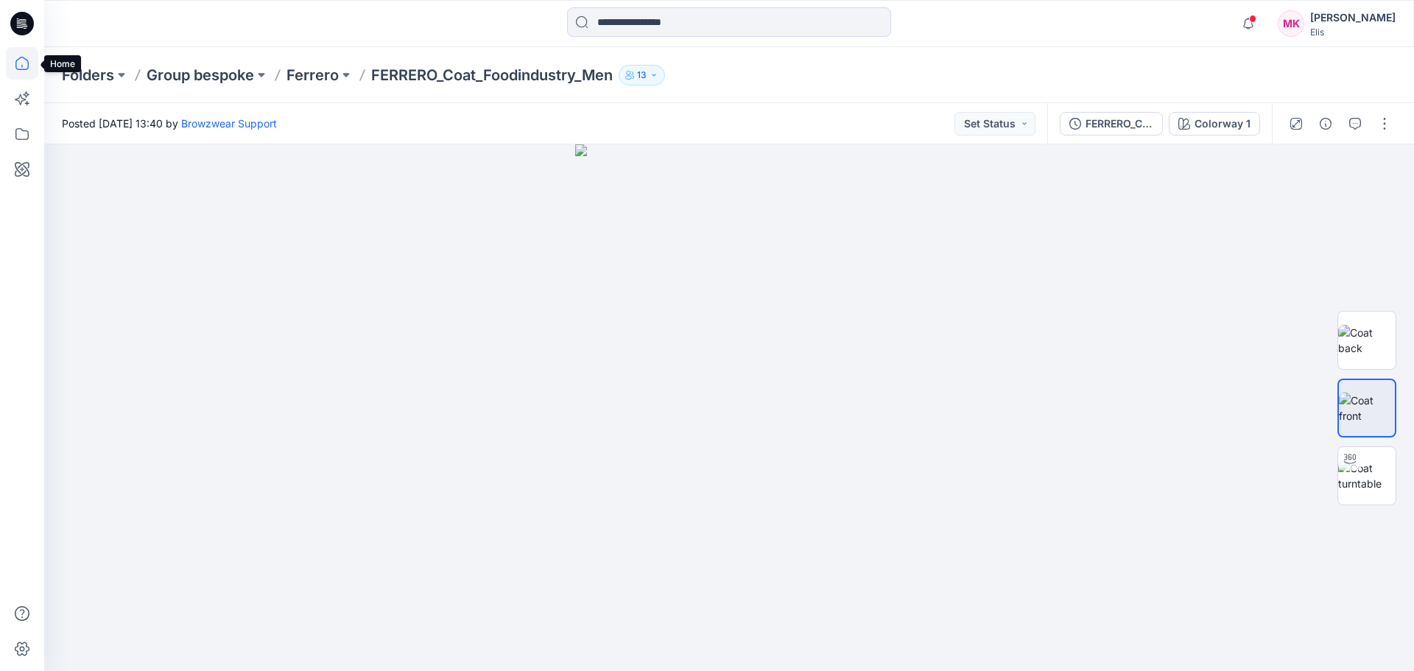
click at [20, 54] on icon at bounding box center [22, 63] width 32 height 32
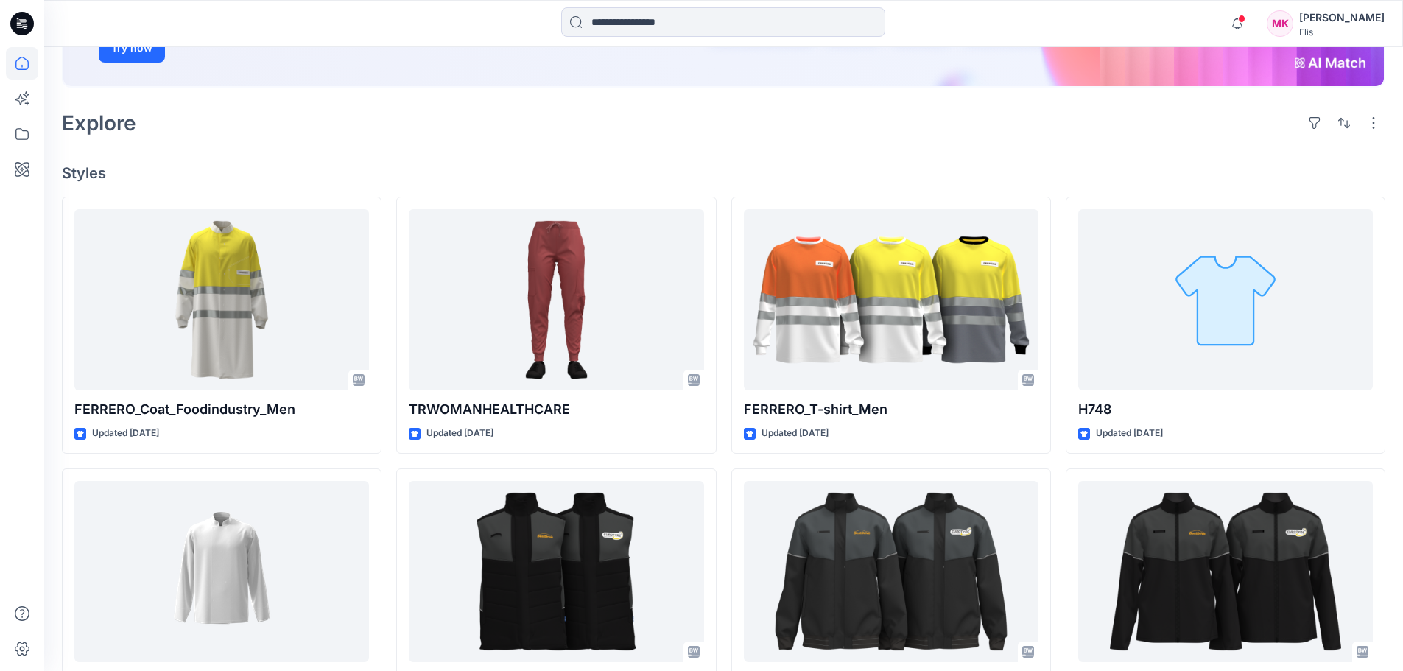
scroll to position [295, 0]
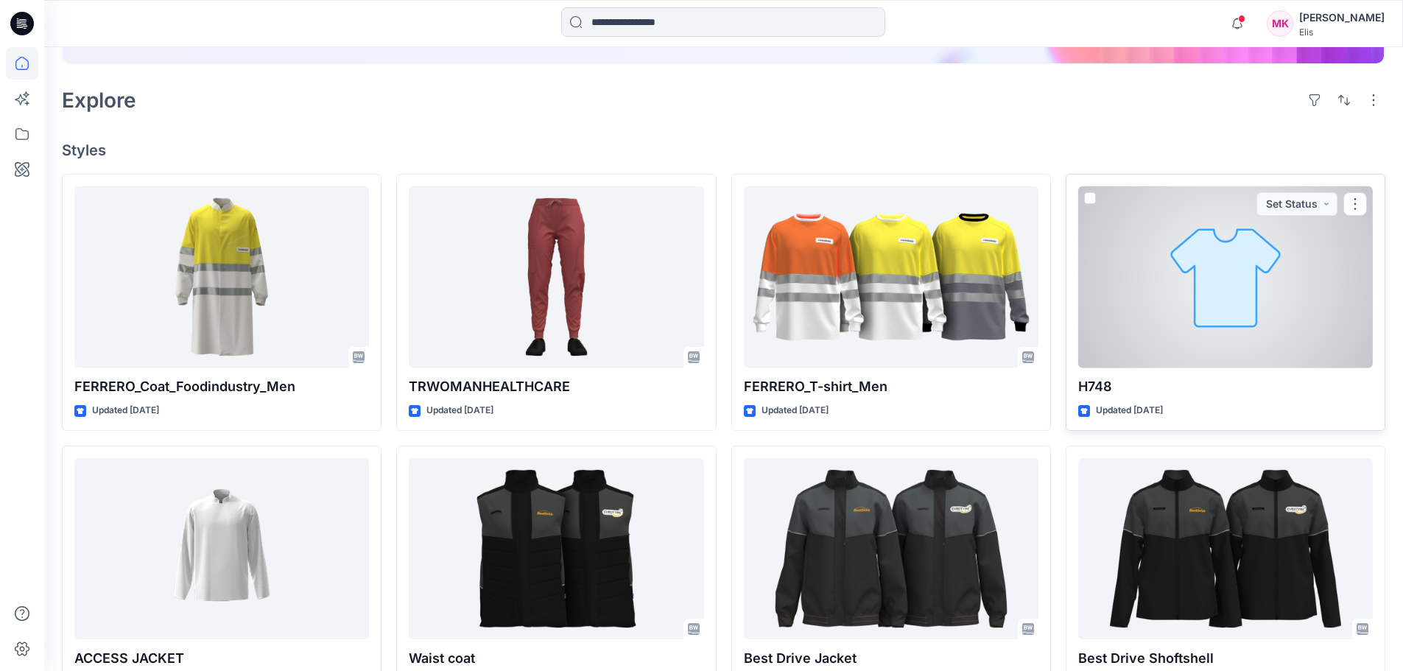
click at [1216, 302] on div at bounding box center [1225, 277] width 295 height 182
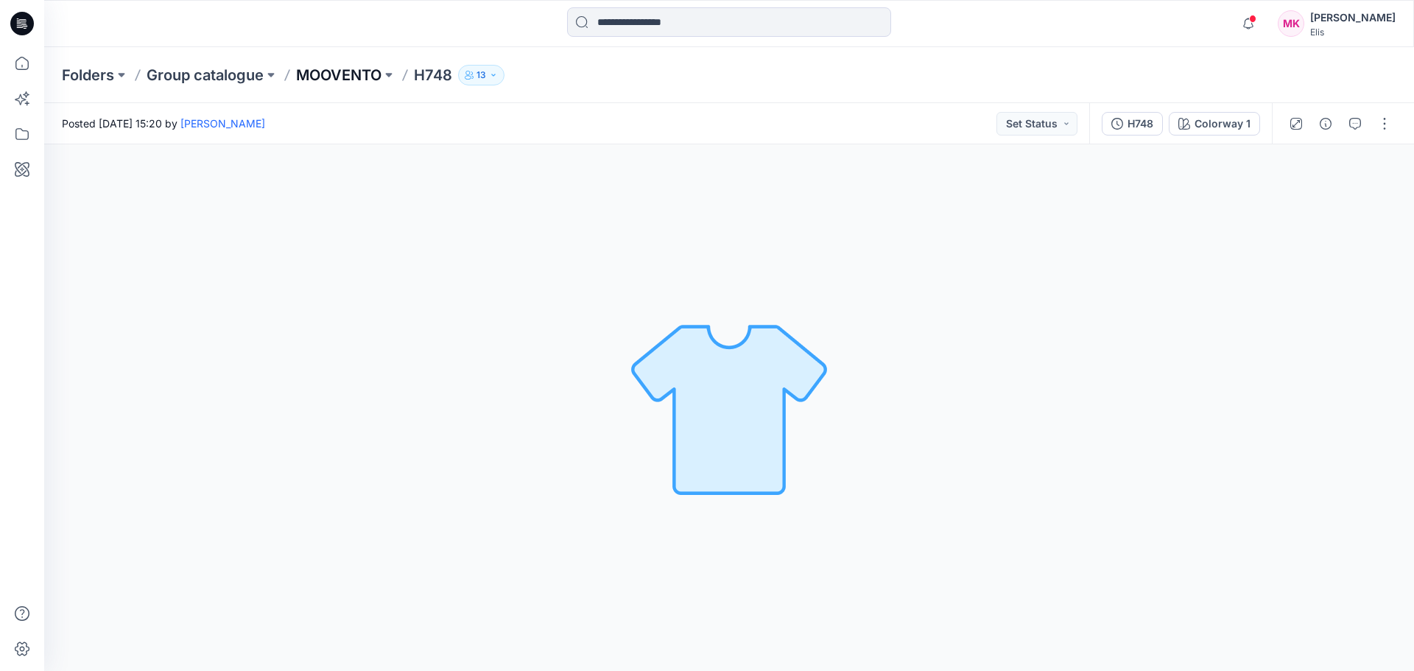
click at [369, 68] on p "MOOVENTO" at bounding box center [338, 75] width 85 height 21
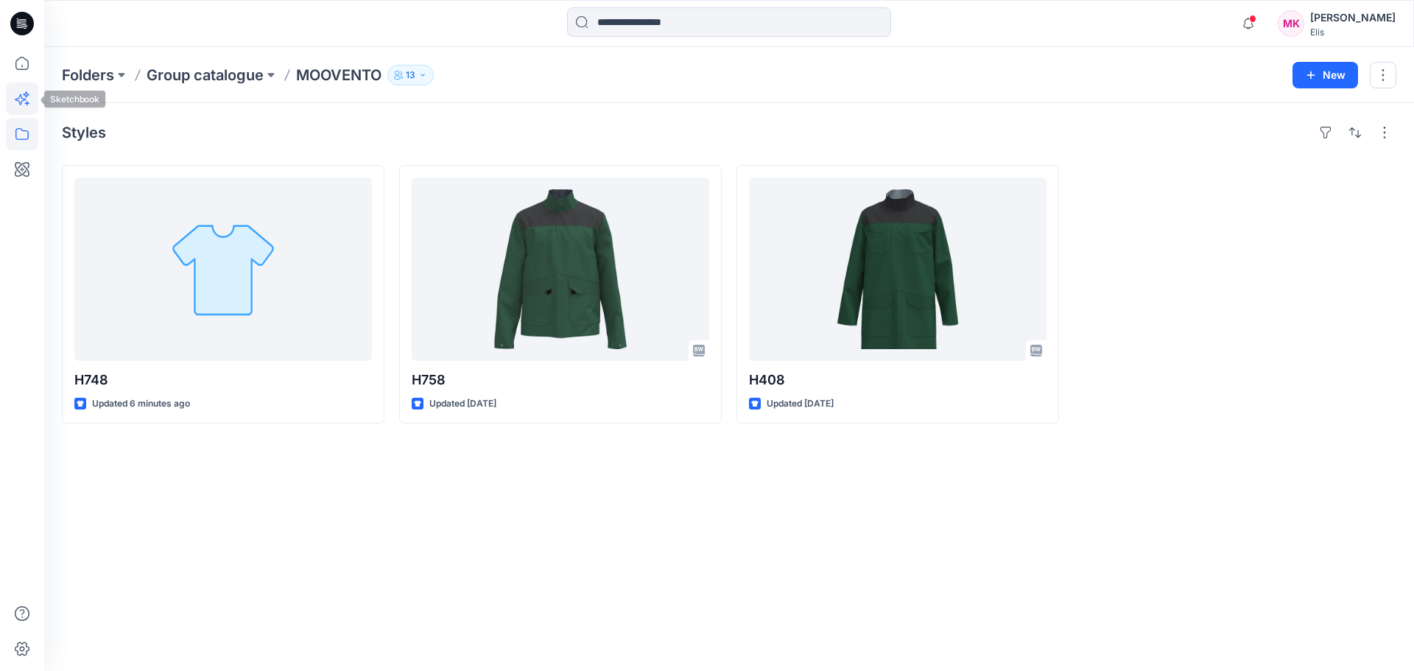
click at [29, 99] on icon at bounding box center [22, 98] width 32 height 32
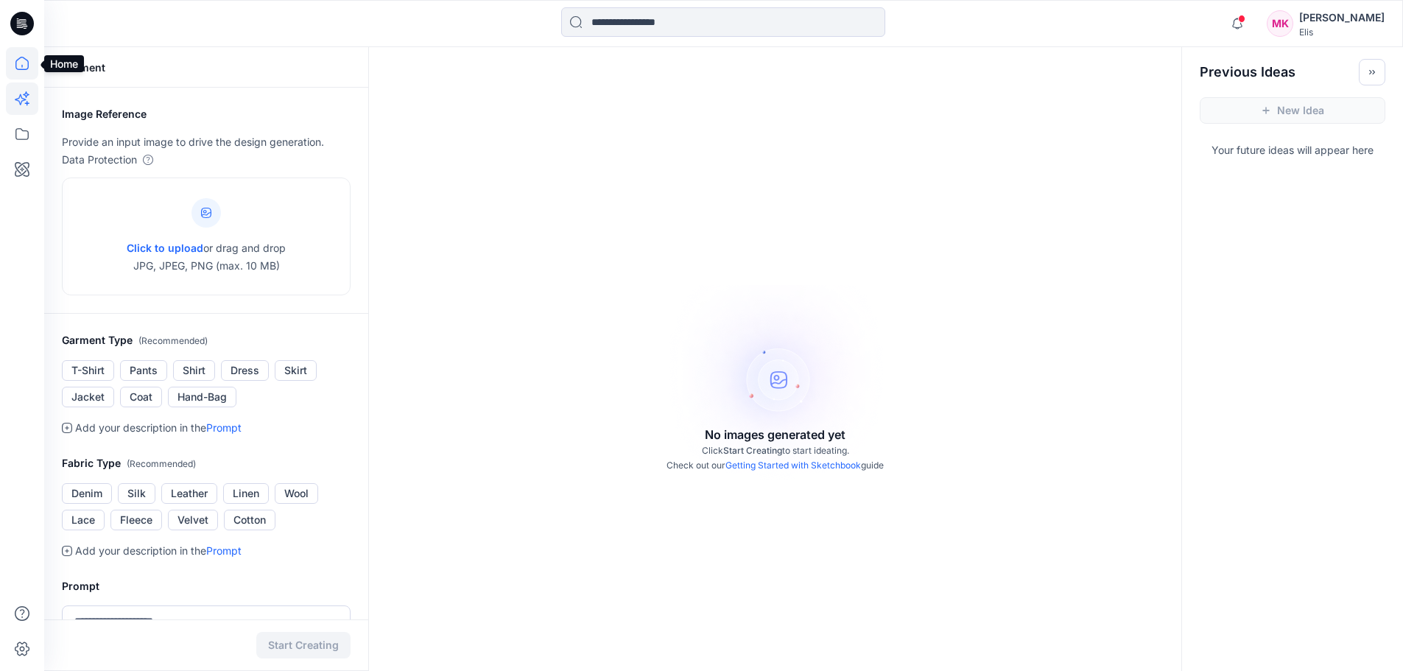
click at [18, 62] on icon at bounding box center [22, 63] width 32 height 32
